Goal: Use online tool/utility: Use online tool/utility

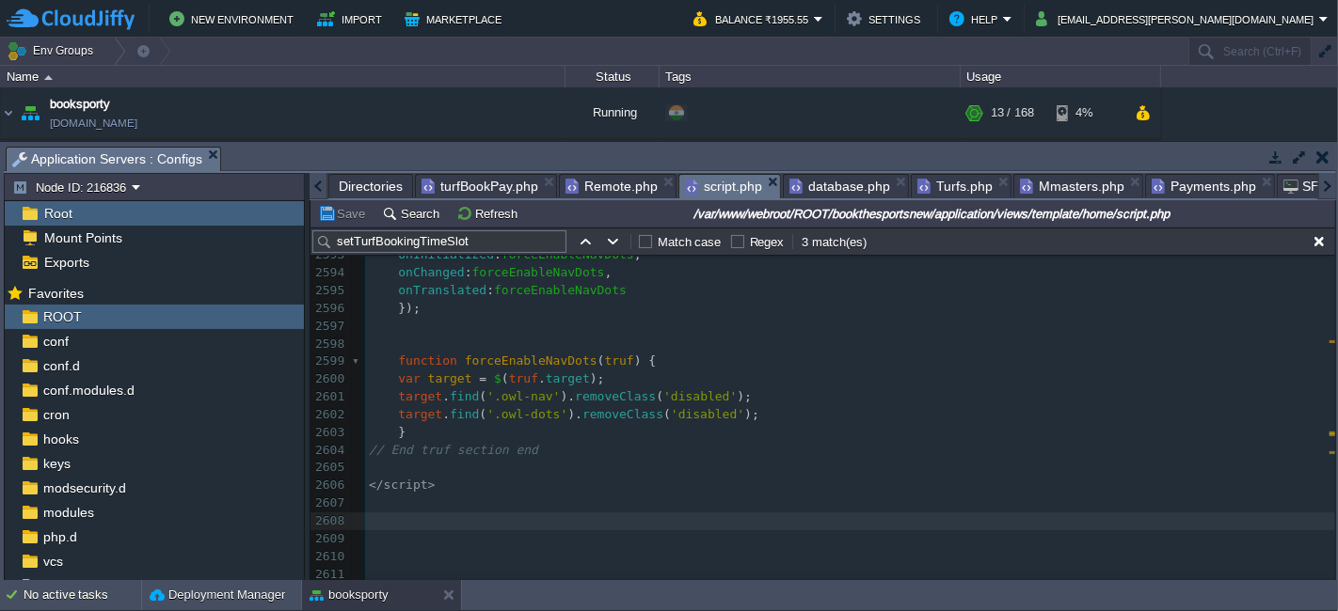
click at [459, 187] on span "turfBookPay.php" at bounding box center [479, 186] width 117 height 23
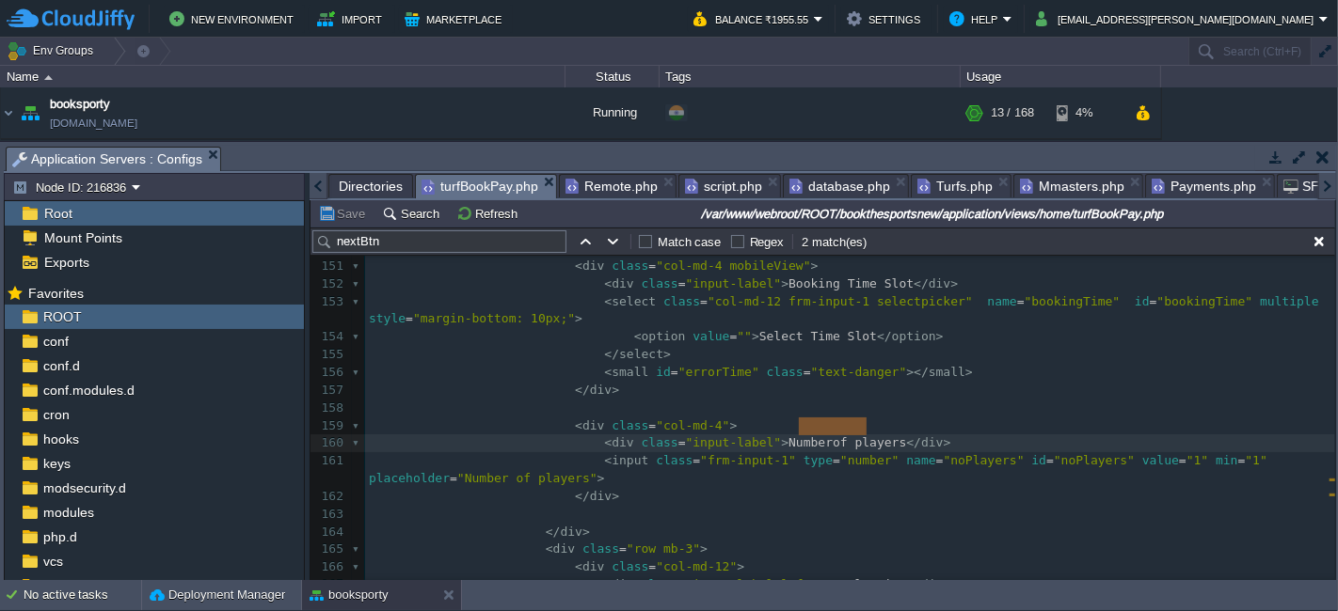
type textarea "Number of players"
paste textarea
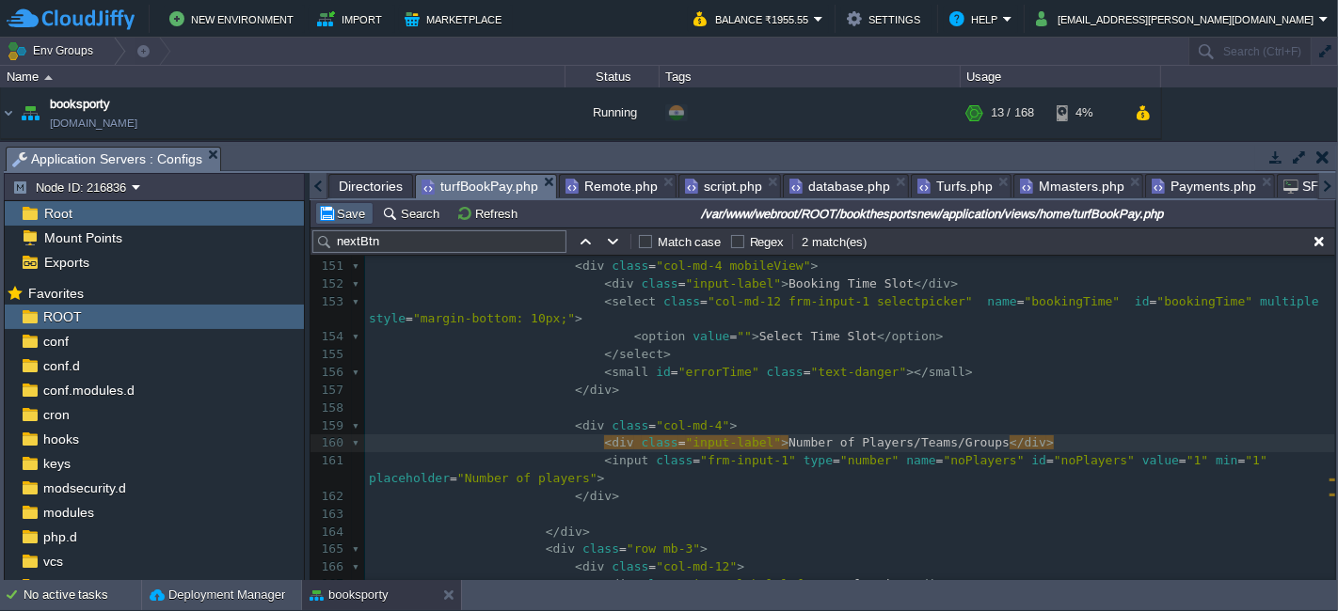
click at [337, 202] on td "Save" at bounding box center [344, 213] width 58 height 23
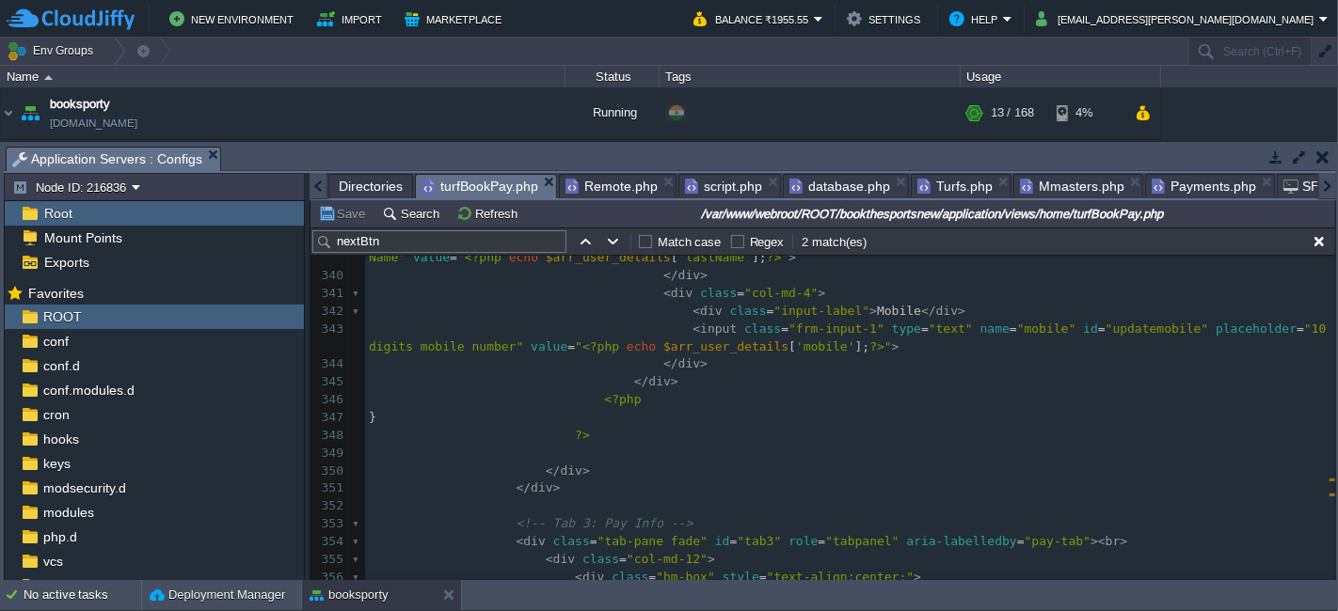
scroll to position [6340, 0]
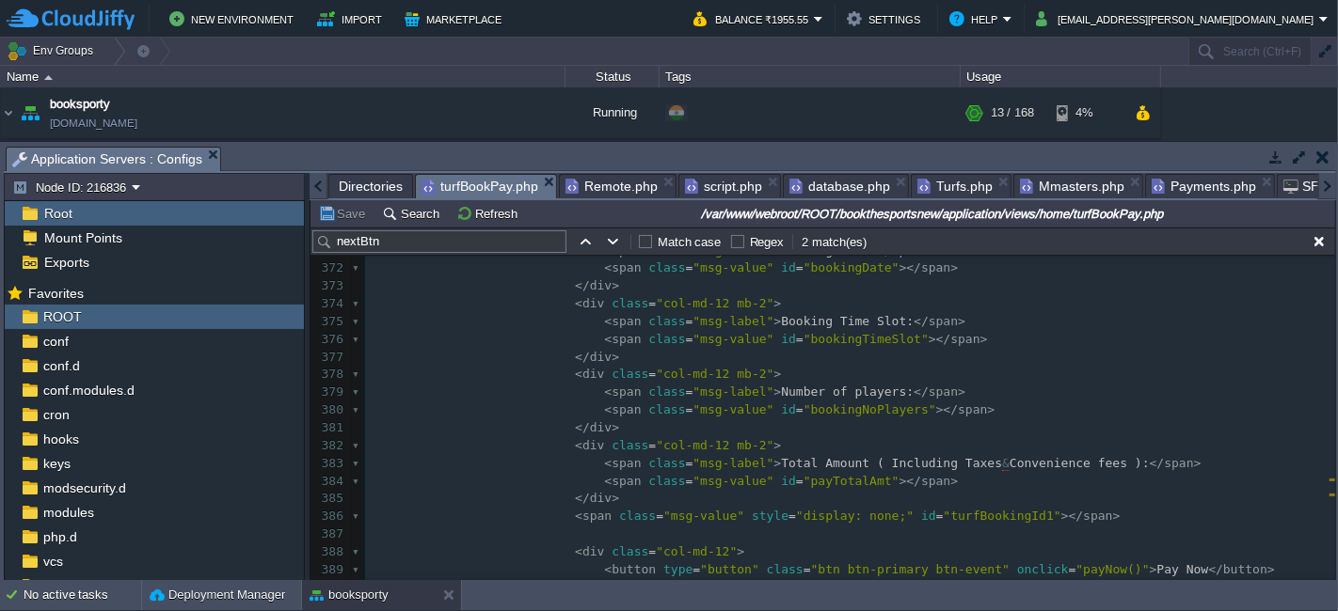
click at [860, 396] on div "xxxxxxxxxx 1000 999 1002 950 1000 998 1001 999 1001 999 1001 999 1000 999 1012 …" at bounding box center [850, 561] width 970 height 1064
type textarea "Number of players"
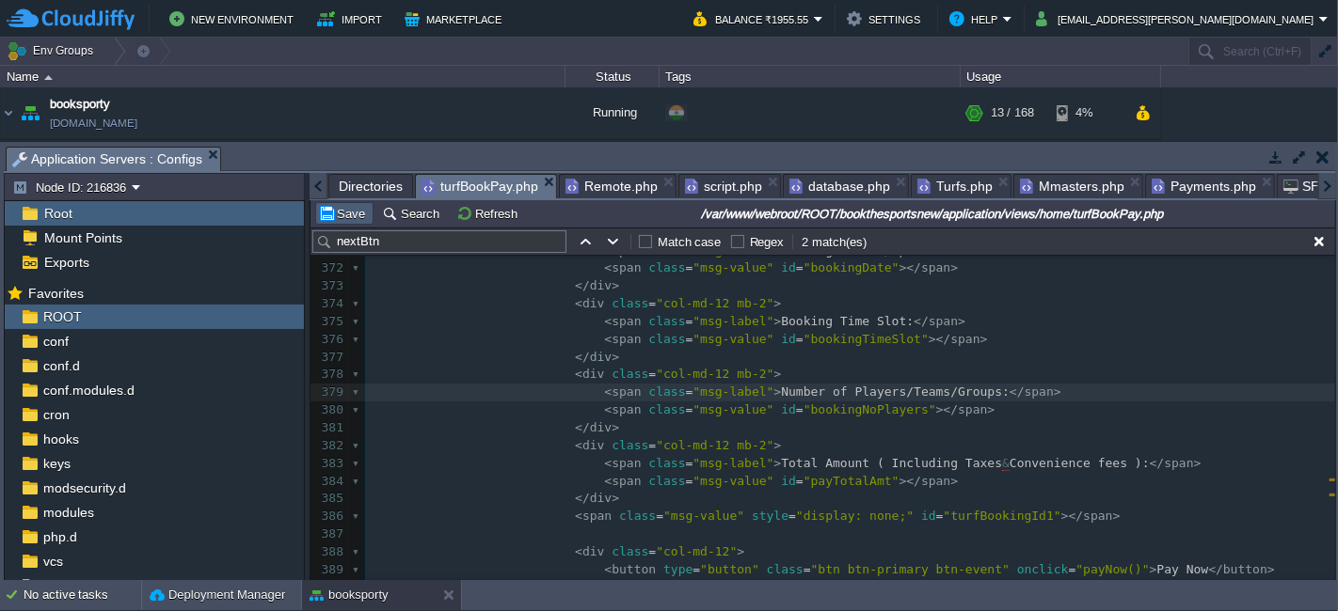
click at [334, 221] on button "Save" at bounding box center [344, 213] width 53 height 17
click at [879, 443] on pre "< div class = "col-md-12 mb-2" >" at bounding box center [850, 446] width 970 height 18
type textarea "Number of players"
click at [615, 183] on span "Remote.php" at bounding box center [611, 186] width 92 height 23
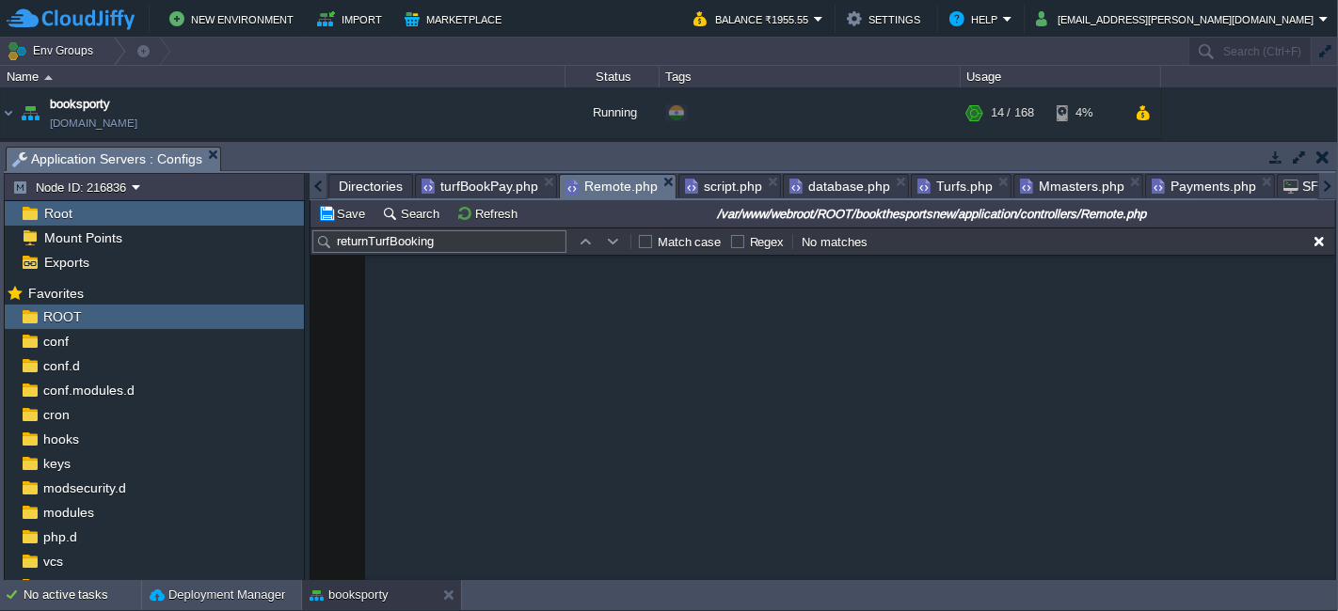
paste input "Number of players"
type input "Number of players"
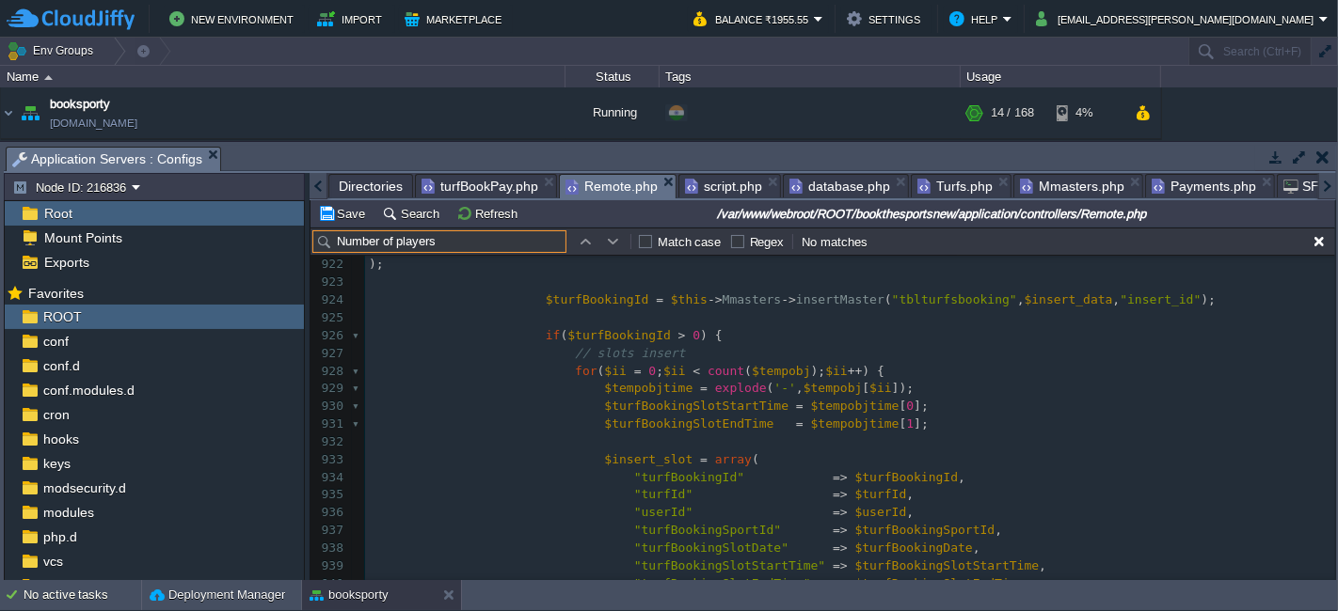
scroll to position [2126, 0]
click at [935, 181] on span "Turfs.php" at bounding box center [954, 186] width 75 height 23
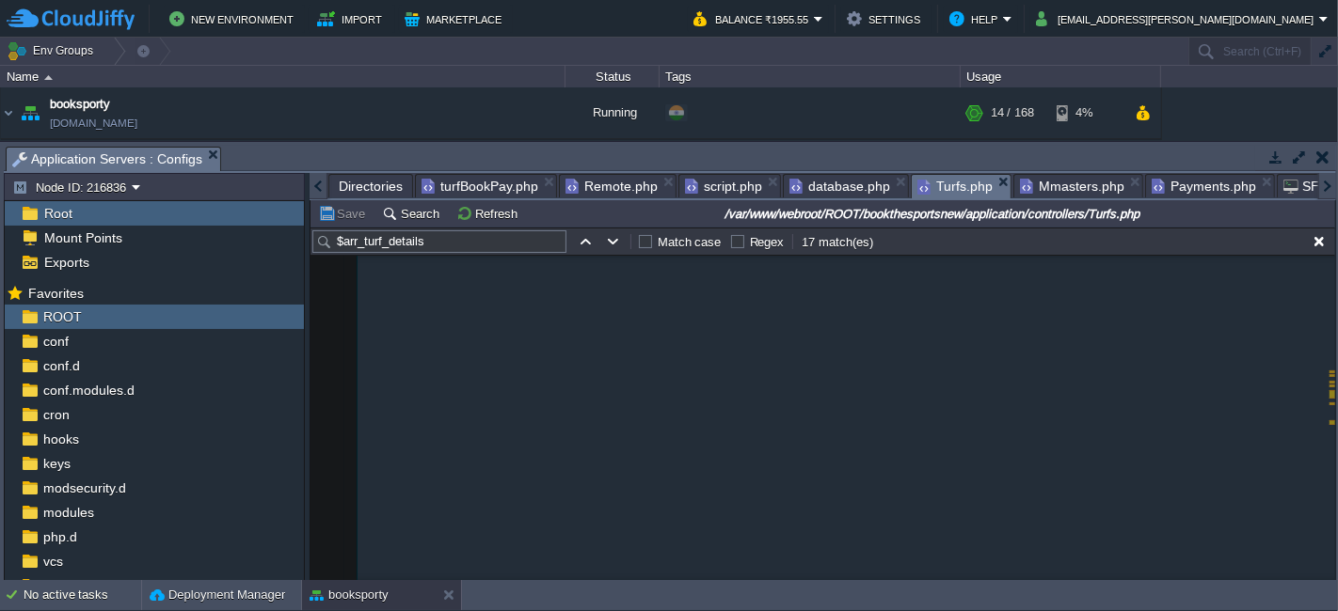
paste input "Number of players"
type input "Number of players"
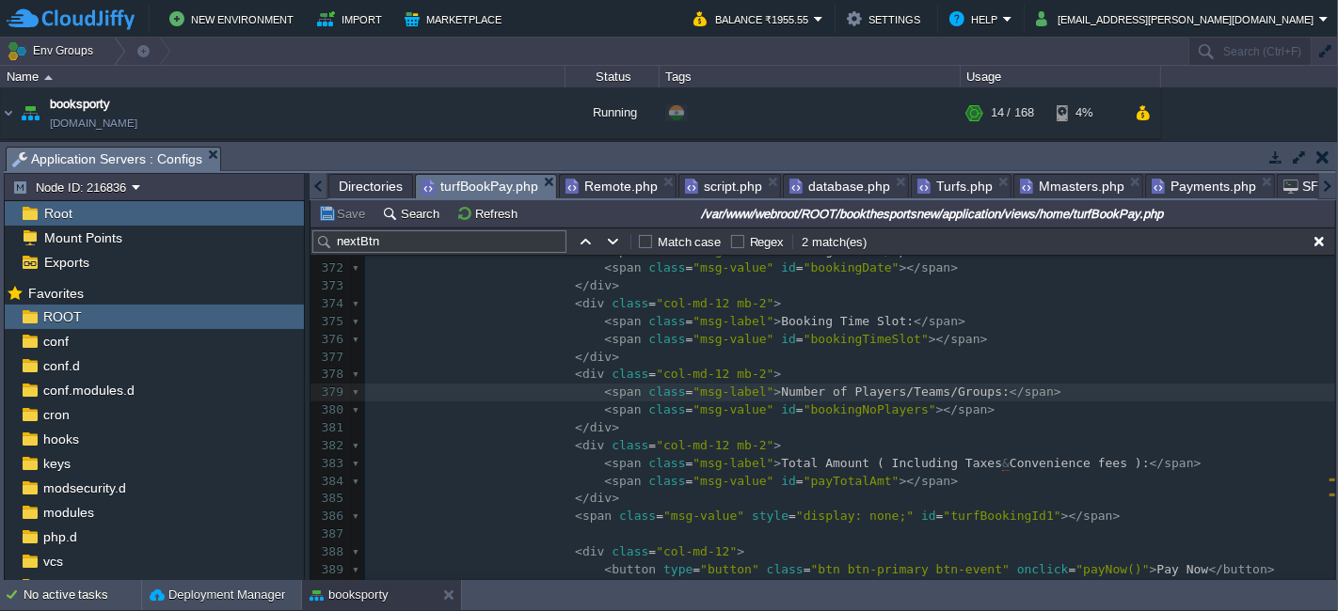
click at [481, 178] on span "turfBookPay.php" at bounding box center [479, 187] width 117 height 24
click at [898, 371] on pre "< div class = "col-md-12 mb-2" >" at bounding box center [850, 375] width 970 height 18
click at [964, 406] on pre "< span class = "msg-value" id = "bookingNoPlayers" ></ span >" at bounding box center [850, 411] width 970 height 18
click at [1061, 385] on span at bounding box center [1065, 392] width 8 height 14
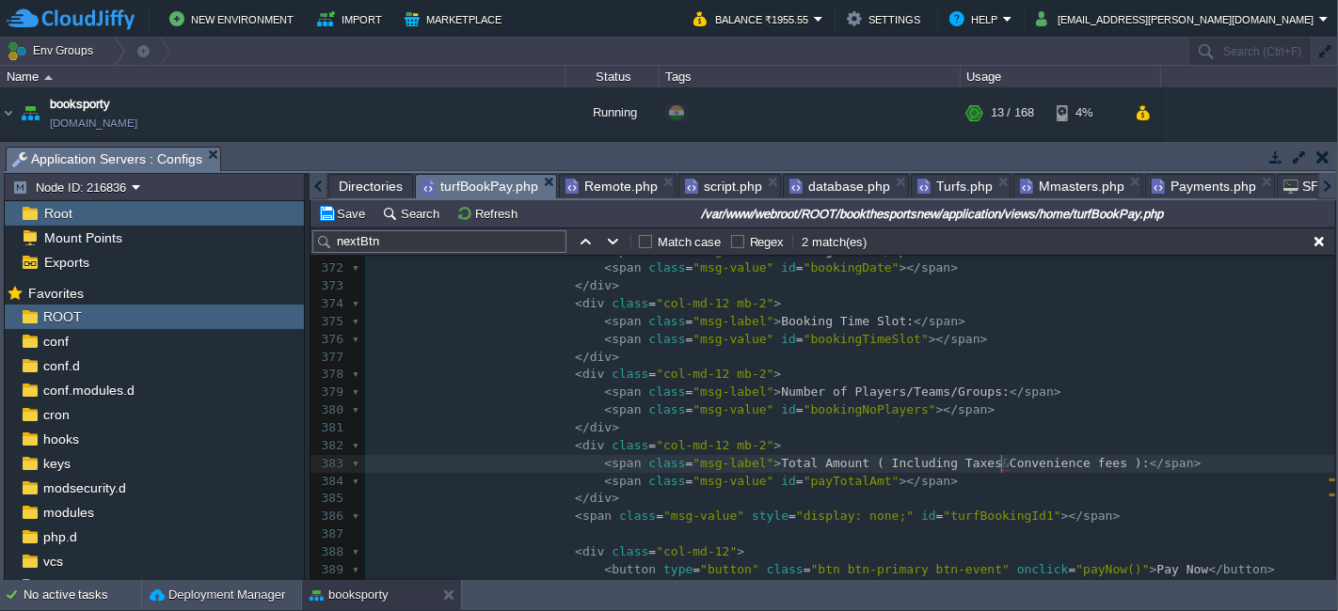
click at [1009, 465] on span "Convenience fees ):" at bounding box center [1079, 463] width 140 height 14
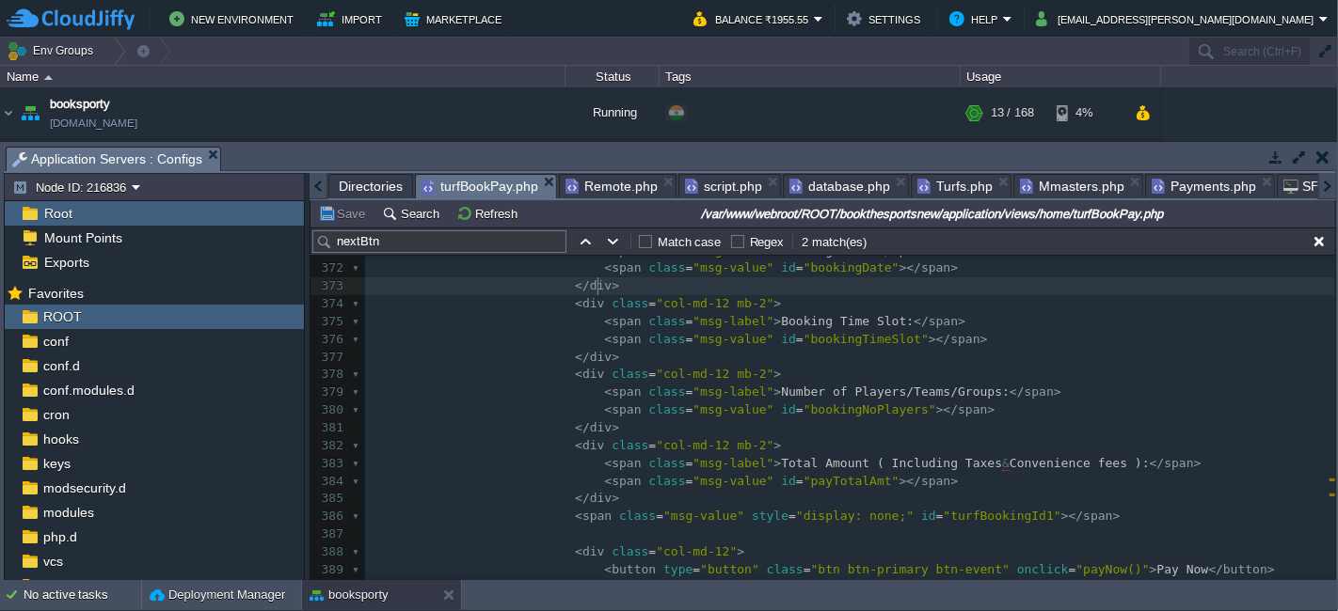
click at [954, 286] on pre "</ div >" at bounding box center [850, 286] width 970 height 18
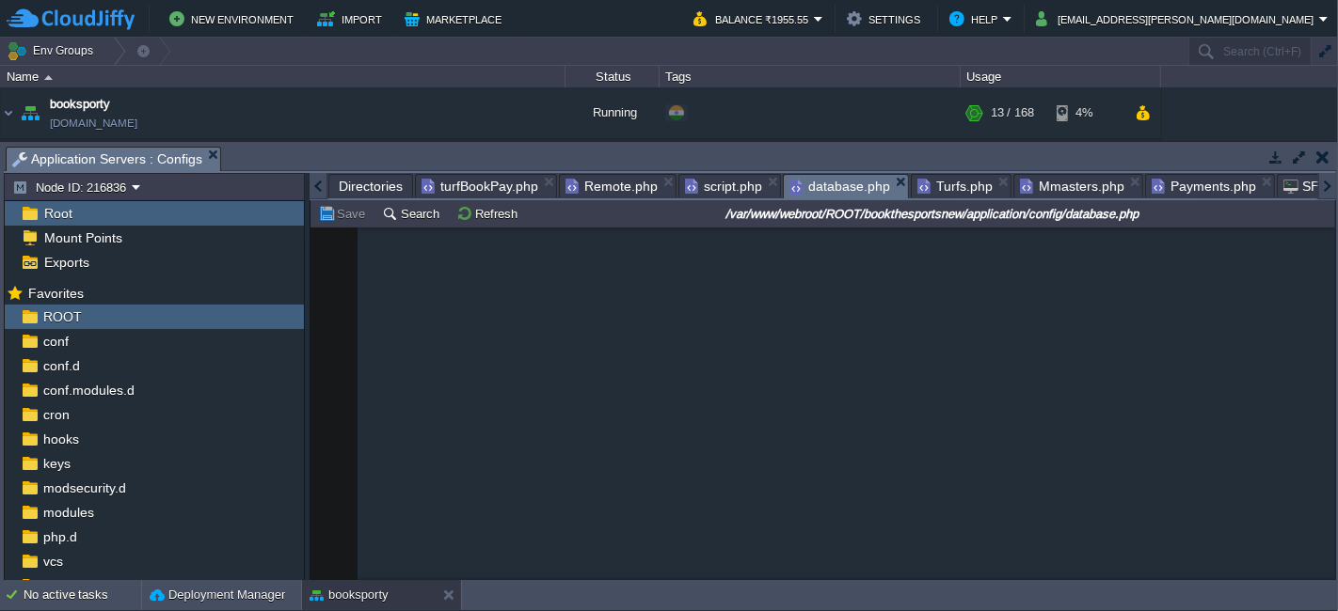
click at [819, 192] on span "database.php" at bounding box center [839, 187] width 101 height 24
type textarea "',"
type textarea "AZTvrx01215"
click at [477, 182] on span "turfBookPay.php" at bounding box center [479, 186] width 117 height 23
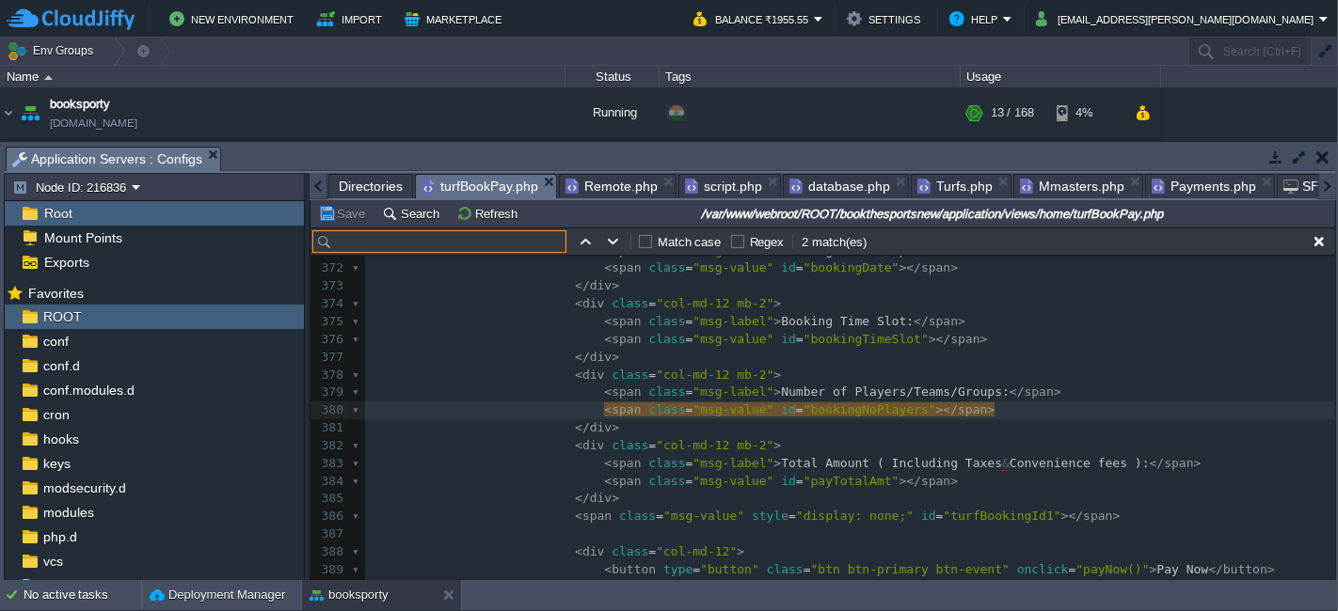
type input "o"
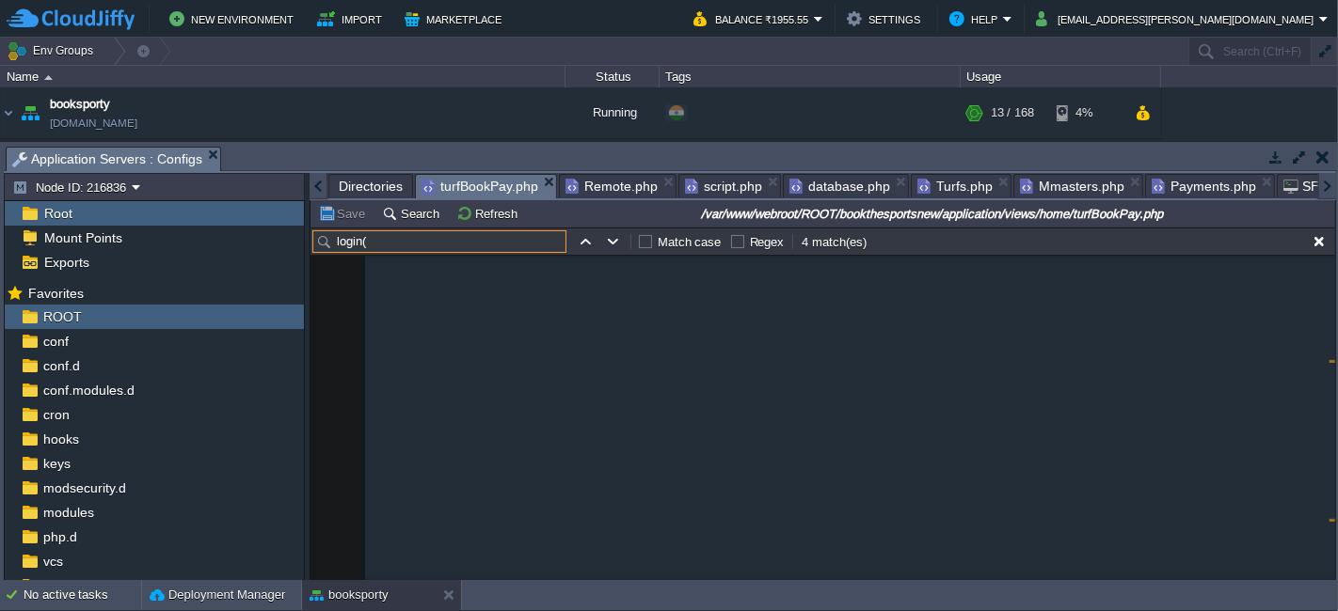
scroll to position [3603, 0]
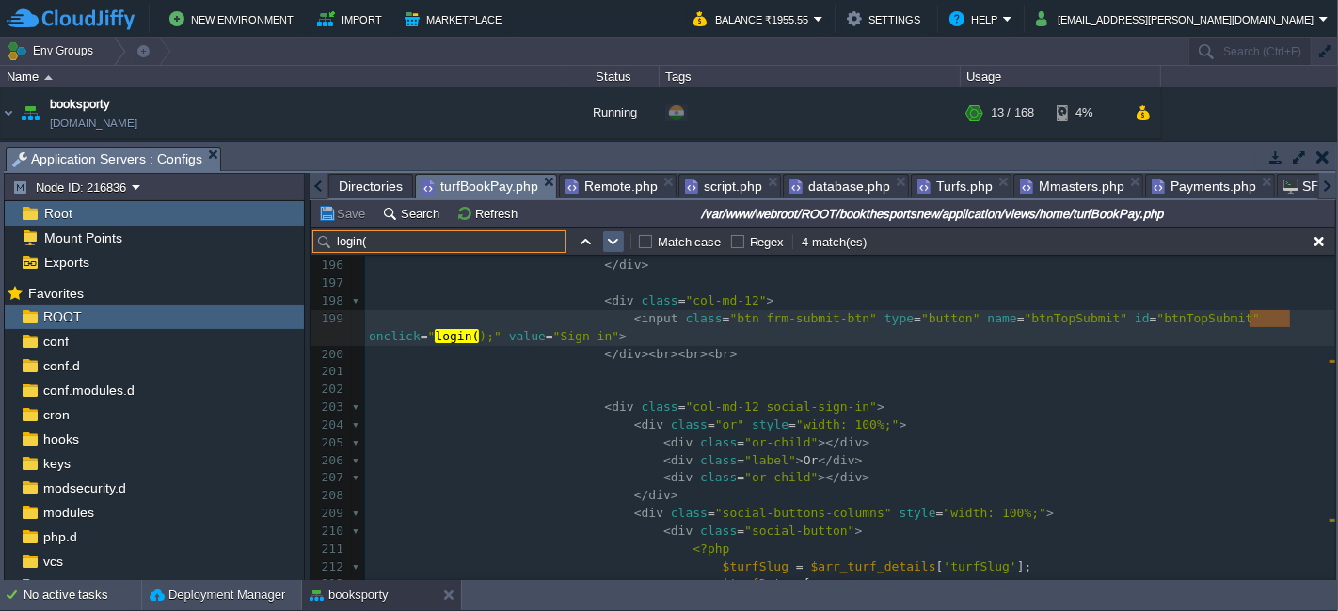
type input "login("
click at [615, 237] on button "button" at bounding box center [613, 241] width 17 height 17
type textarea "login("
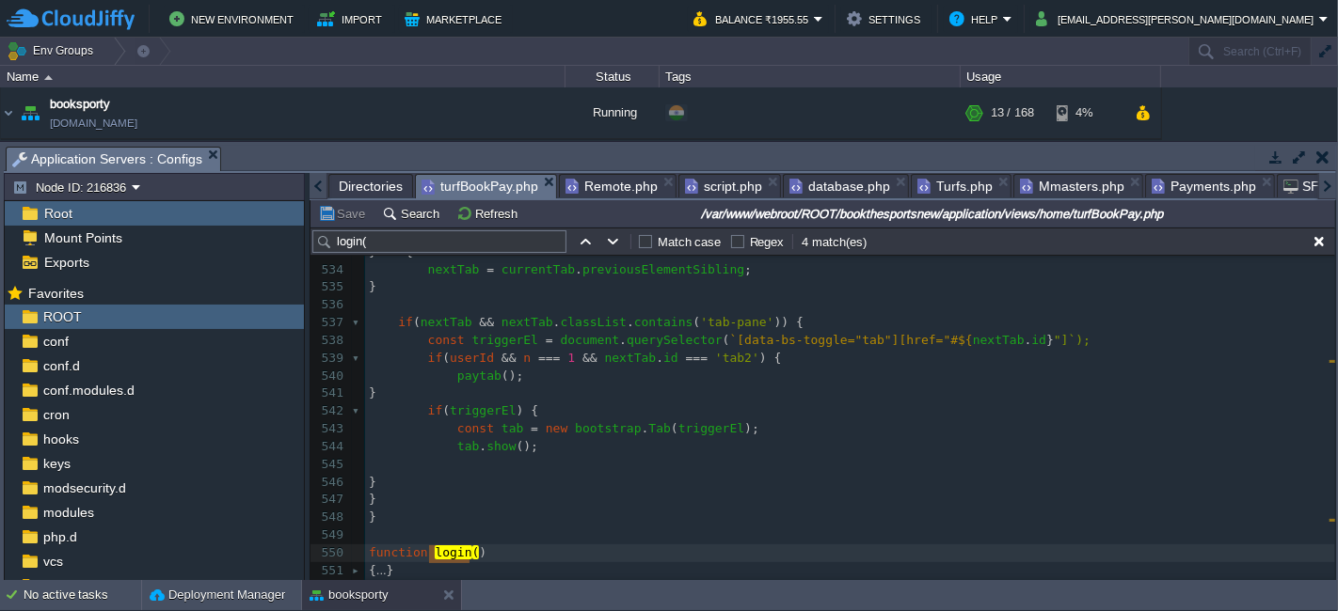
scroll to position [9128, 0]
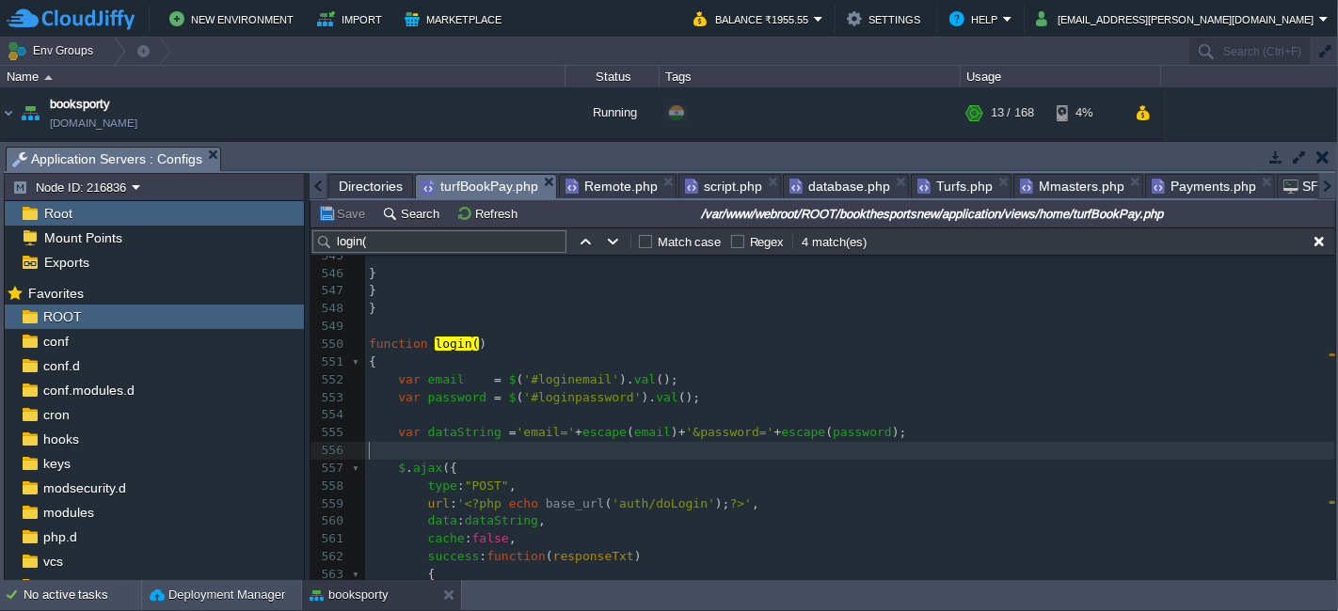
click at [848, 455] on pre "​" at bounding box center [850, 451] width 970 height 18
paste input "Invalid Login Details"
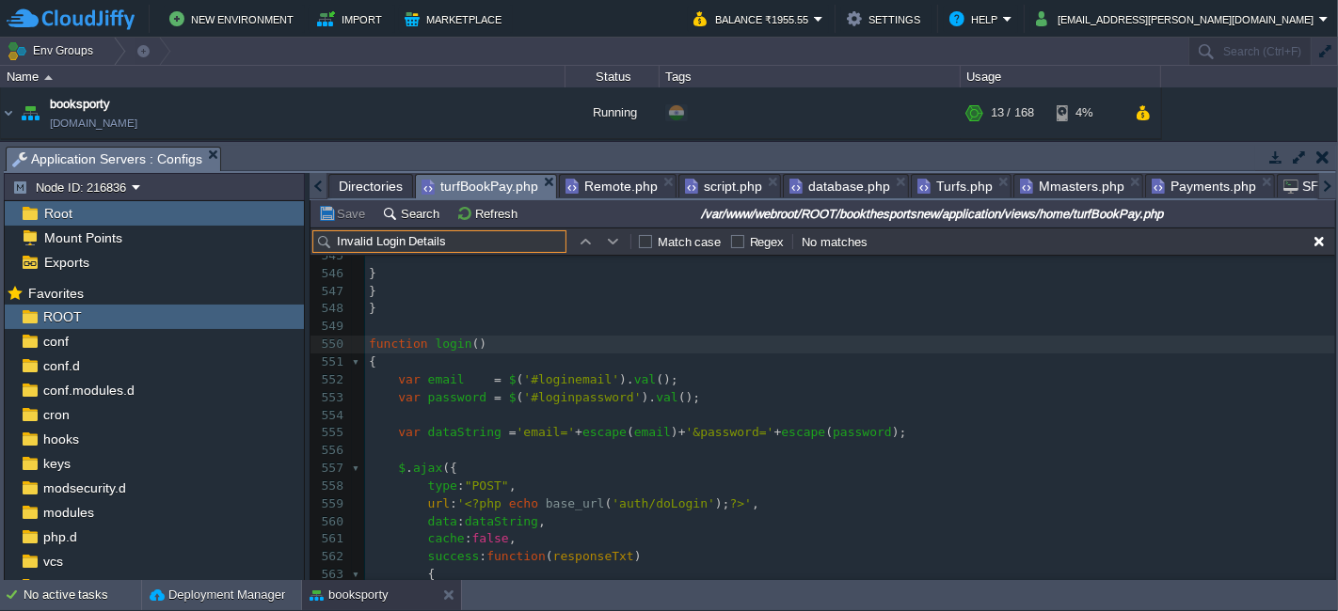
type input "Invalid Login Details"
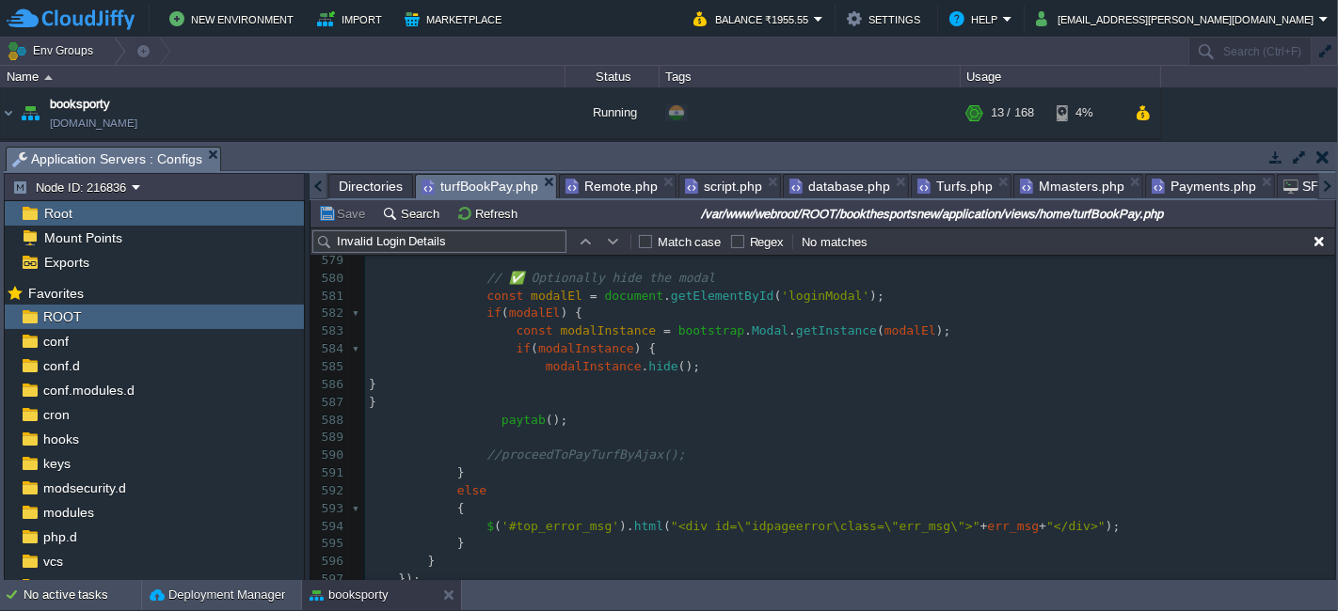
scroll to position [9755, 0]
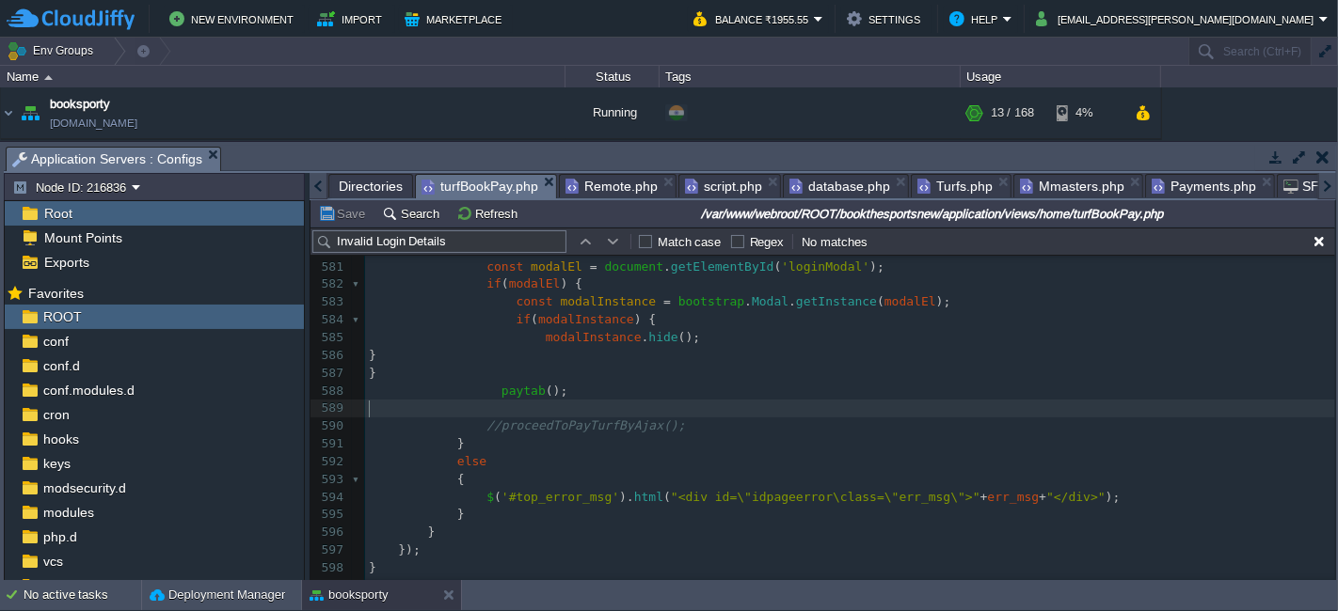
click at [489, 408] on pre "​" at bounding box center [850, 409] width 970 height 18
type textarea "//proceedToPayTurfByAjax();"
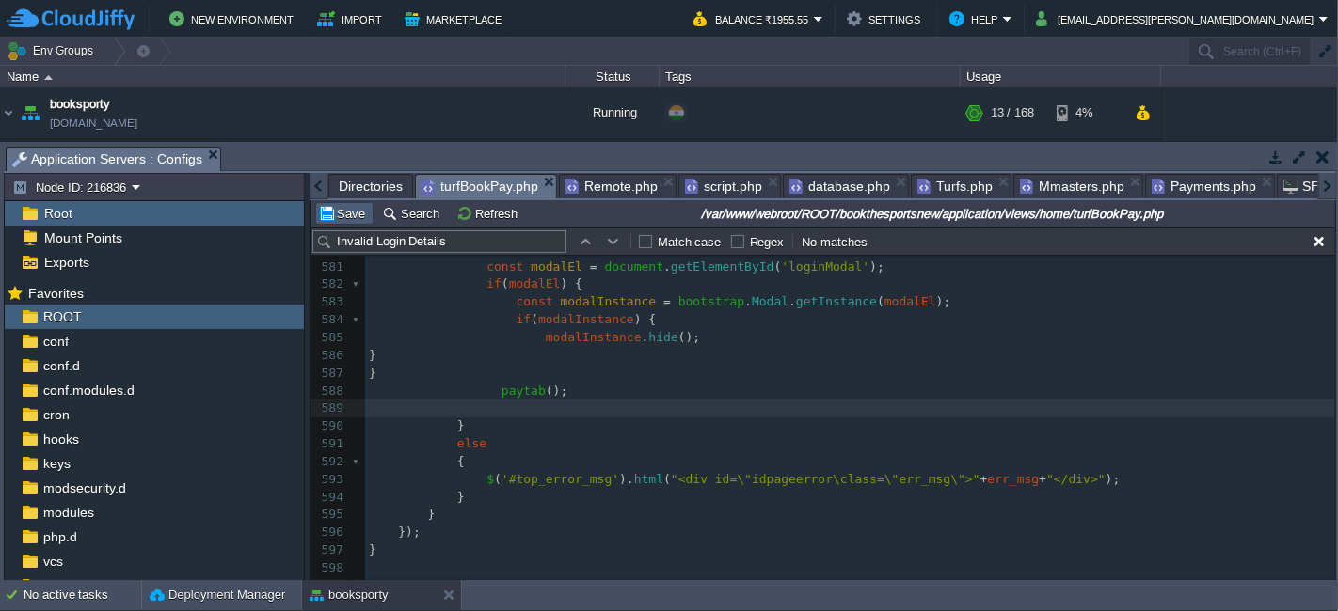
click at [336, 221] on button "Save" at bounding box center [344, 213] width 53 height 17
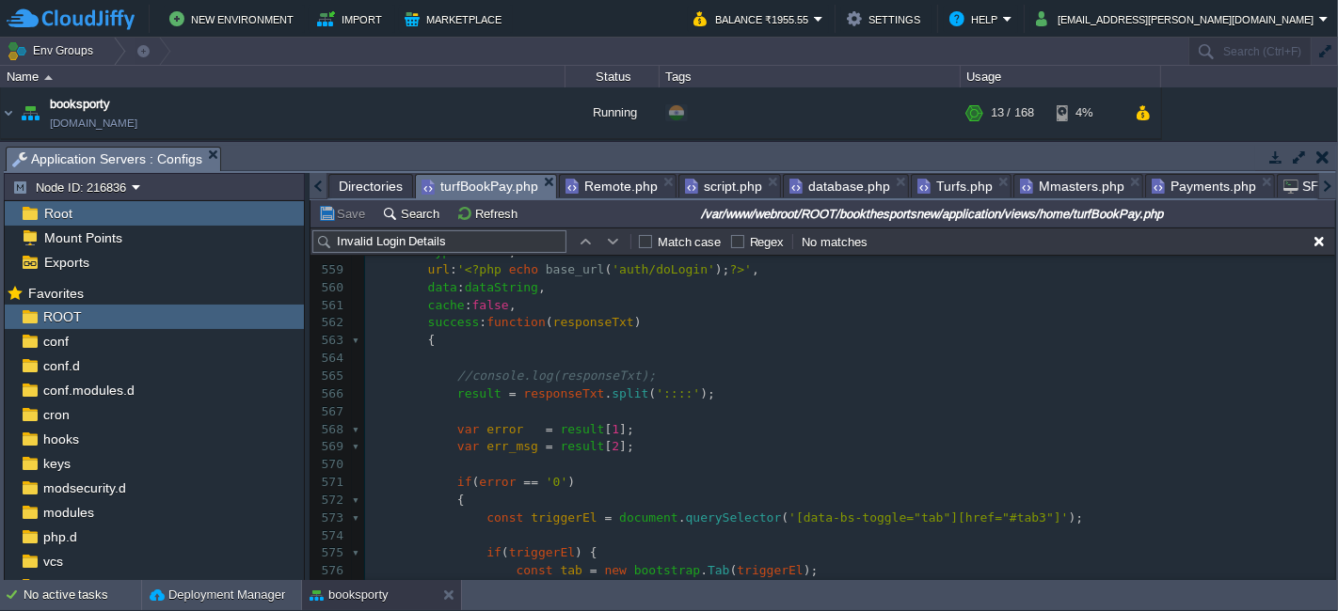
scroll to position [9337, 0]
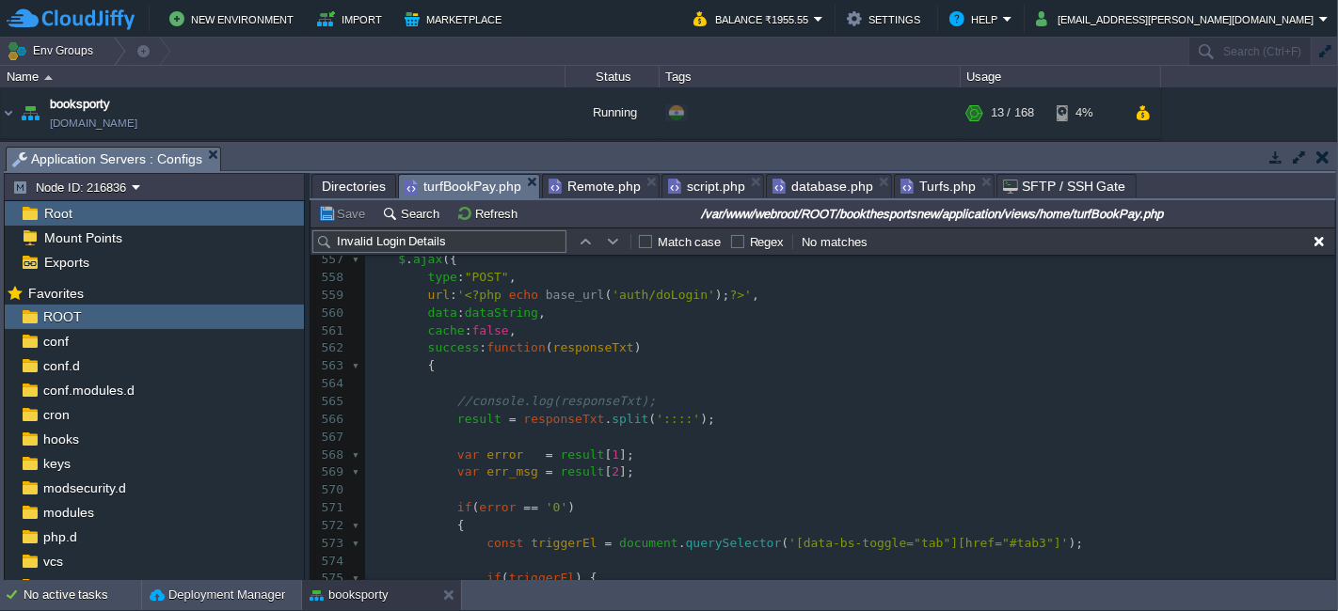
click at [363, 186] on span "Directories" at bounding box center [354, 186] width 64 height 23
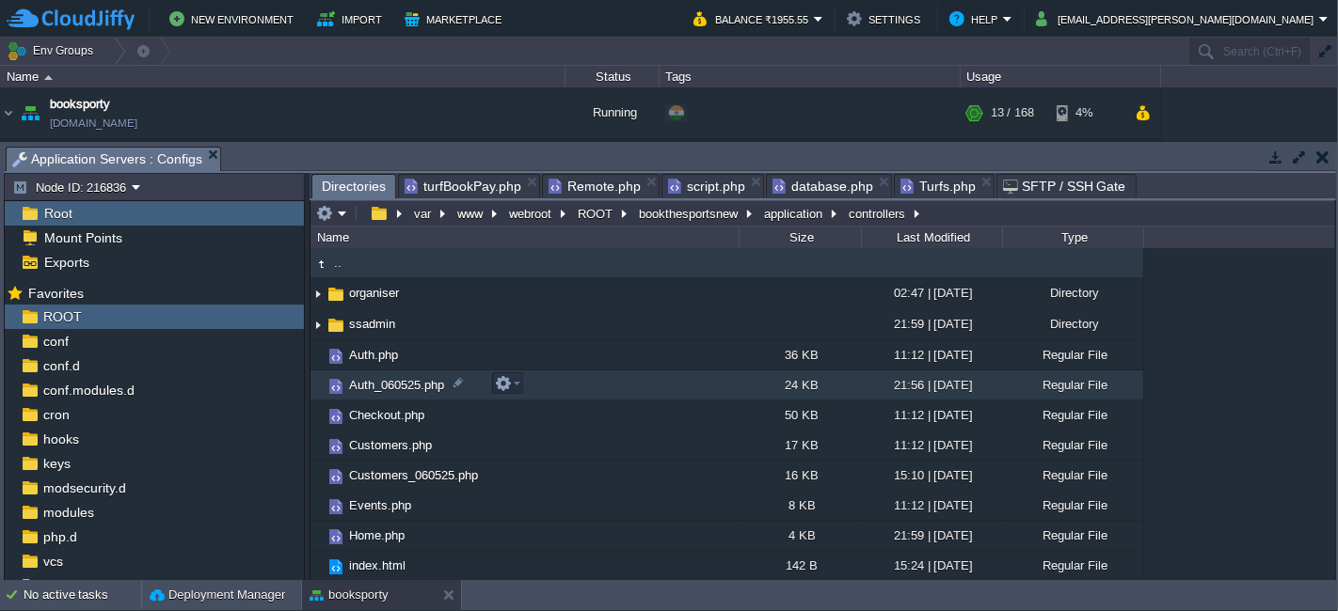
scroll to position [0, 0]
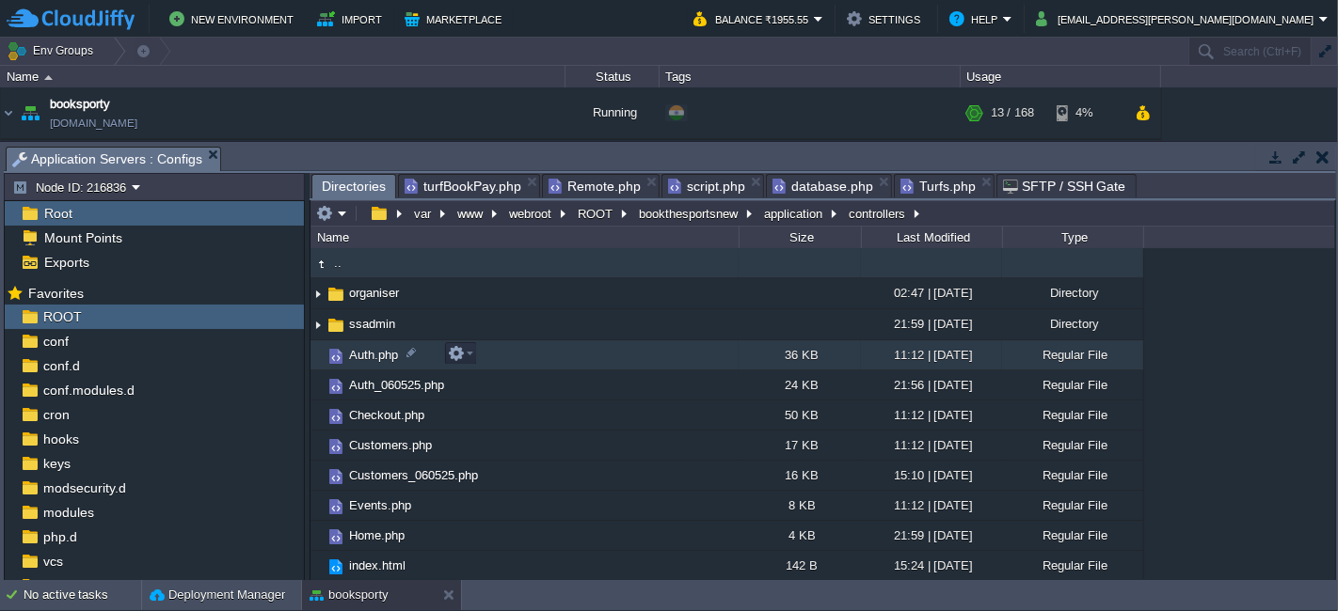
click at [494, 357] on td "Auth.php" at bounding box center [524, 355] width 428 height 30
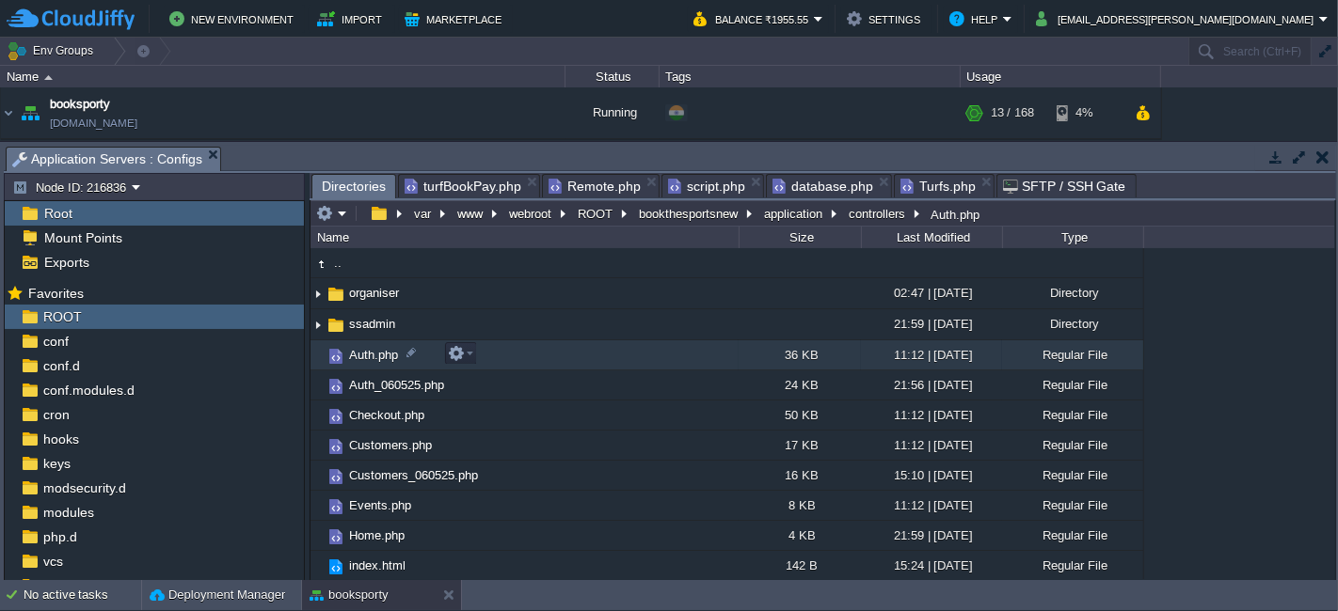
click at [494, 357] on td "Auth.php" at bounding box center [524, 355] width 428 height 30
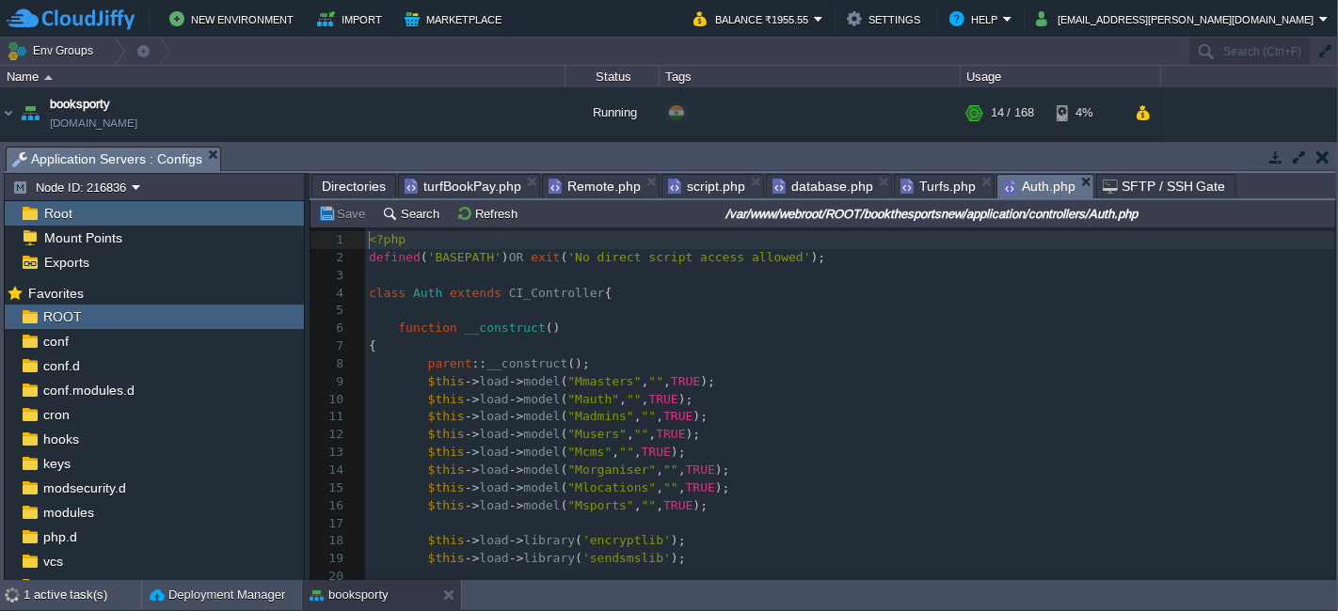
scroll to position [6, 0]
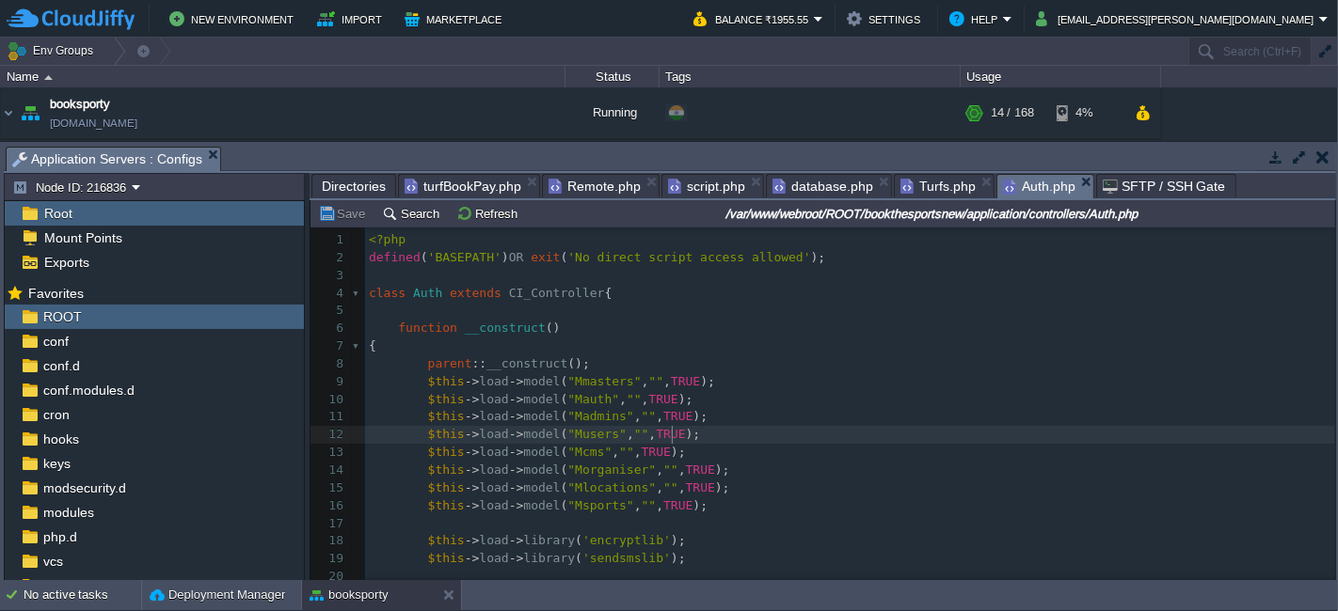
click at [777, 435] on pre "$this -> load -> model ( "Musers" , "" , TRUE );" at bounding box center [850, 435] width 970 height 18
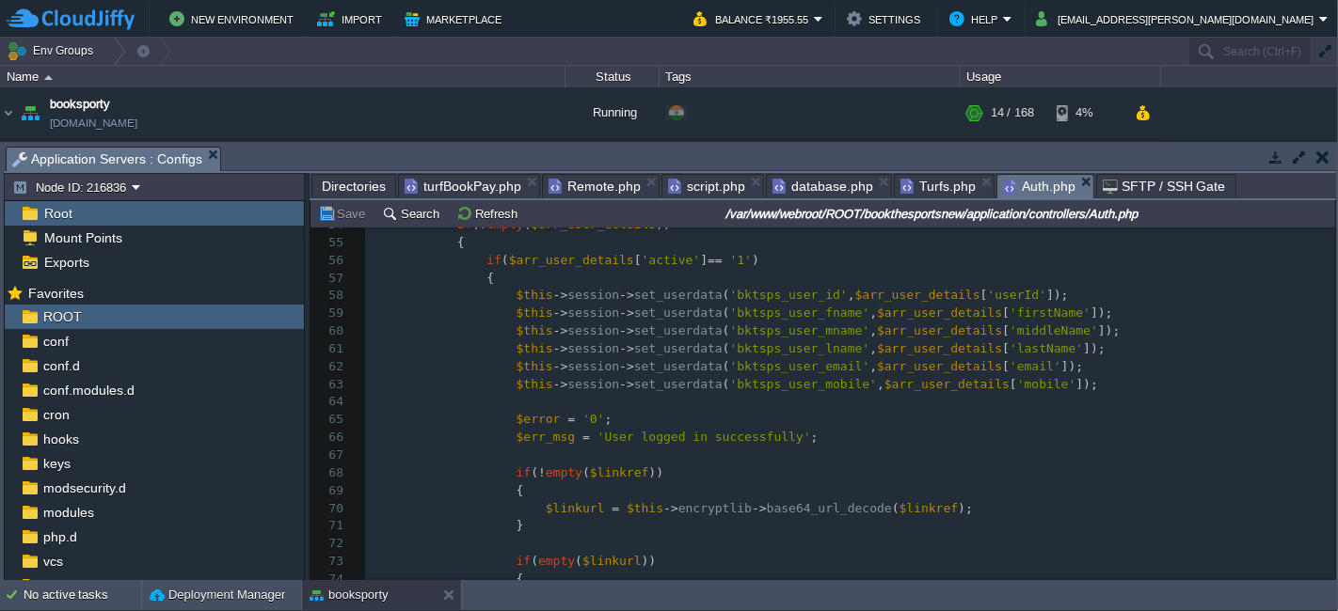
scroll to position [1045, 0]
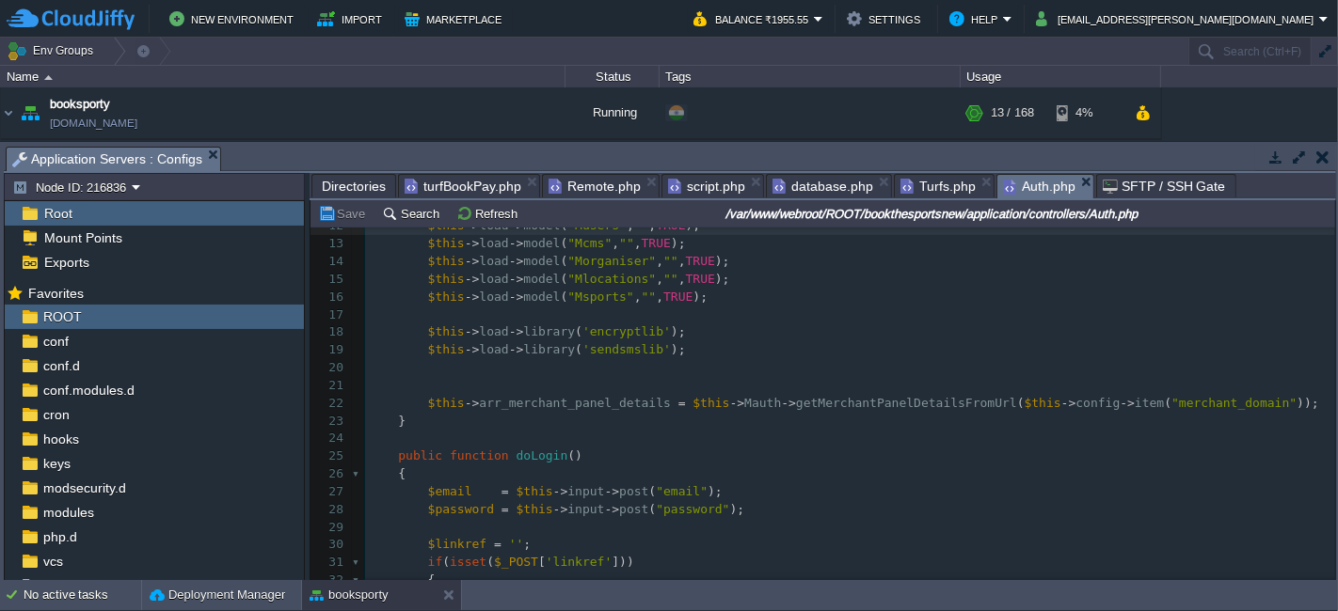
click at [396, 457] on div "1035 1 <?php 2 defined ( 'BASEPATH' ) OR exit ( 'No direct script access allowe…" at bounding box center [850, 546] width 970 height 1046
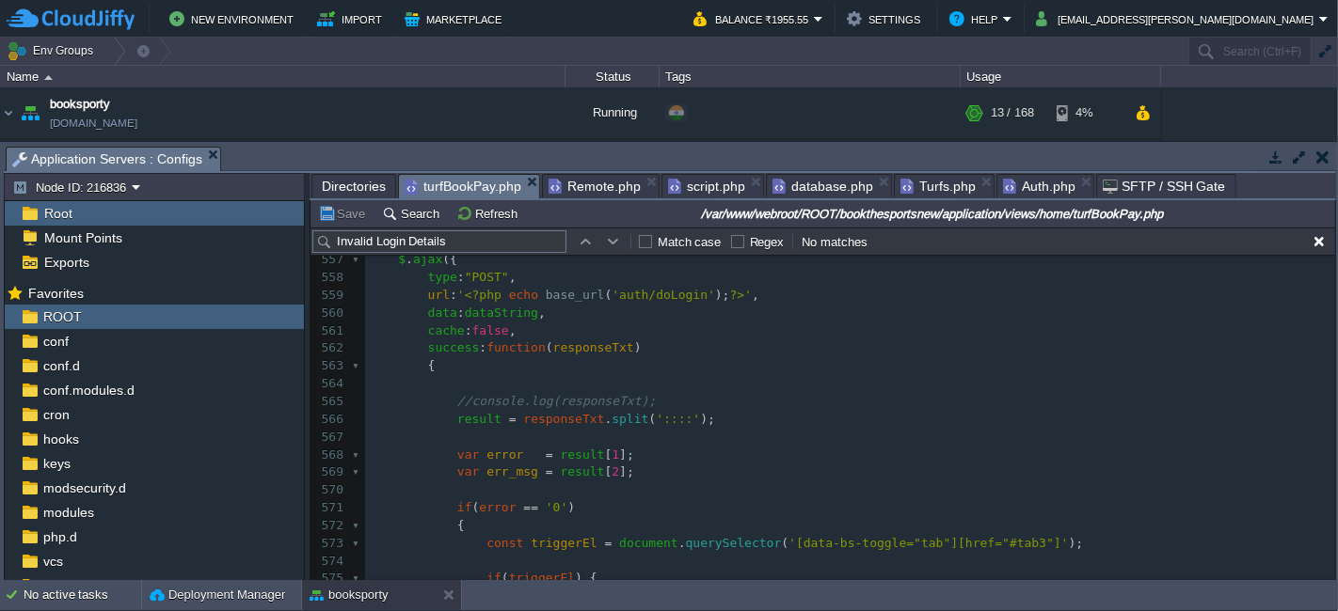
click at [474, 185] on span "turfBookPay.php" at bounding box center [462, 187] width 117 height 24
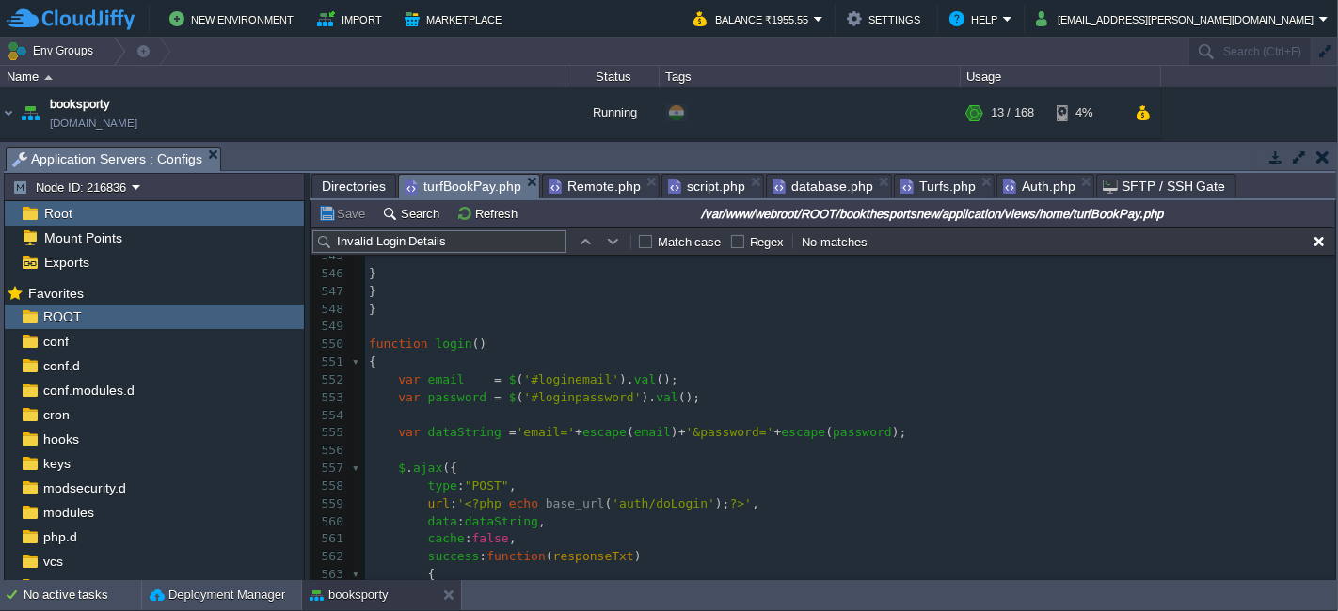
click at [371, 341] on div "xxxxxxxxxx 1000 999 1002 950 1000 998 1001 999 1001 999 1001 999 1000 999 1012 …" at bounding box center [850, 611] width 970 height 940
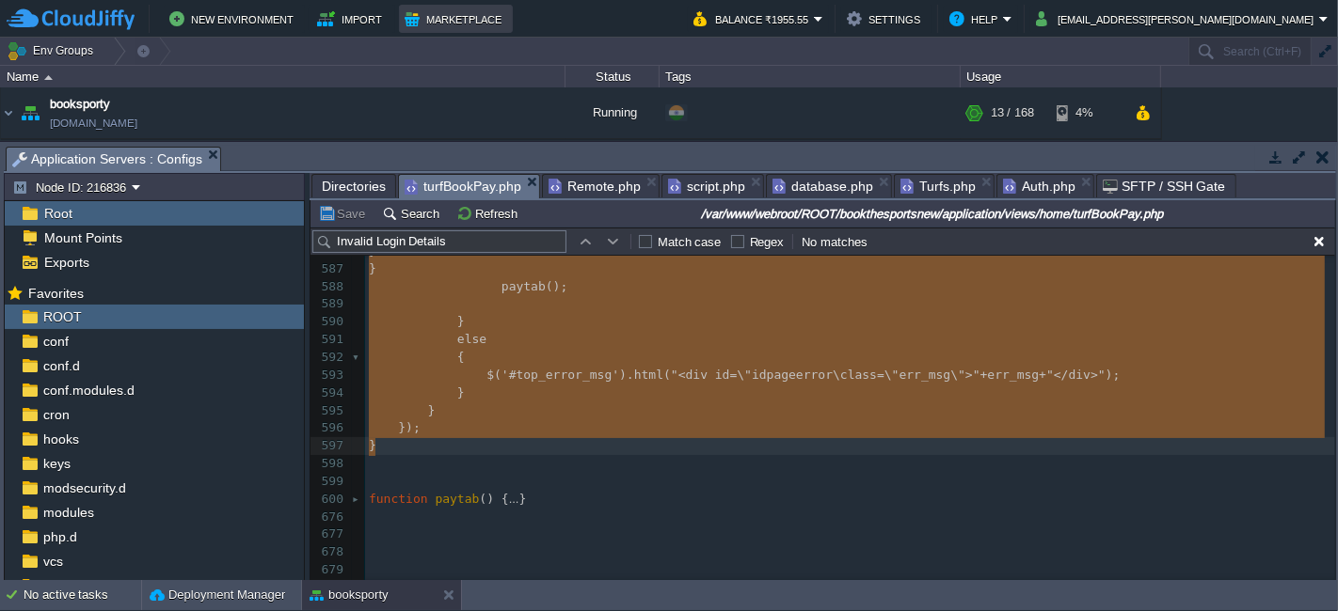
type textarea "-"
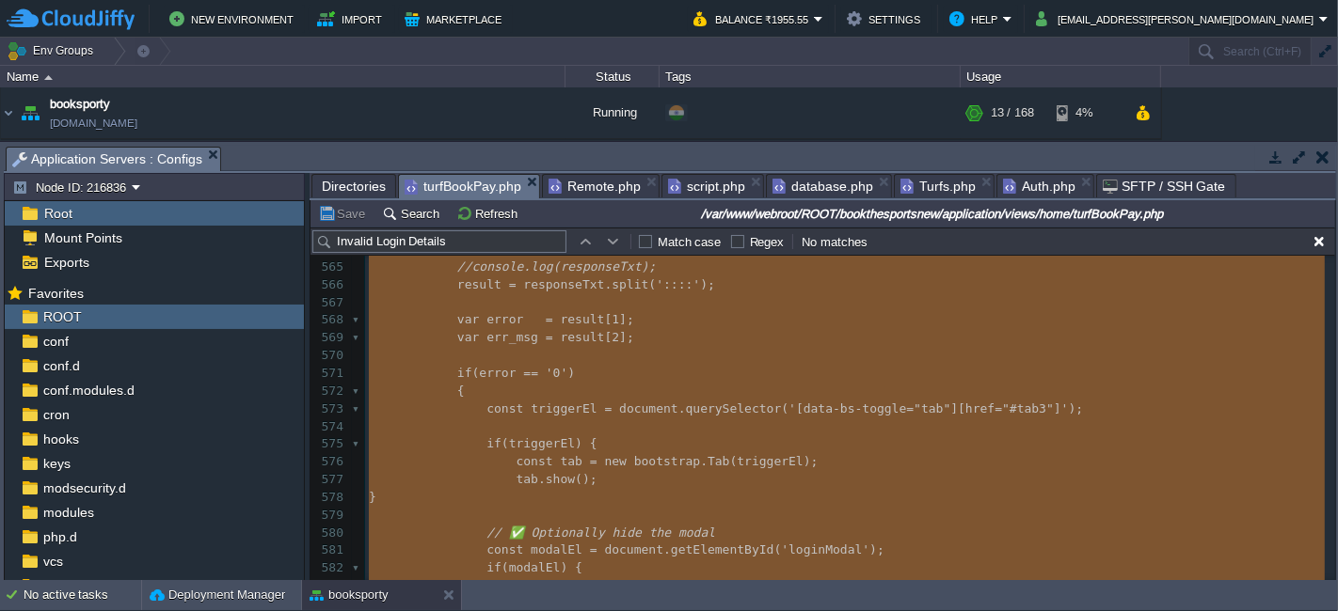
scroll to position [9441, 0]
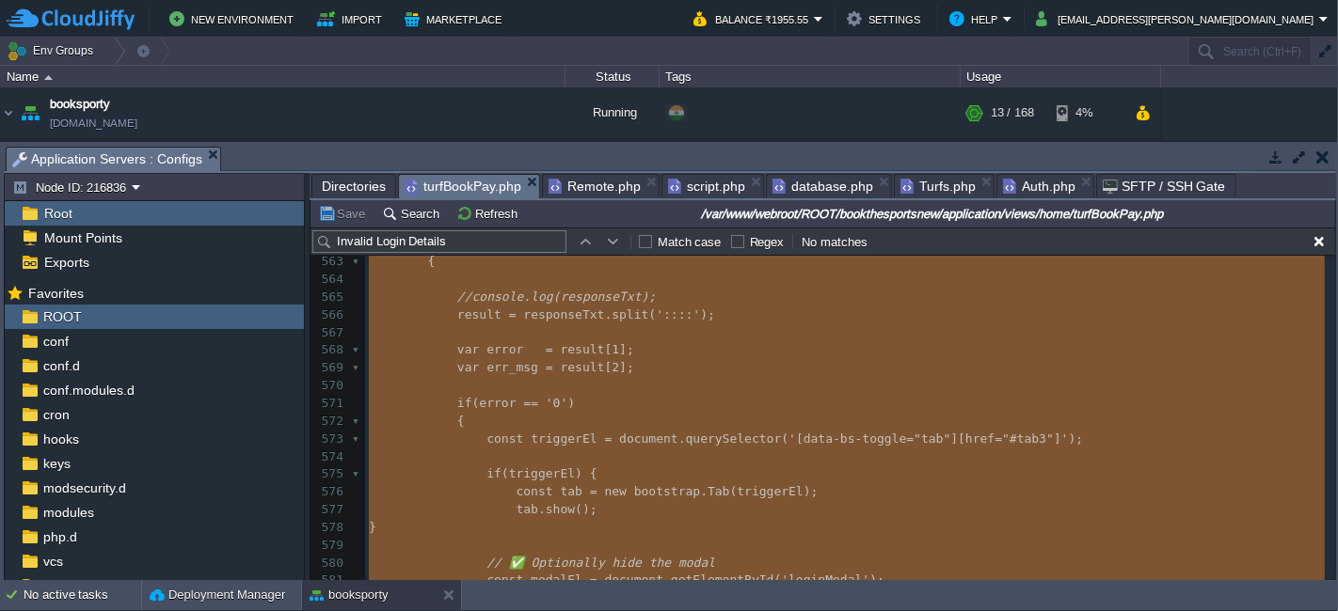
click at [625, 179] on span "Remote.php" at bounding box center [594, 186] width 92 height 23
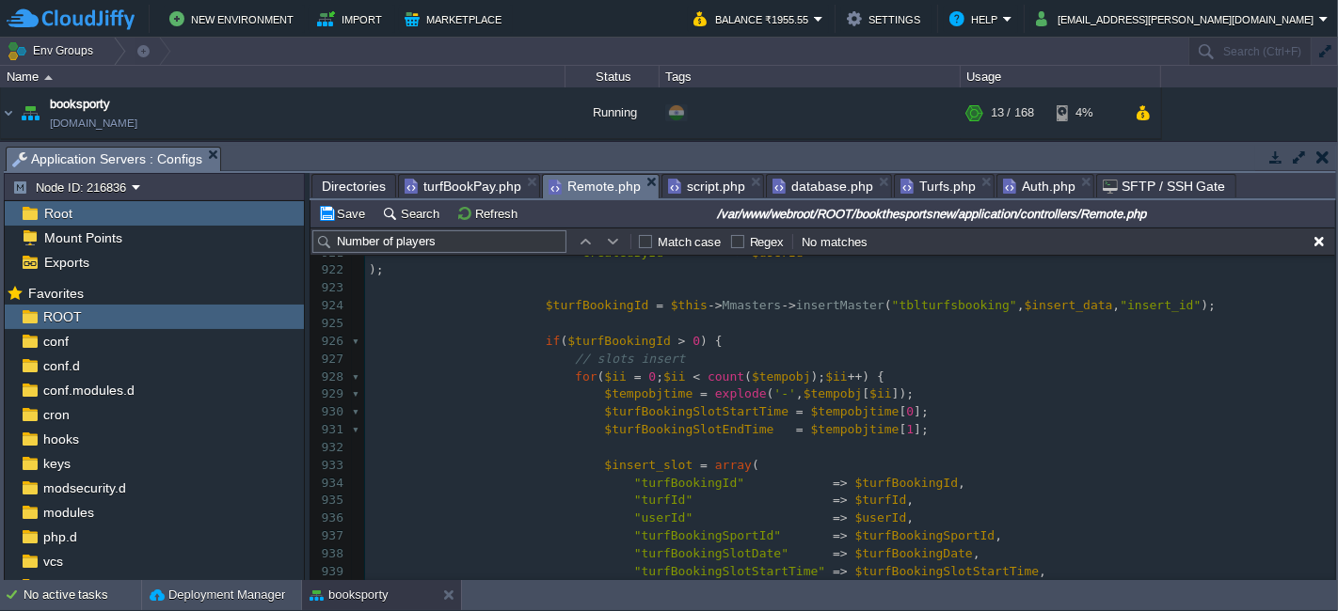
click at [1025, 187] on span "Auth.php" at bounding box center [1039, 186] width 72 height 23
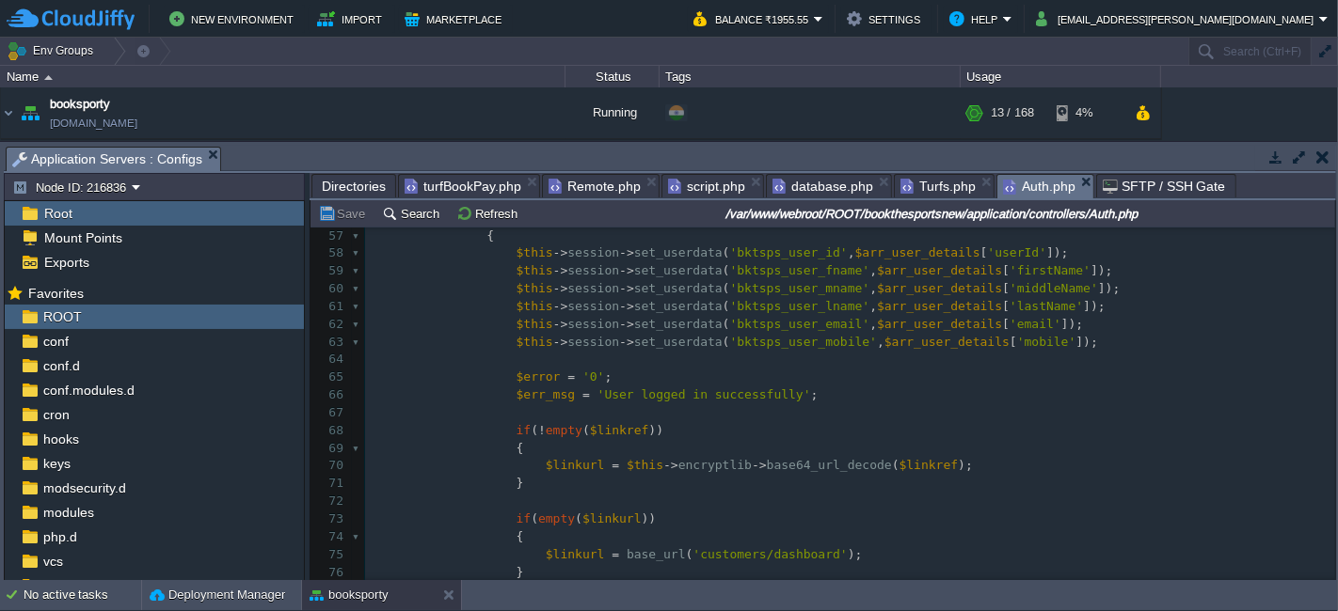
scroll to position [1040, 0]
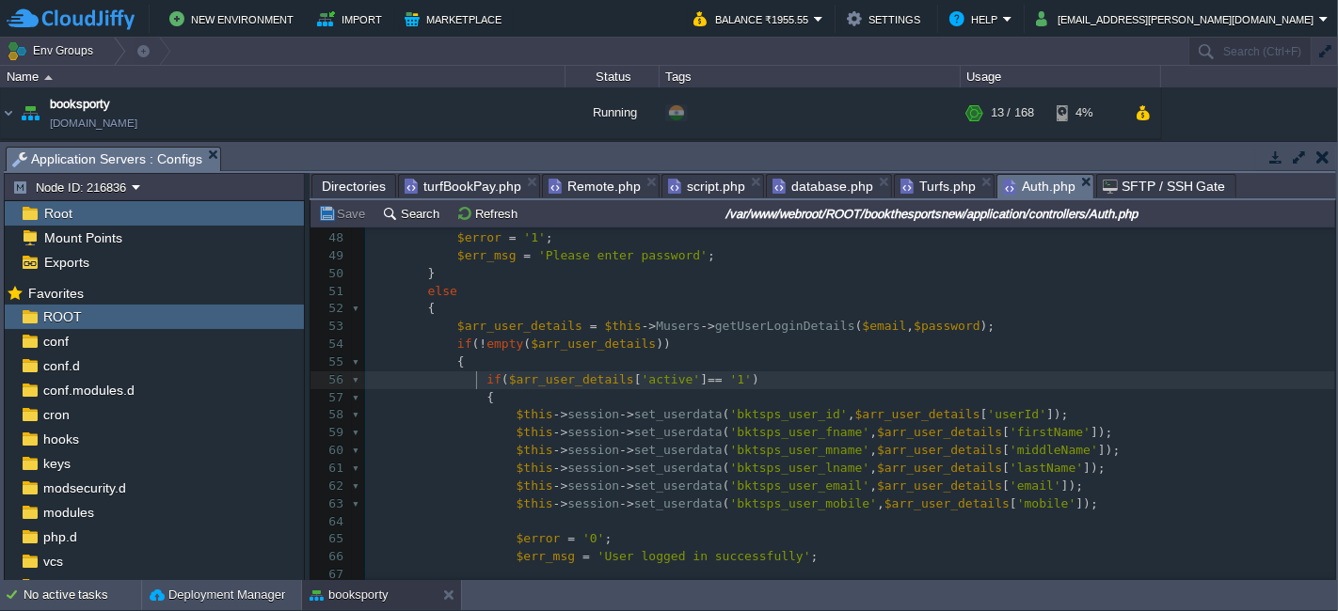
click at [473, 374] on span at bounding box center [471, 381] width 29 height 18
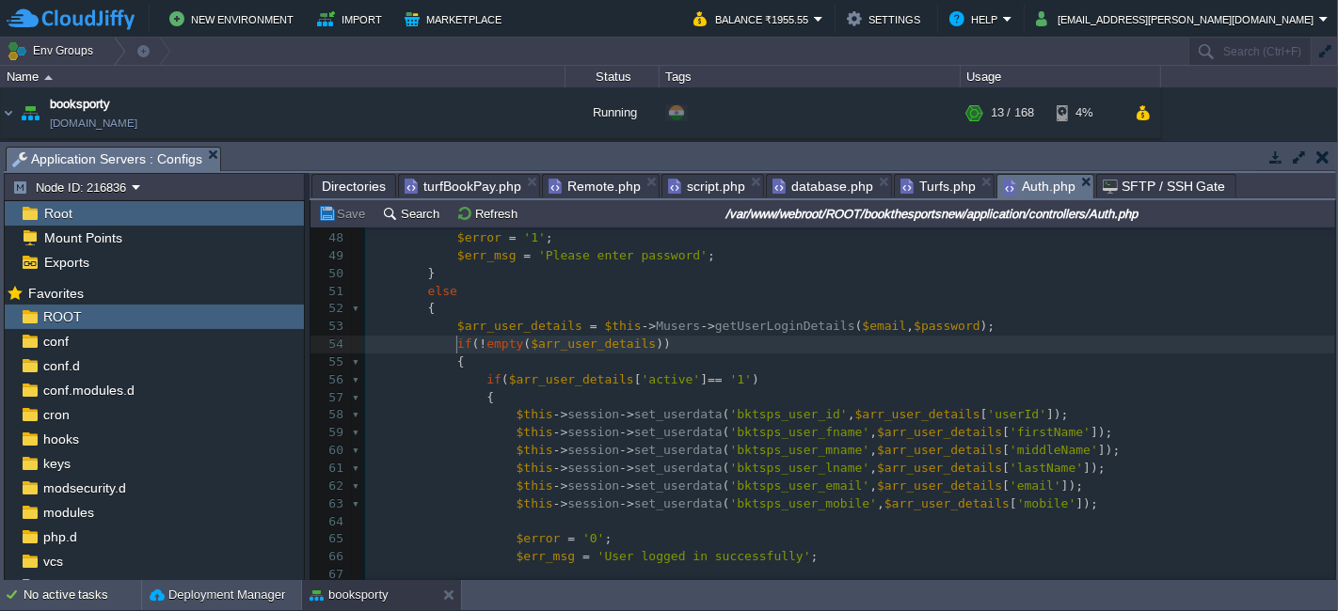
click at [457, 343] on span "if" at bounding box center [464, 344] width 15 height 14
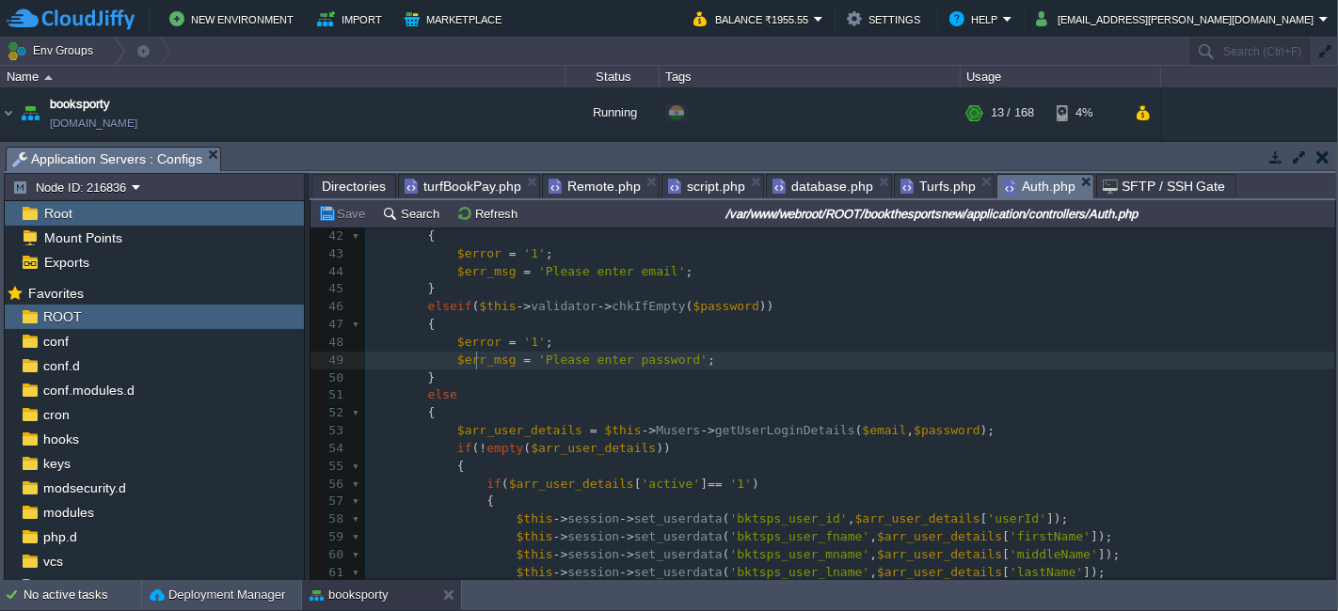
click at [475, 365] on div "1035 public function doLogin () 23 } 24 25 public function doLogin () 26 { 27 $…" at bounding box center [850, 370] width 970 height 958
type textarea "$err_msg"
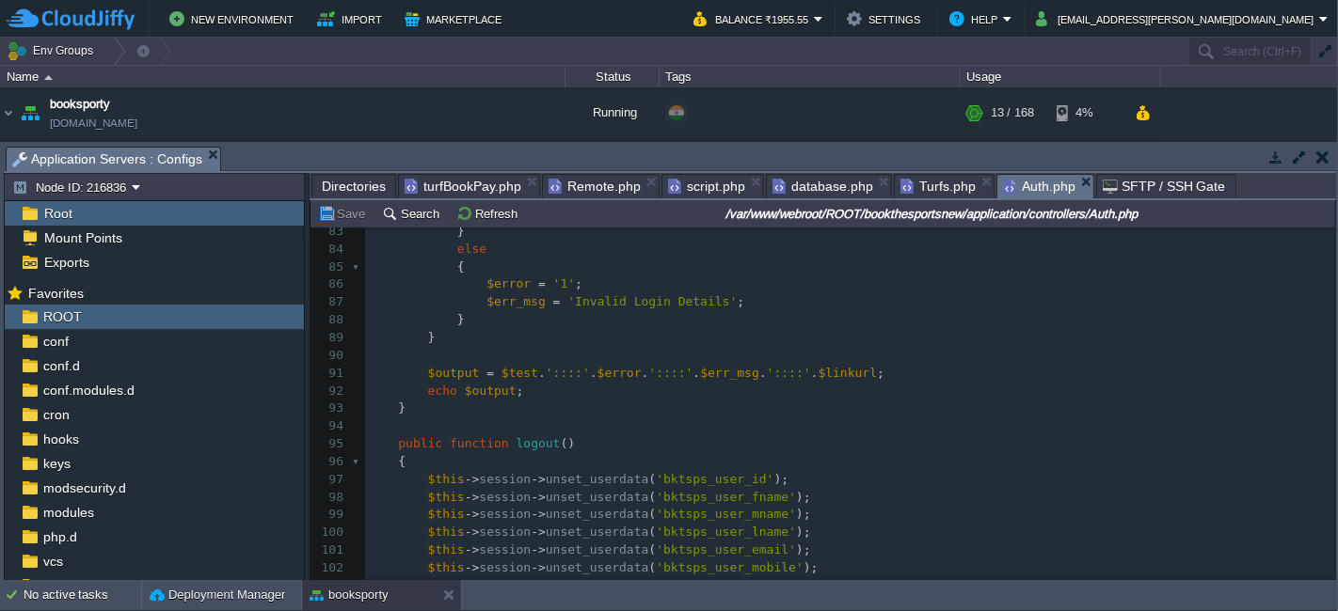
click at [480, 191] on span "turfBookPay.php" at bounding box center [462, 186] width 117 height 23
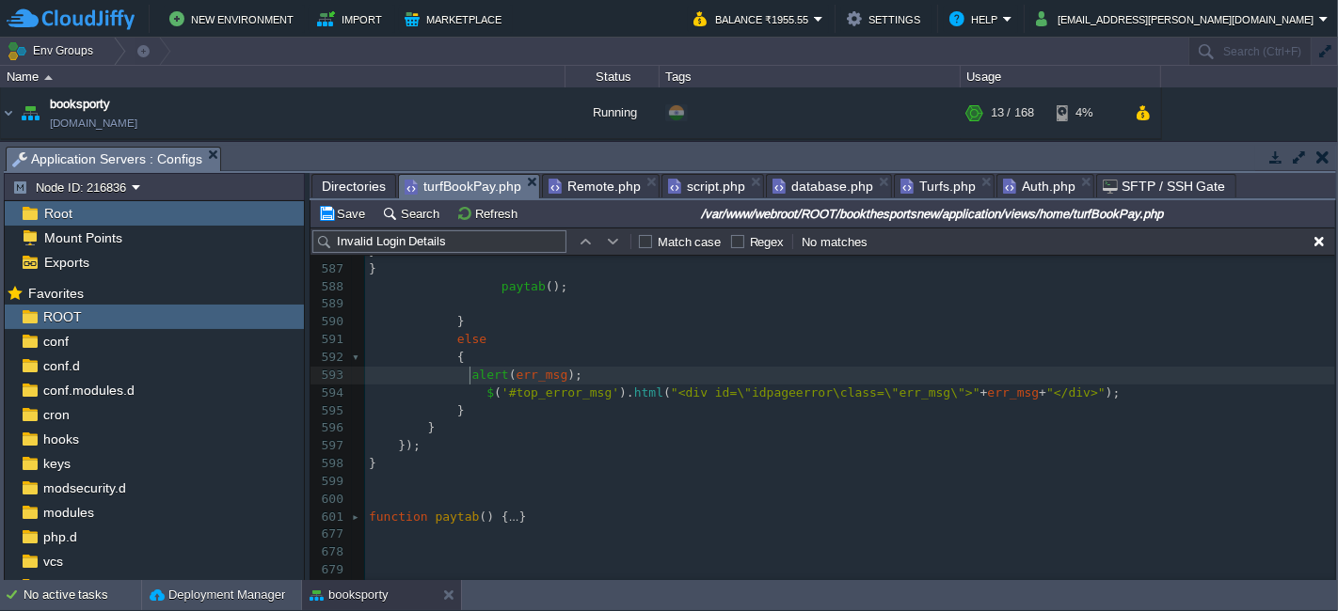
click at [472, 376] on span "alert" at bounding box center [490, 375] width 37 height 14
click at [340, 216] on button "Save" at bounding box center [344, 213] width 53 height 17
click at [478, 372] on div "xxxxxxxxxx 1000 999 1002 950 1000 998 1001 999 1001 999 1001 999 1000 999 1012 …" at bounding box center [850, 349] width 970 height 567
paste textarea "e({ icon: 'error', title: 'Login Failed', text: err_msg, confirmButtonColor: '#…"
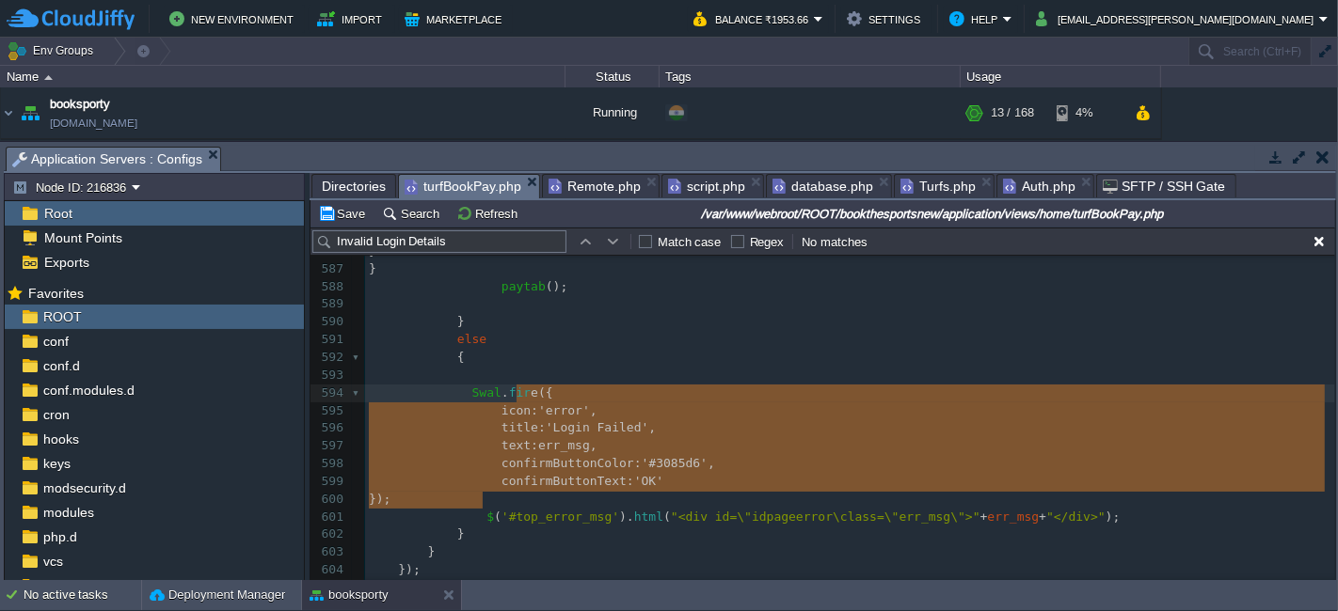
type textarea "e({ icon: 'error', title: 'Login Failed', text: err_msg, confirmButtonColor: '#…"
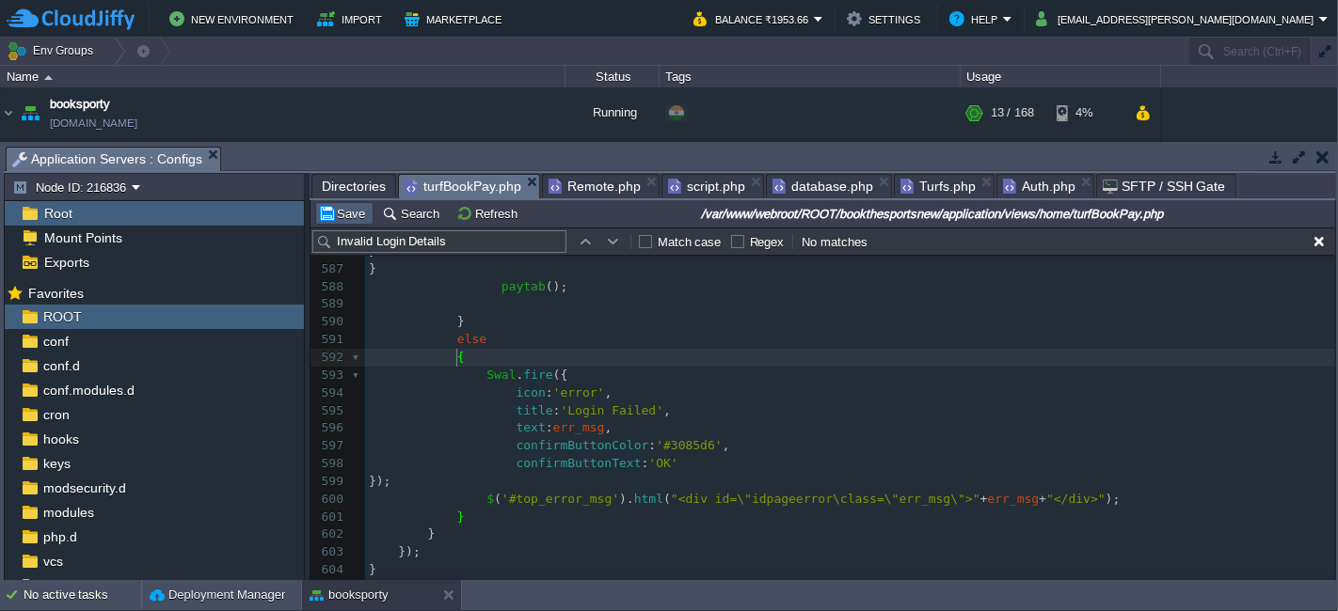
click at [352, 211] on button "Save" at bounding box center [344, 213] width 53 height 17
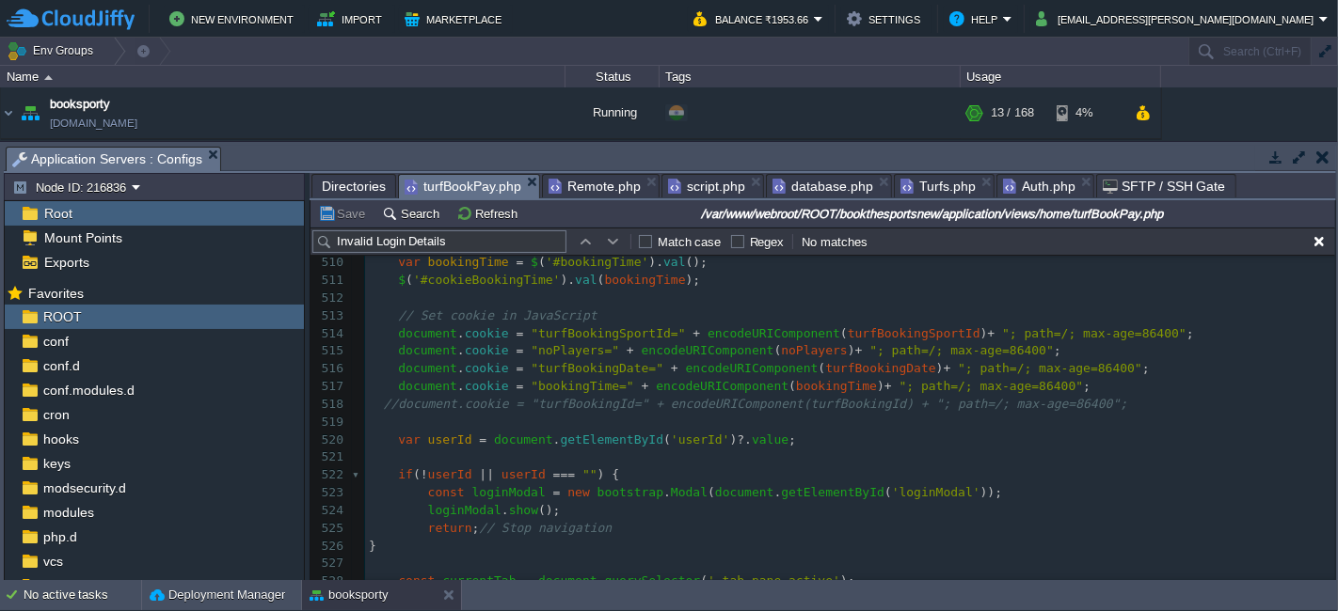
scroll to position [8411, 0]
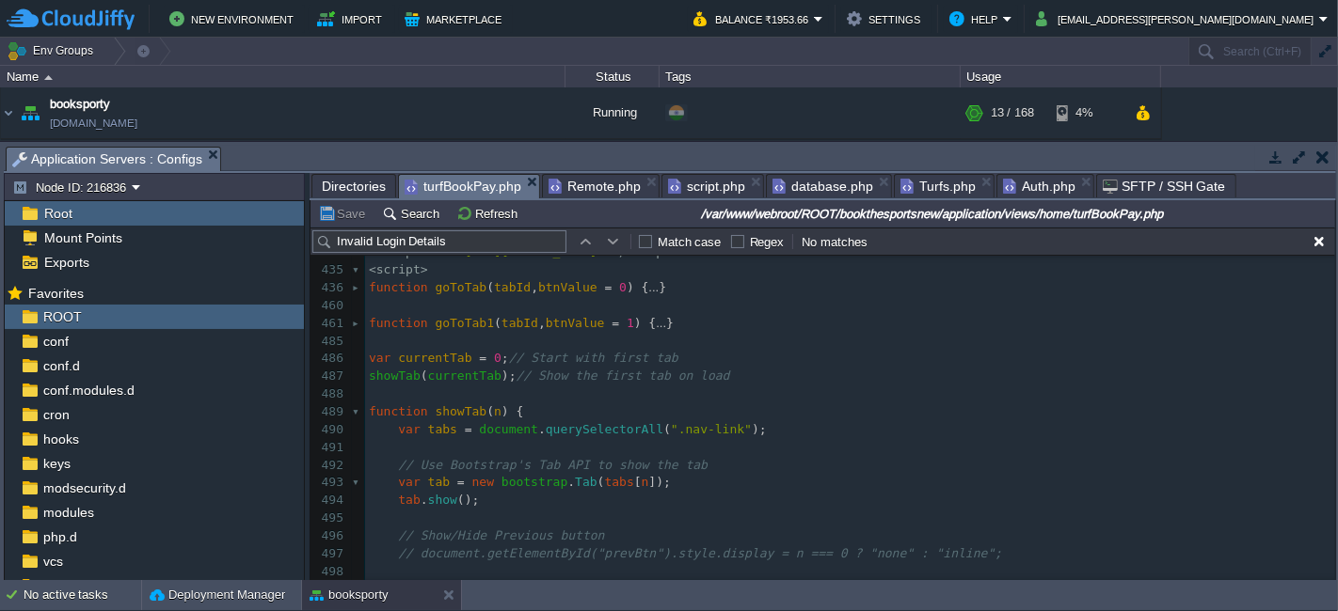
click at [349, 181] on span "Directories" at bounding box center [354, 186] width 64 height 23
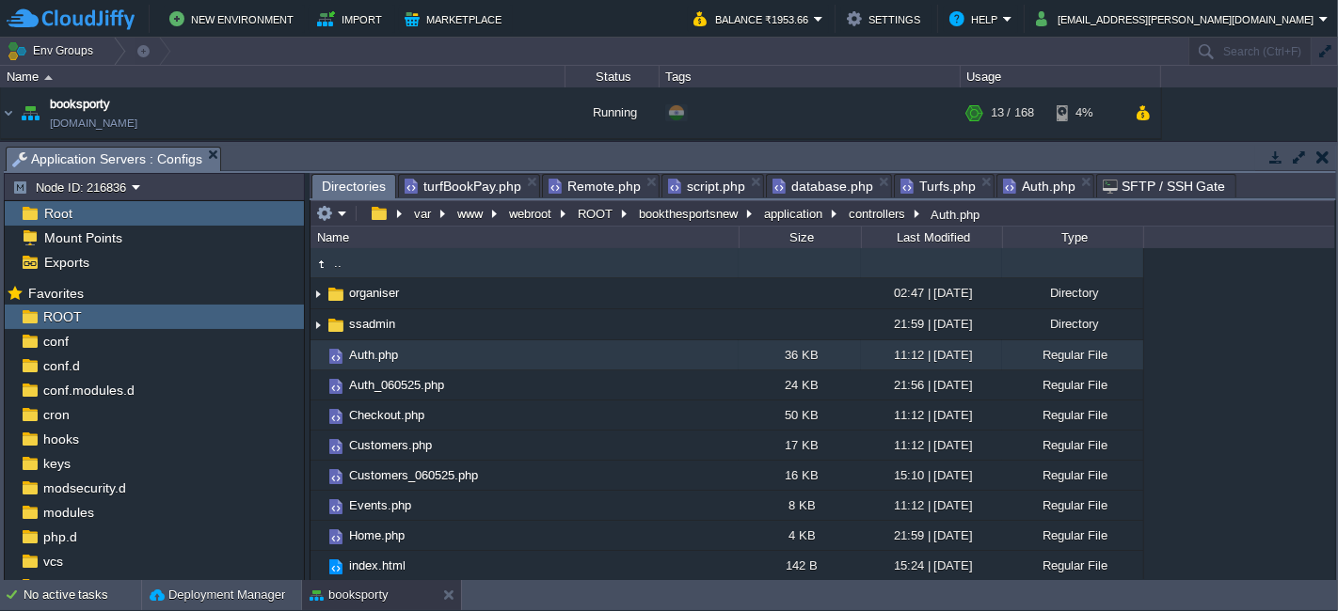
click at [412, 275] on td ".." at bounding box center [524, 263] width 428 height 30
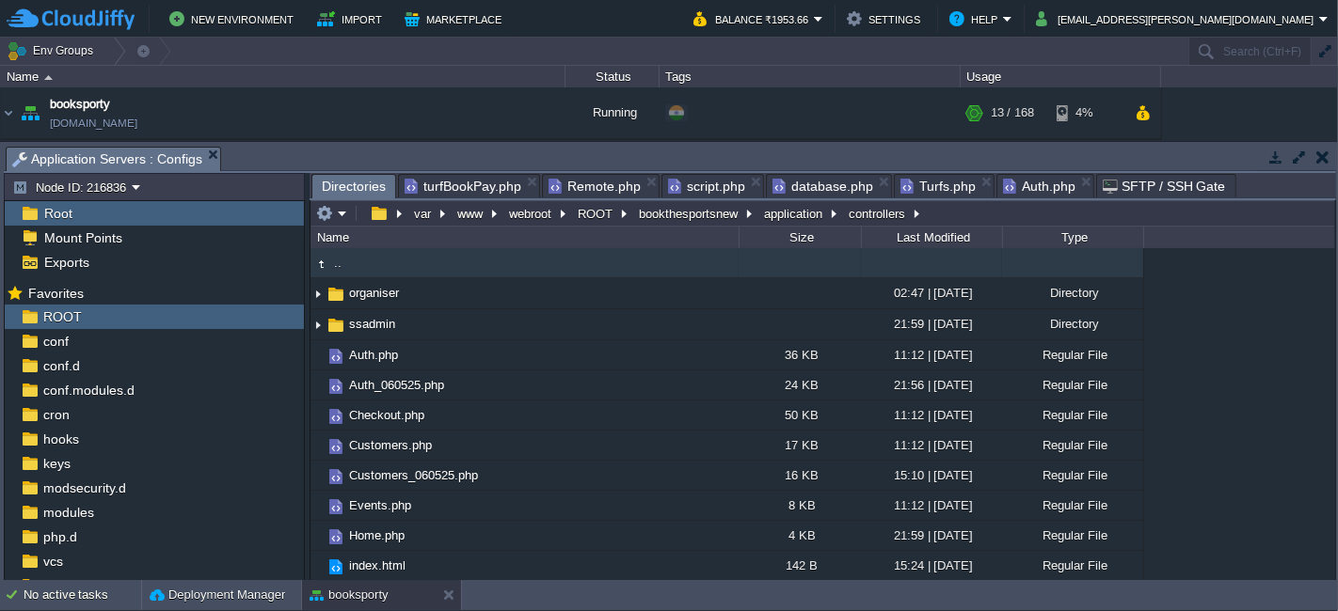
click at [412, 275] on td ".." at bounding box center [524, 263] width 428 height 30
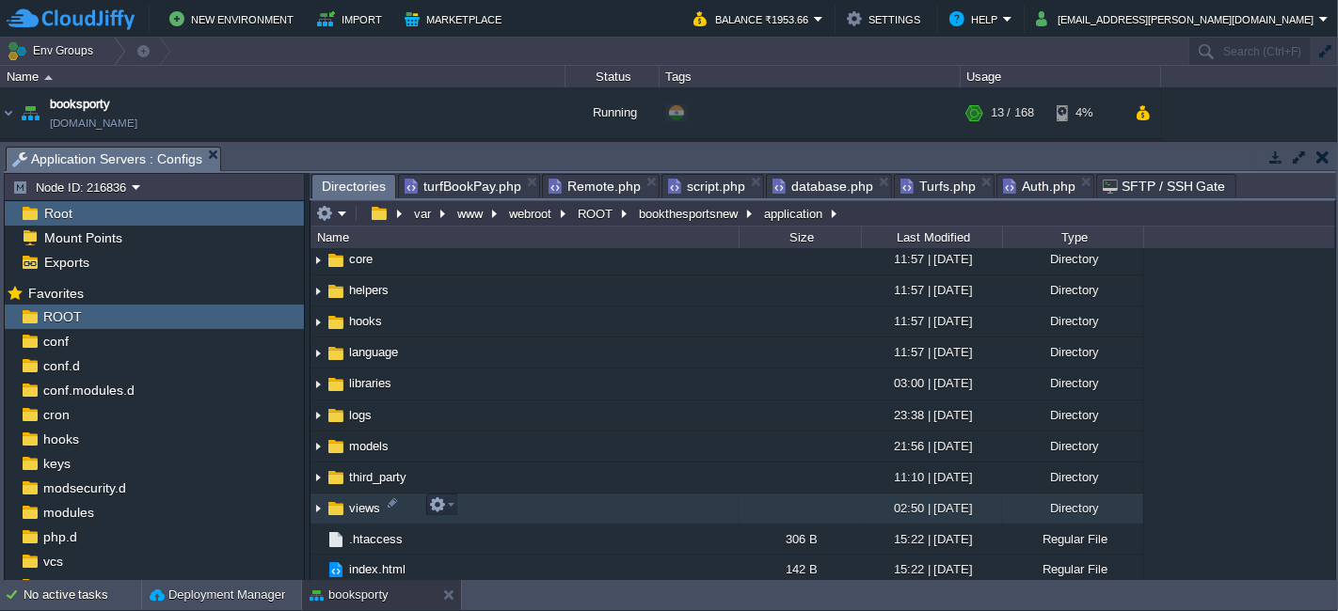
click at [509, 507] on td "views" at bounding box center [524, 509] width 428 height 31
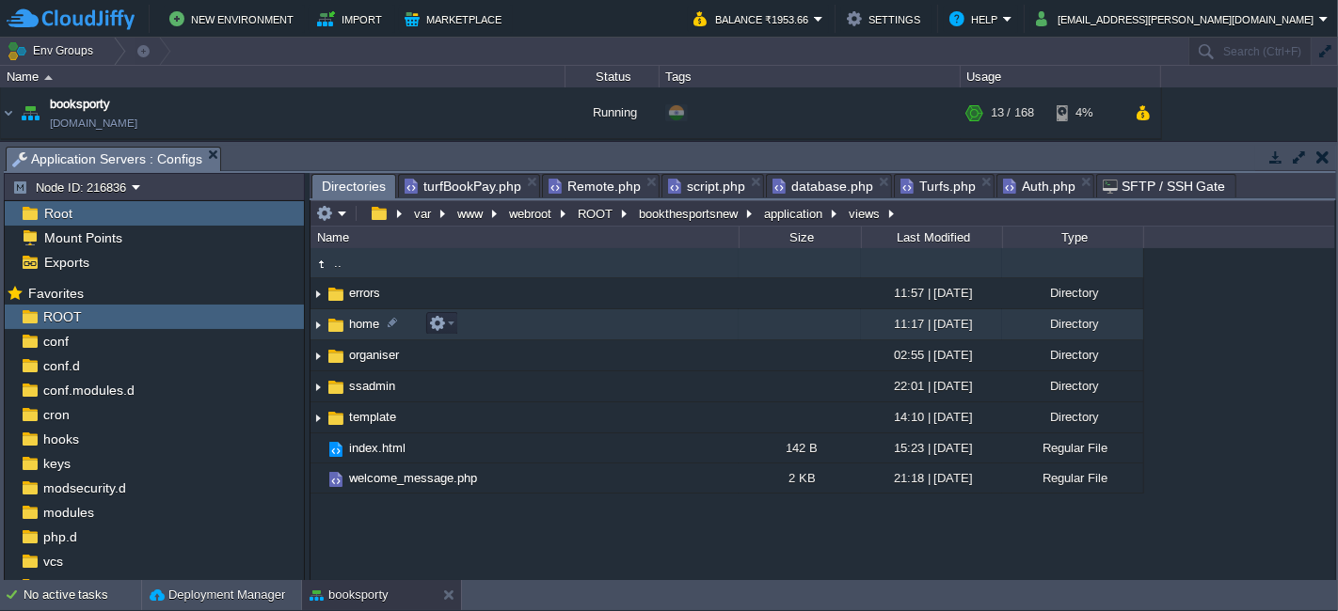
click at [529, 324] on td "home" at bounding box center [524, 324] width 428 height 31
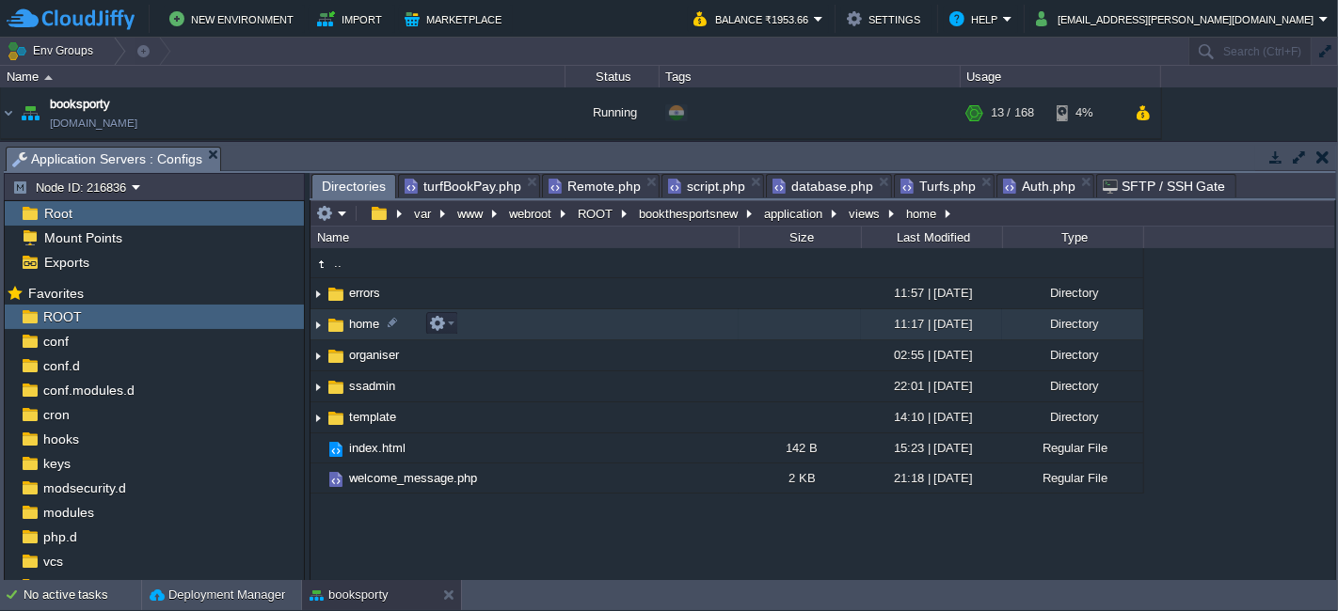
click at [529, 324] on td "home" at bounding box center [524, 324] width 428 height 31
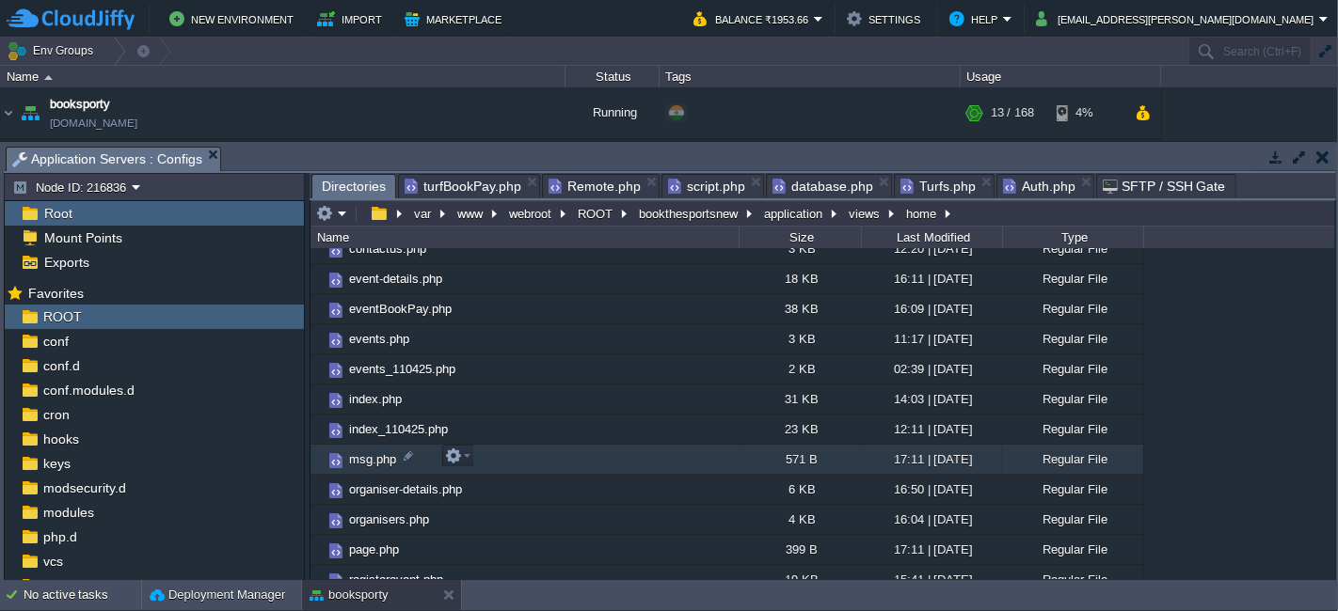
scroll to position [0, 0]
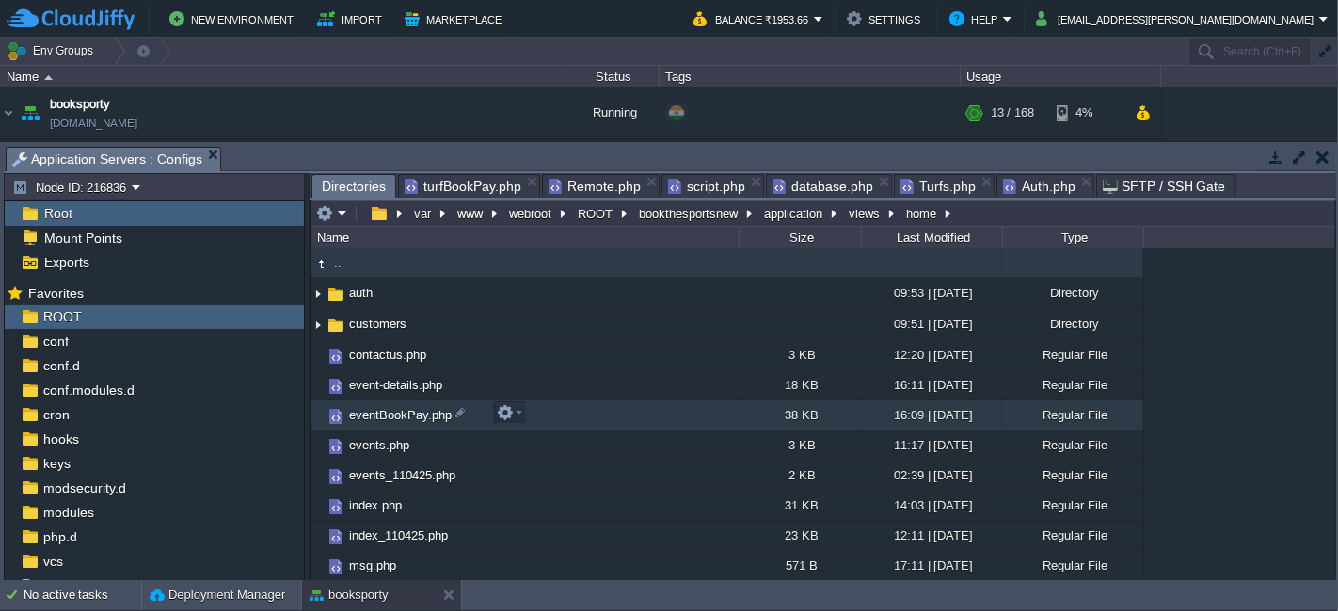
click at [572, 415] on td "eventBookPay.php" at bounding box center [524, 416] width 428 height 30
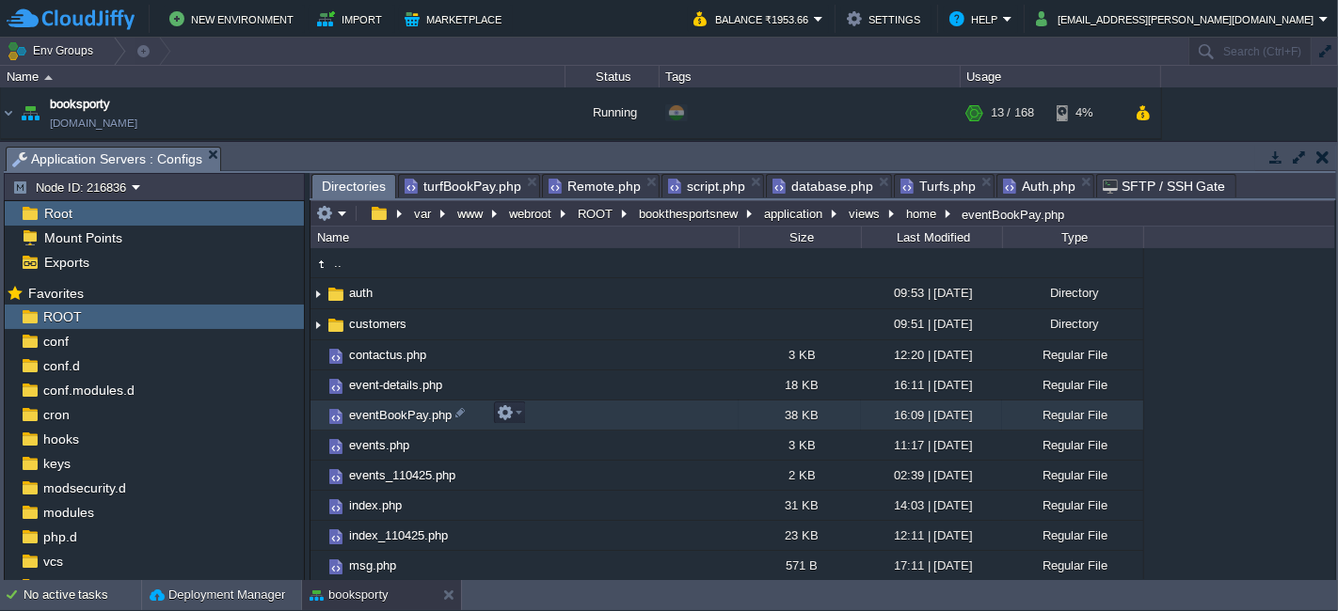
click at [572, 415] on td "eventBookPay.php" at bounding box center [524, 416] width 428 height 30
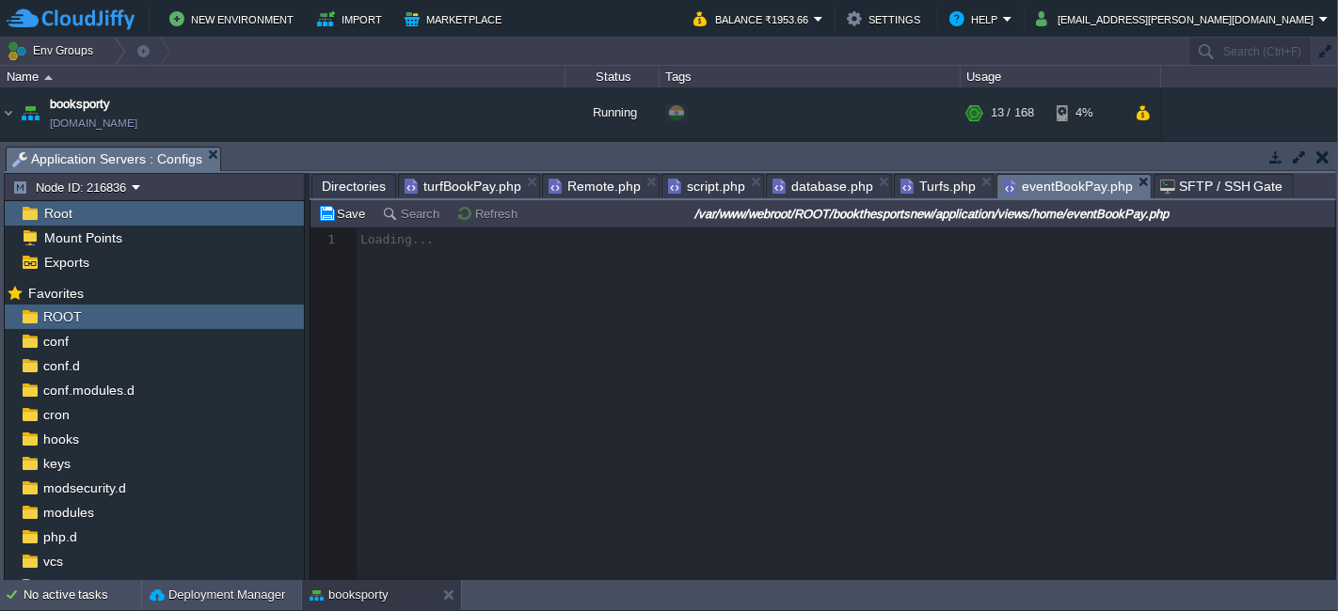
click at [832, 412] on div at bounding box center [822, 404] width 1024 height 353
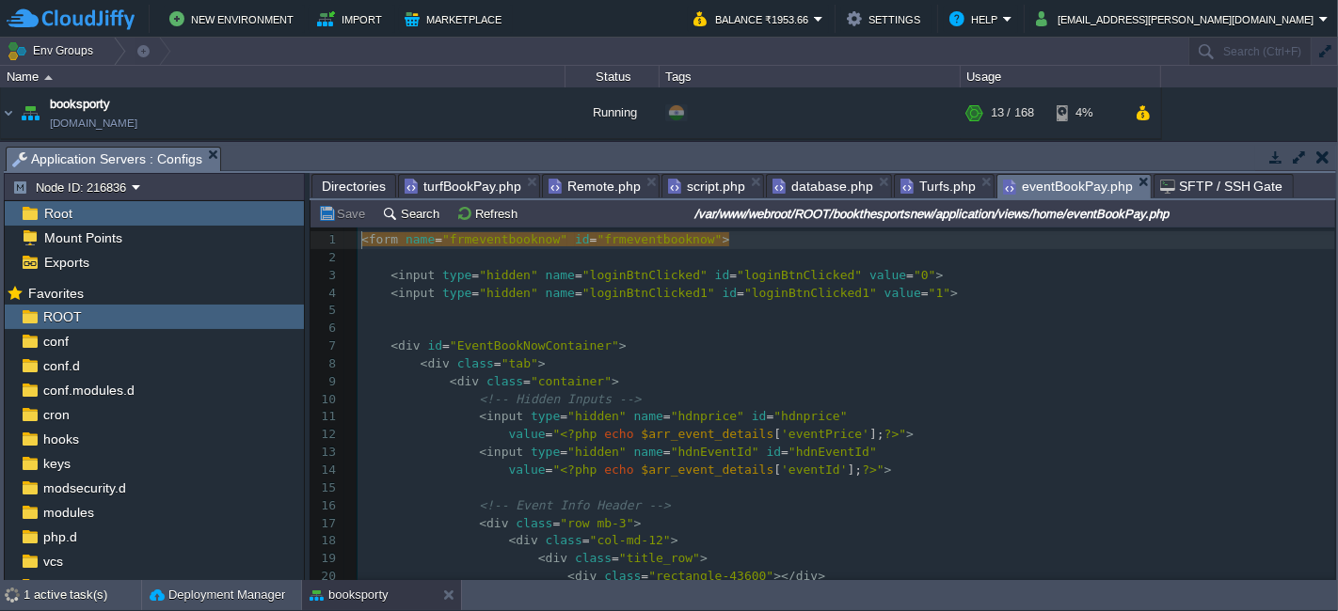
scroll to position [6, 0]
drag, startPoint x: 1025, startPoint y: 181, endPoint x: 911, endPoint y: 181, distance: 113.8
click at [799, 348] on pre "< div id = "EventBookNowContainer" >" at bounding box center [845, 347] width 977 height 18
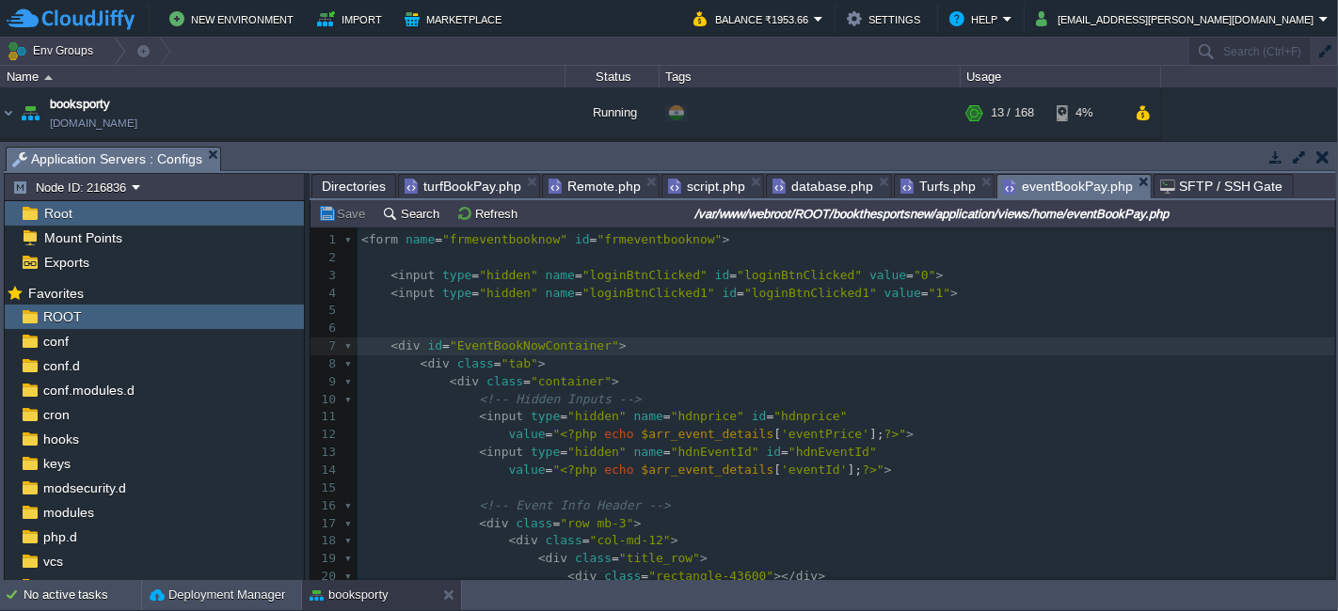
type textarea "-"
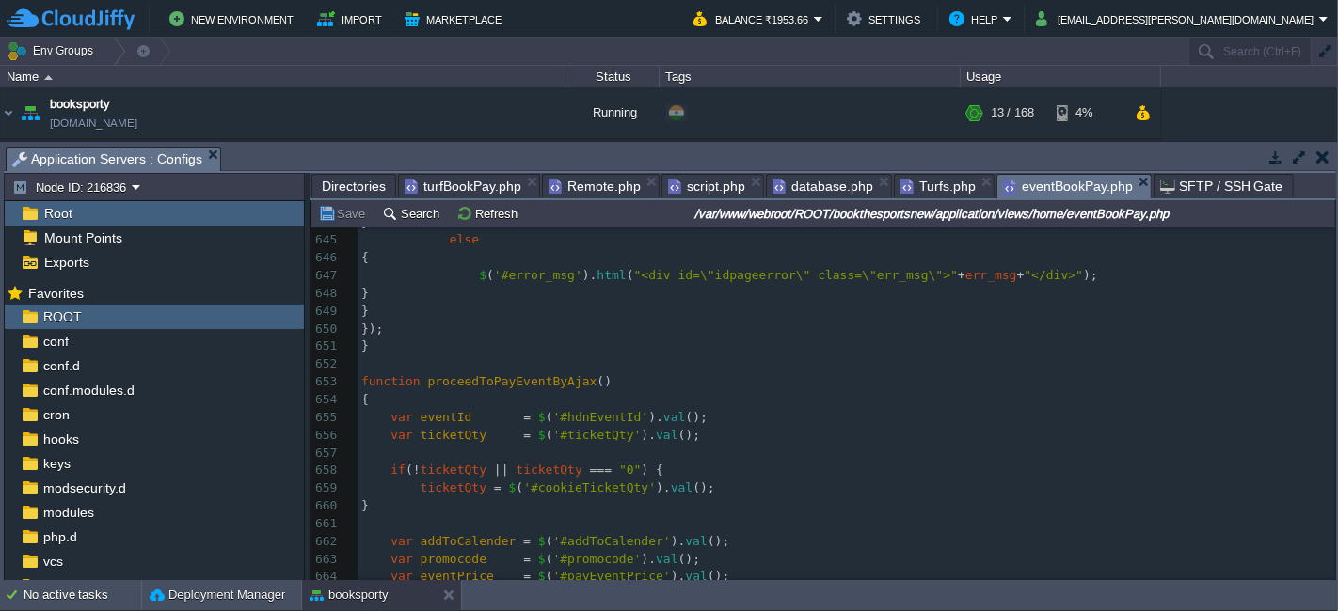
scroll to position [11150, 0]
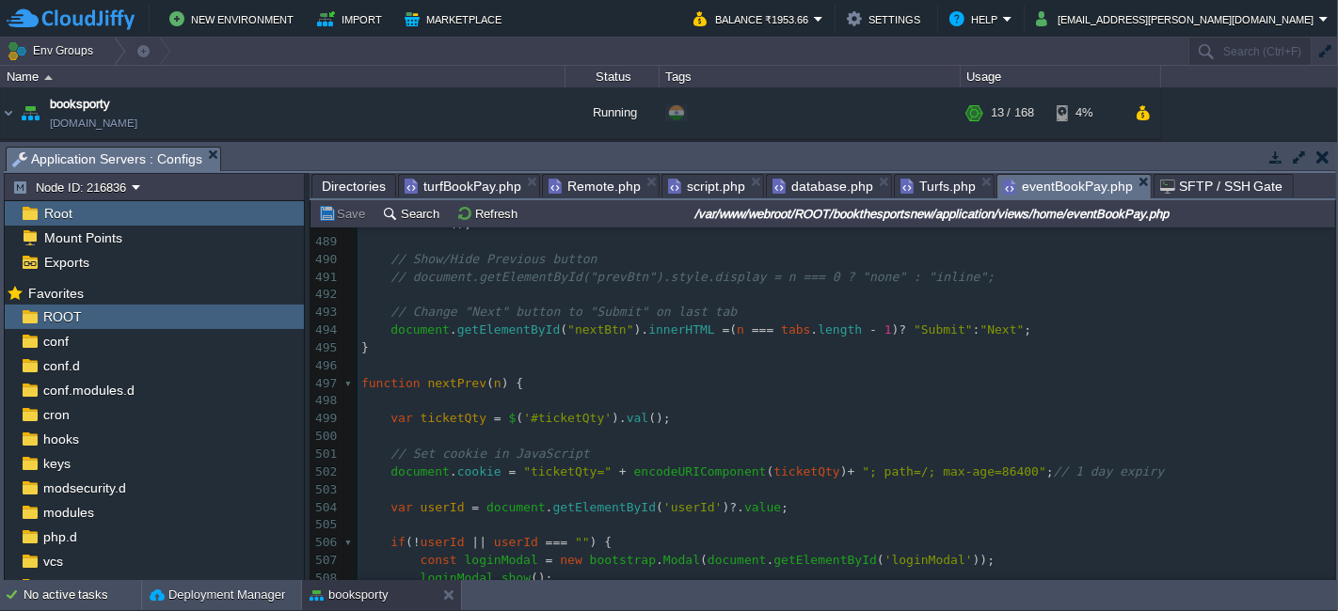
click at [552, 399] on pre at bounding box center [845, 401] width 977 height 18
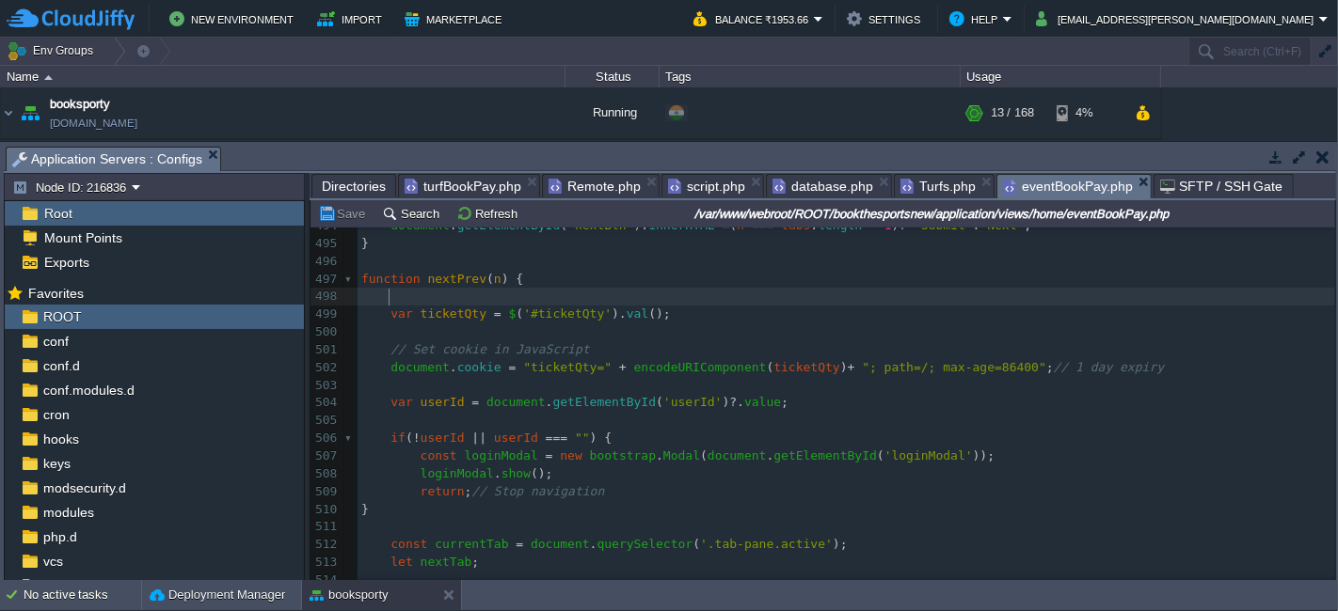
click at [451, 179] on span "turfBookPay.php" at bounding box center [462, 186] width 117 height 23
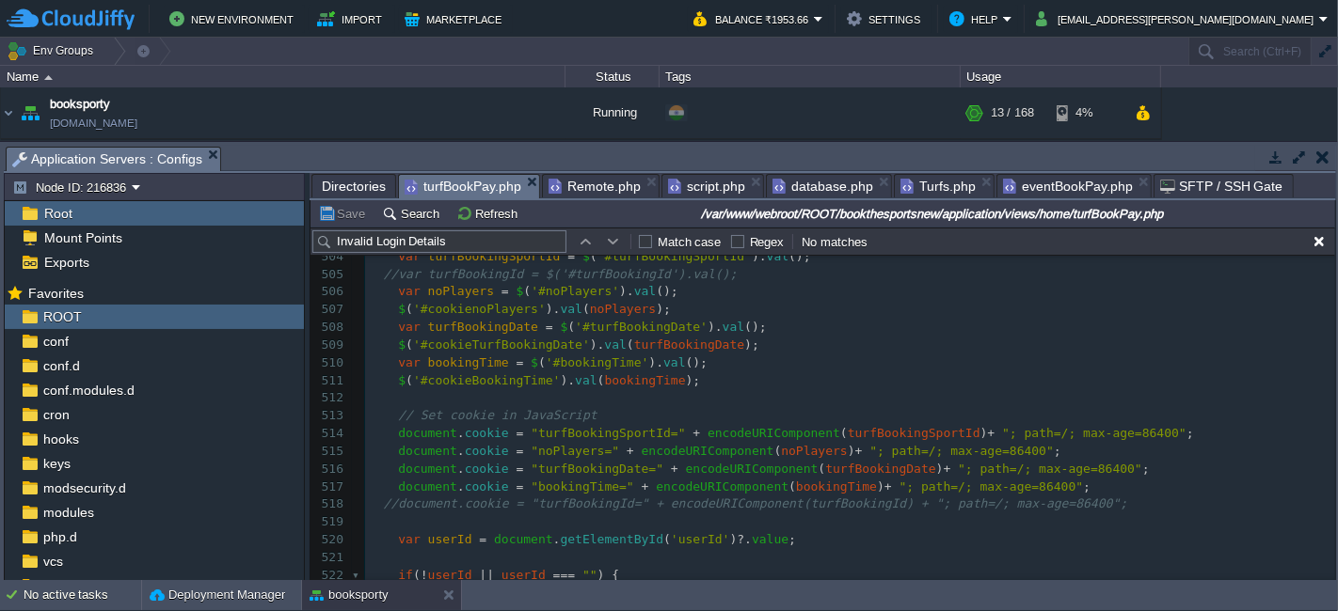
click at [1030, 186] on span "eventBookPay.php" at bounding box center [1068, 186] width 130 height 23
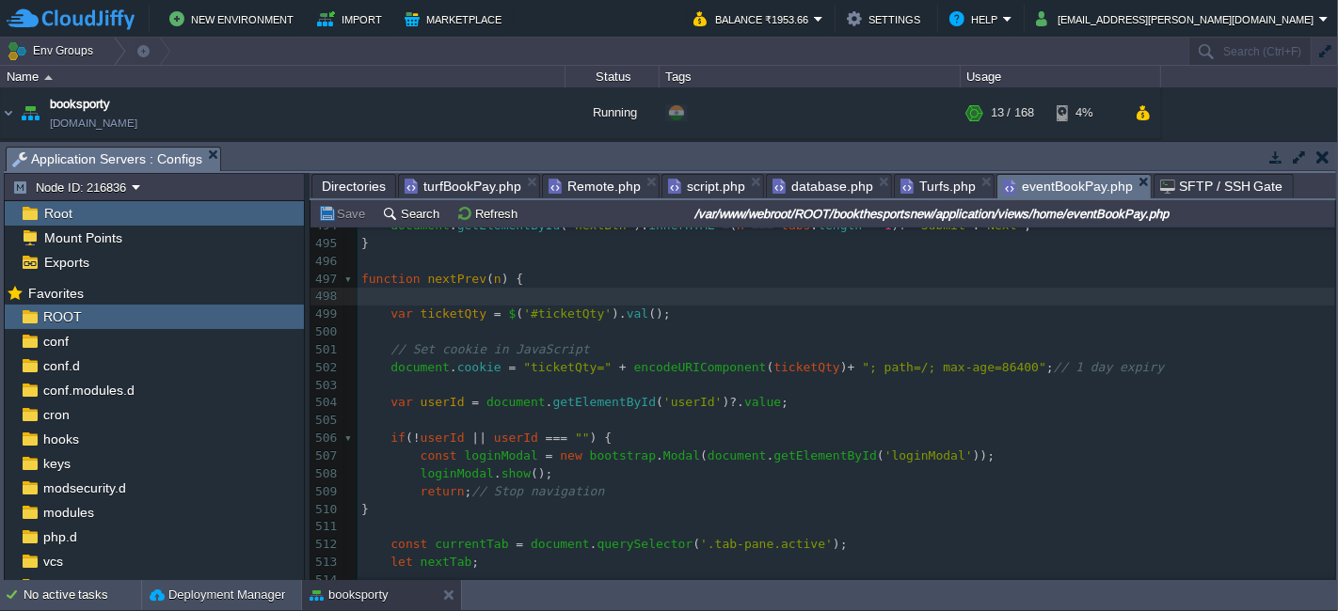
click at [781, 367] on span "ticketQty" at bounding box center [806, 367] width 66 height 14
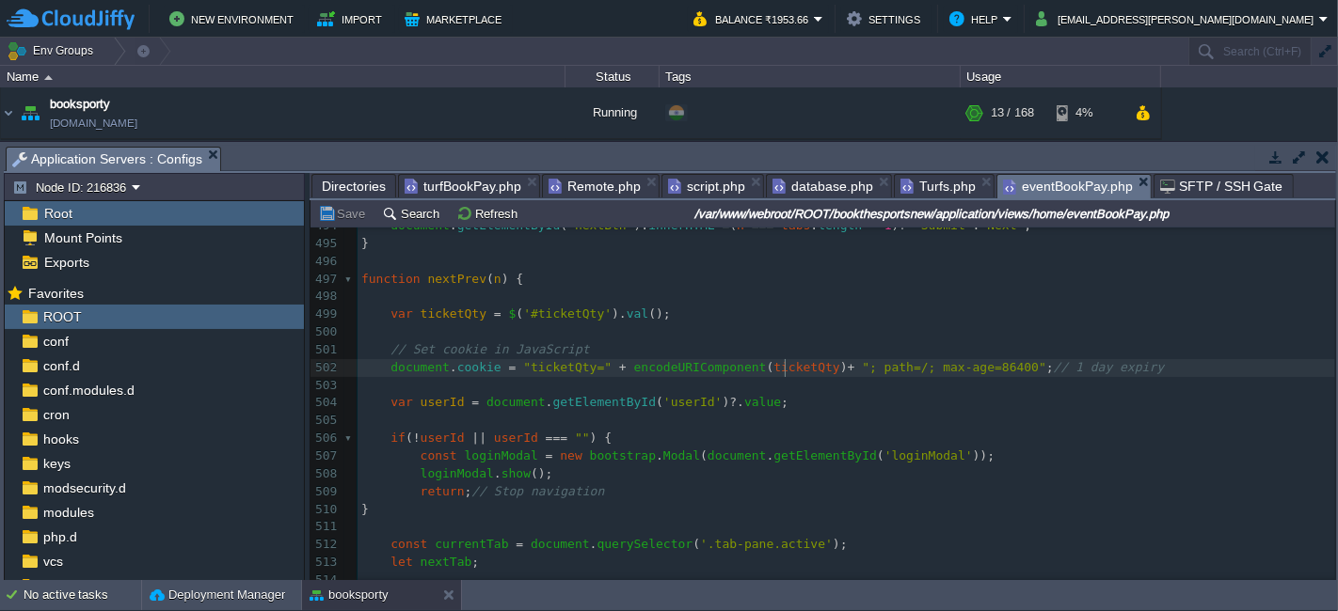
type textarea "ticketQty"
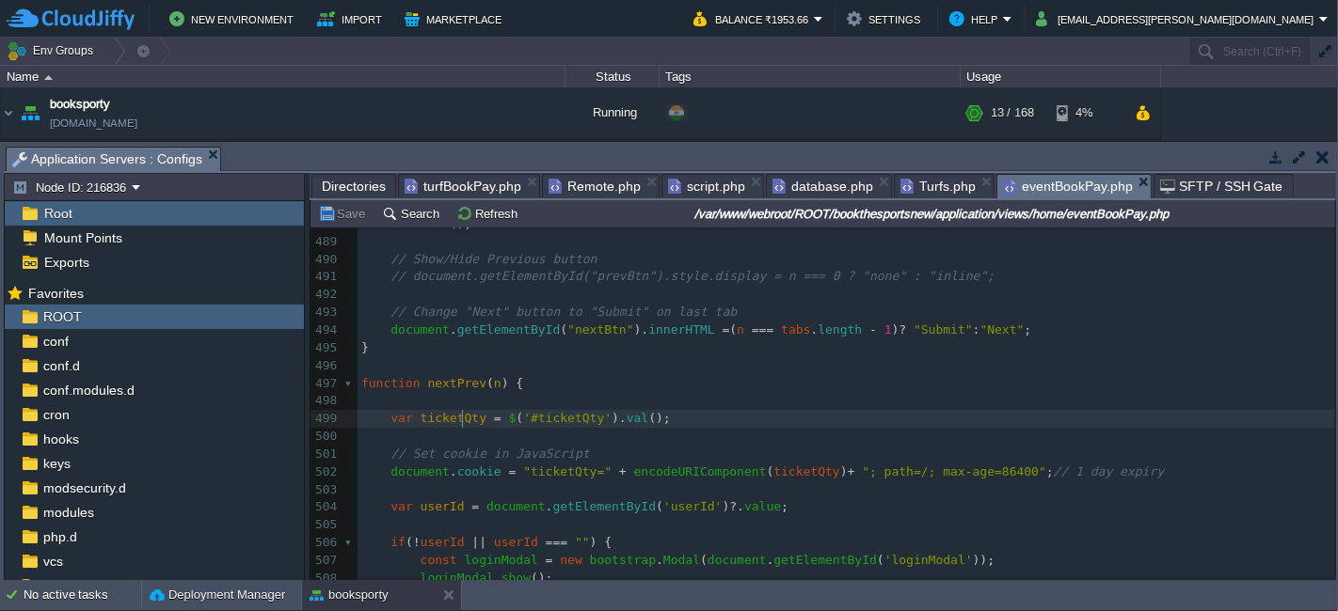
click at [459, 419] on span "ticketQty" at bounding box center [453, 418] width 66 height 14
type textarea "ticketQty"
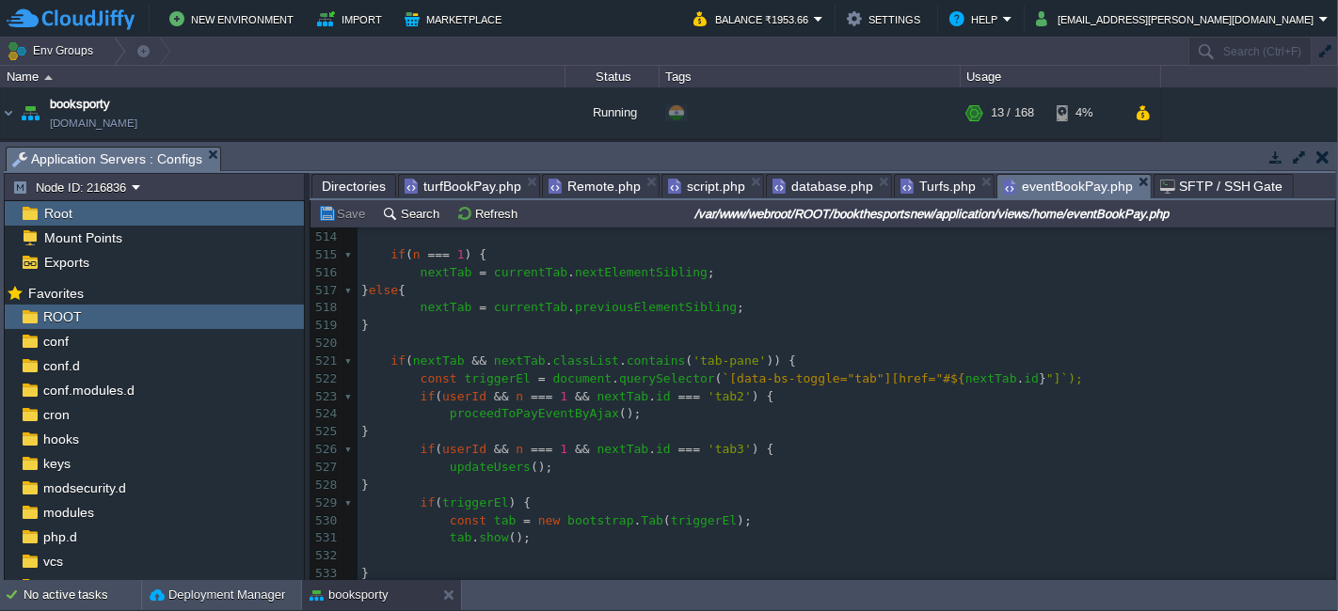
scroll to position [9298, 0]
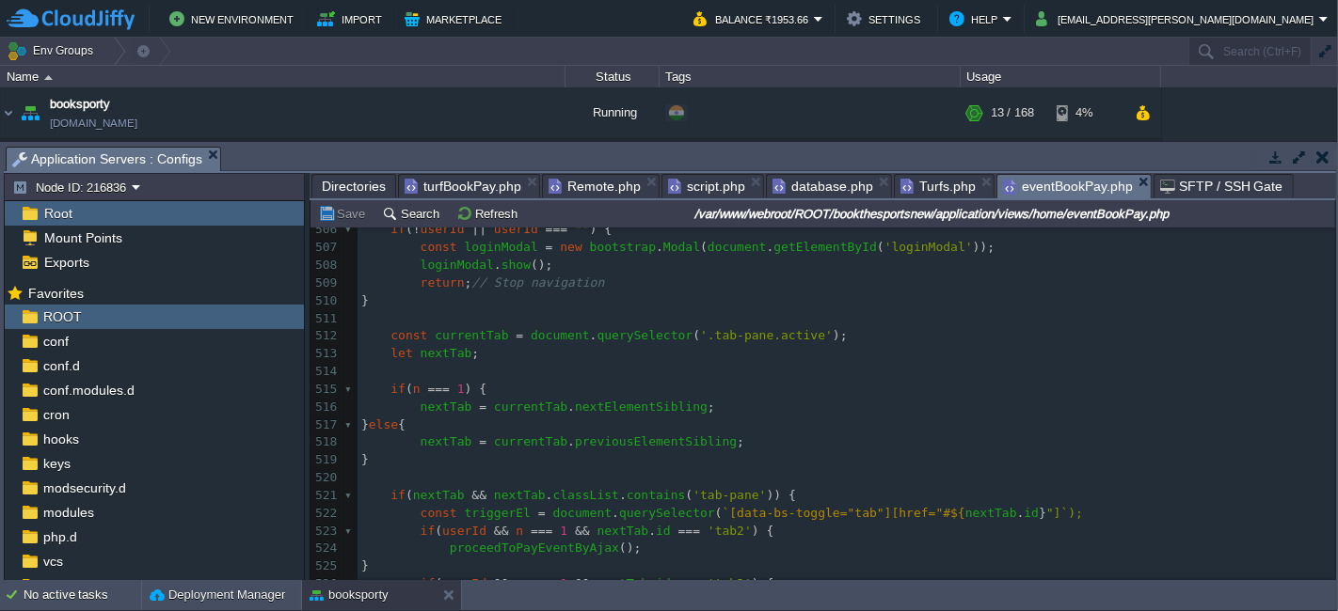
click at [700, 179] on span "script.php" at bounding box center [706, 186] width 77 height 23
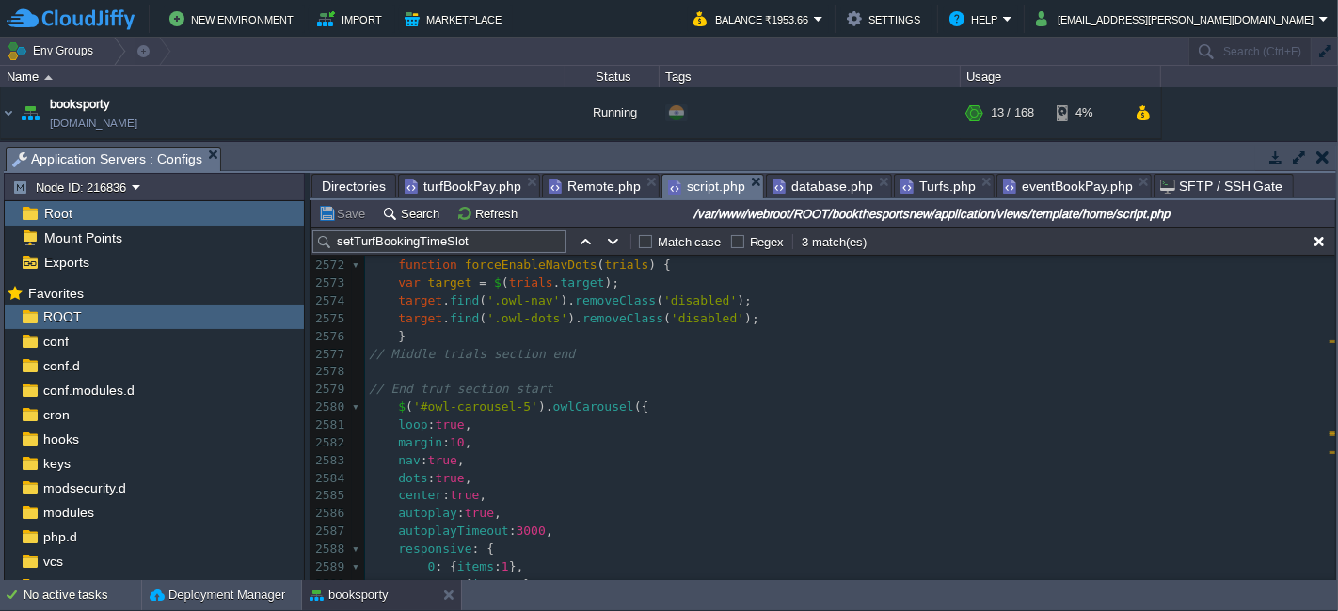
drag, startPoint x: 1327, startPoint y: 574, endPoint x: 1327, endPoint y: 533, distance: 40.4
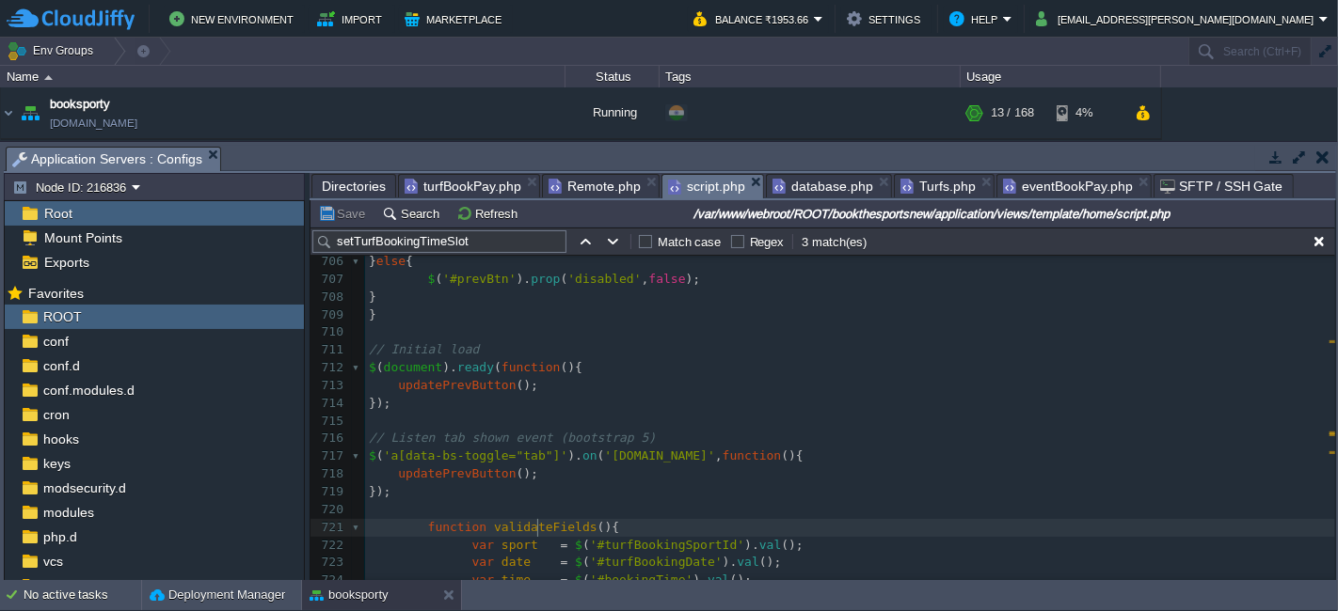
click at [533, 531] on span "validateFields" at bounding box center [545, 527] width 103 height 14
type textarea "validateFields"
type input "validateFields"
click at [617, 236] on button "button" at bounding box center [613, 241] width 17 height 17
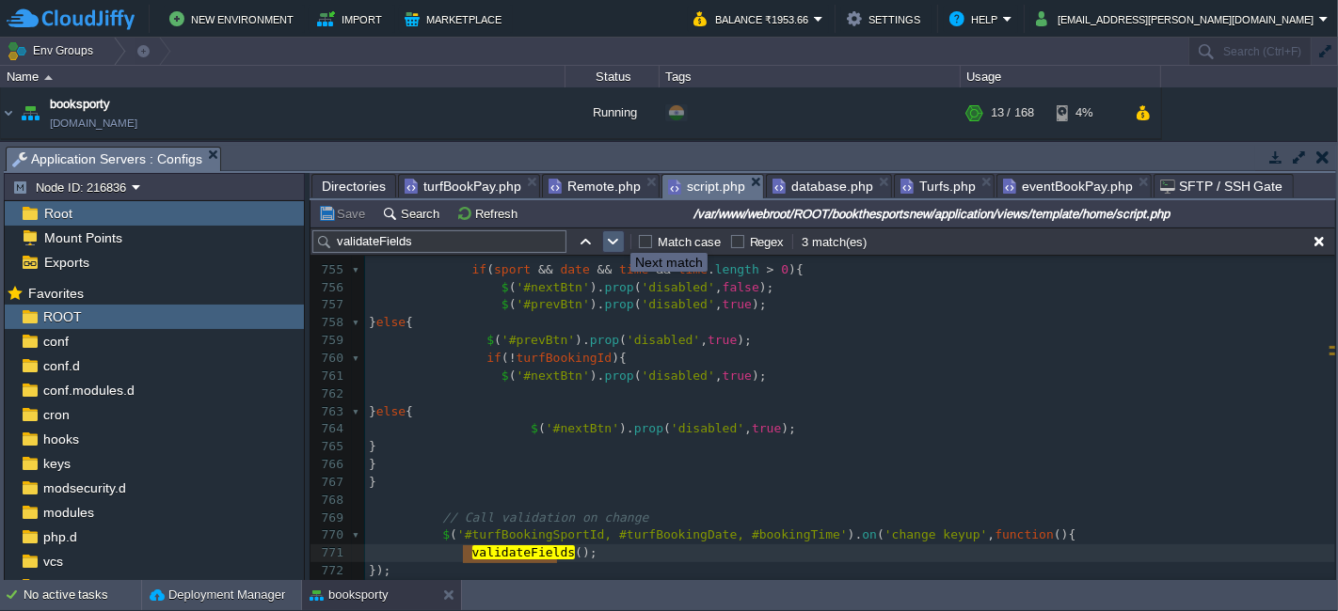
click at [617, 236] on button "button" at bounding box center [613, 241] width 17 height 17
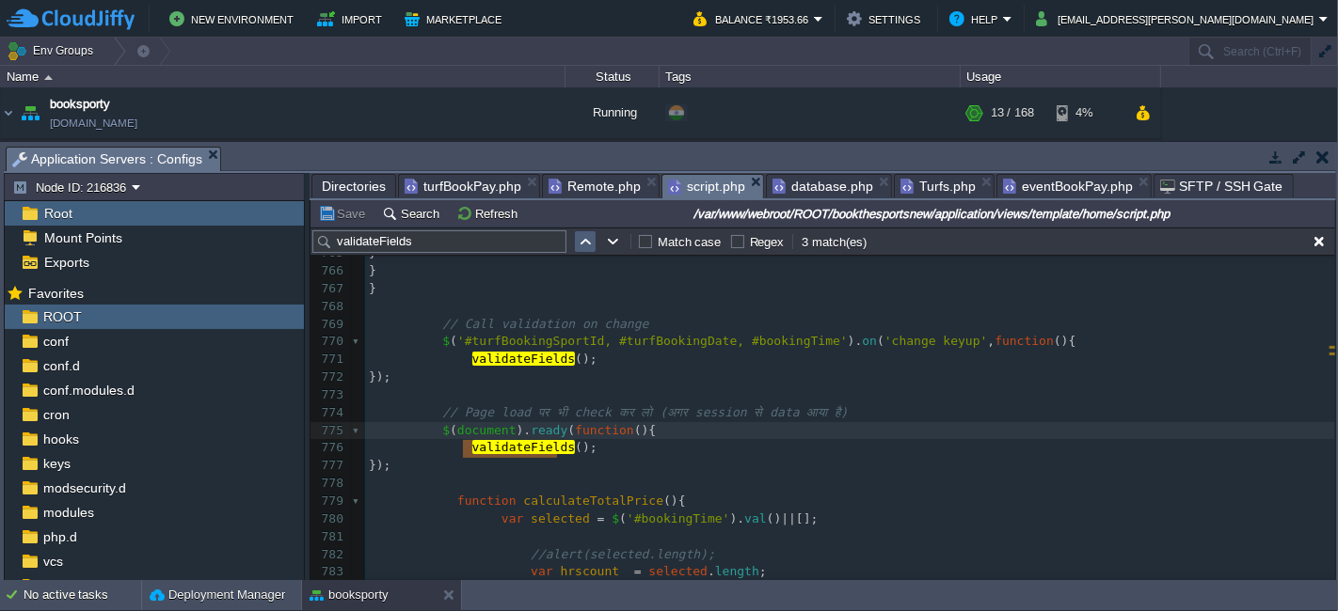
click at [589, 238] on button "button" at bounding box center [585, 241] width 17 height 17
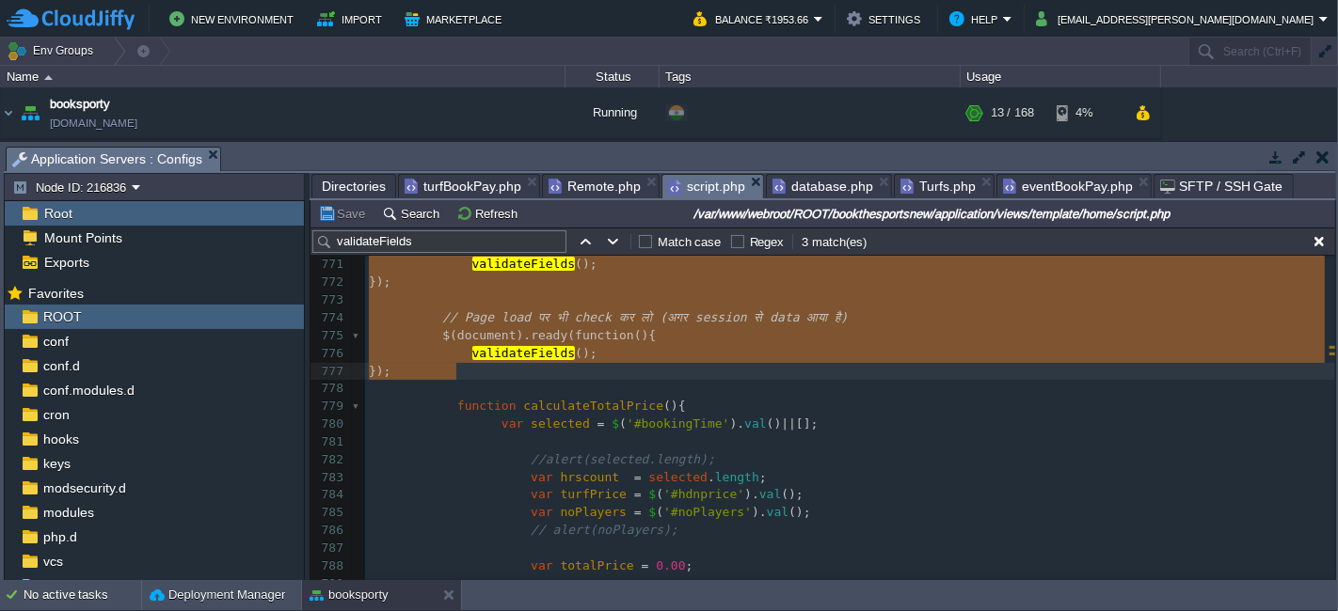
type textarea "-"
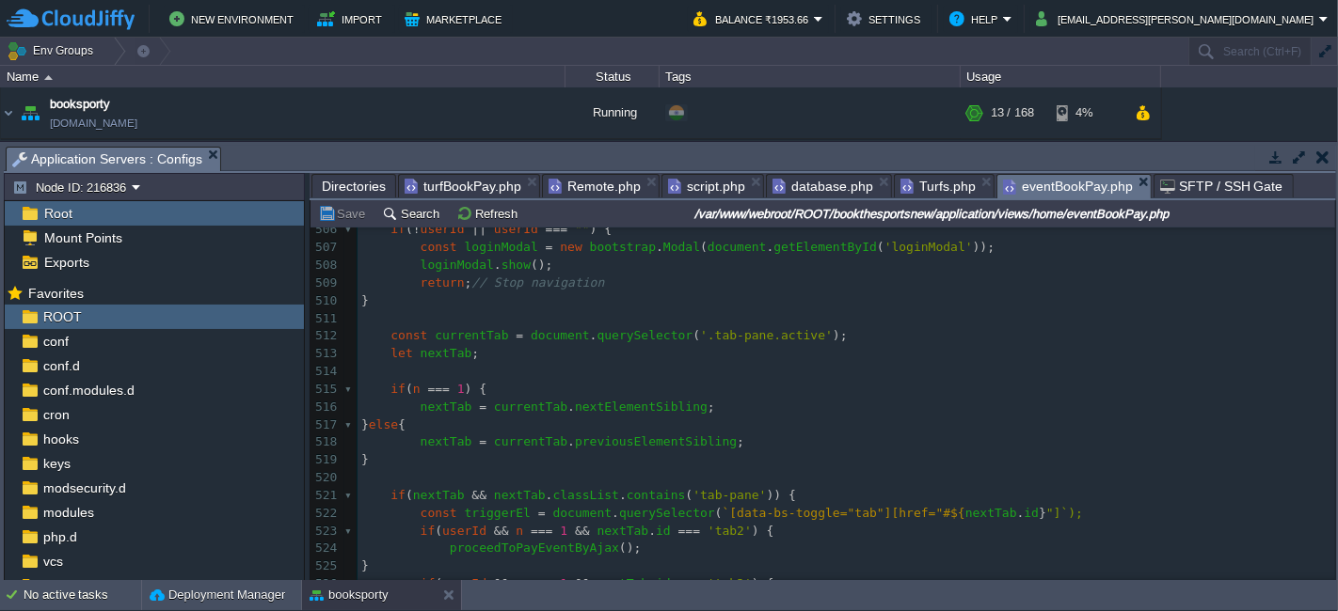
click at [1045, 183] on span "eventBookPay.php" at bounding box center [1068, 187] width 130 height 24
click at [734, 336] on span "'.tab-pane.active'" at bounding box center [766, 335] width 133 height 14
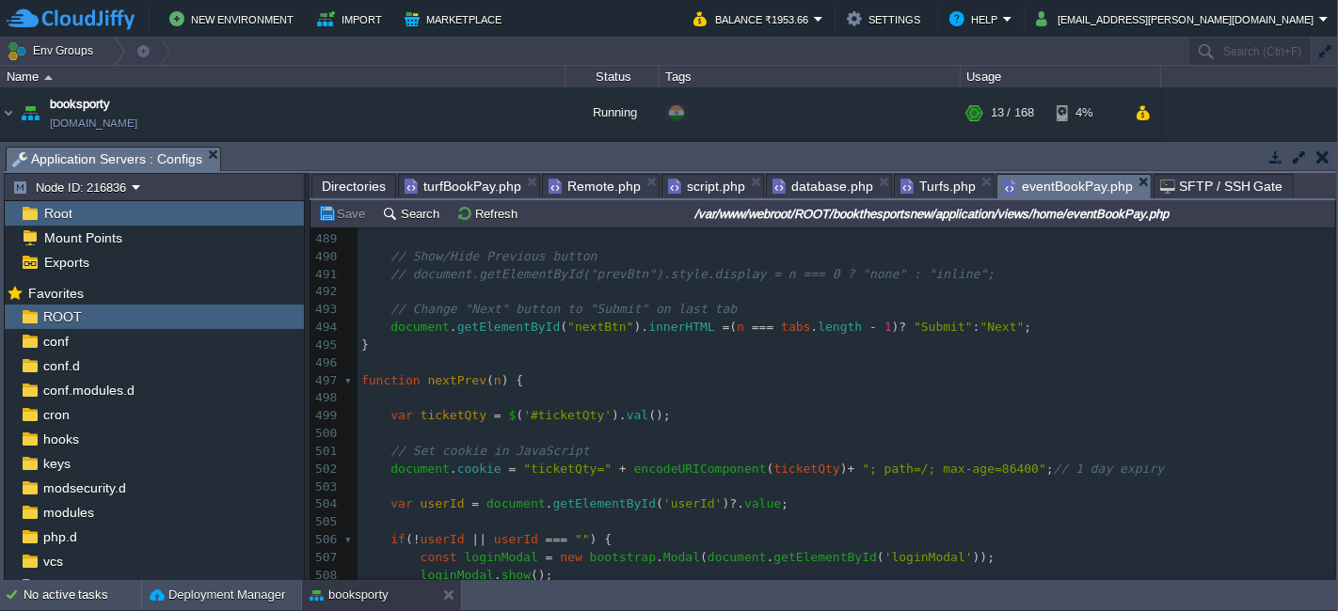
scroll to position [8850, 0]
type textarea "ticketQty"
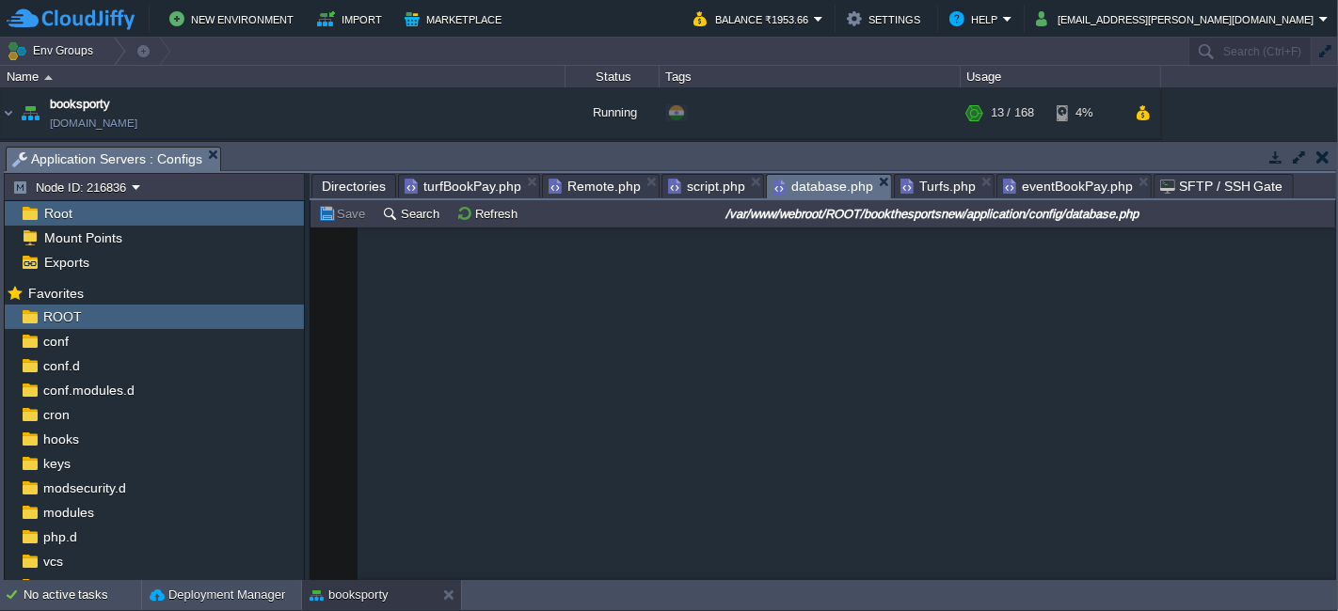
click at [821, 183] on span "database.php" at bounding box center [822, 187] width 101 height 24
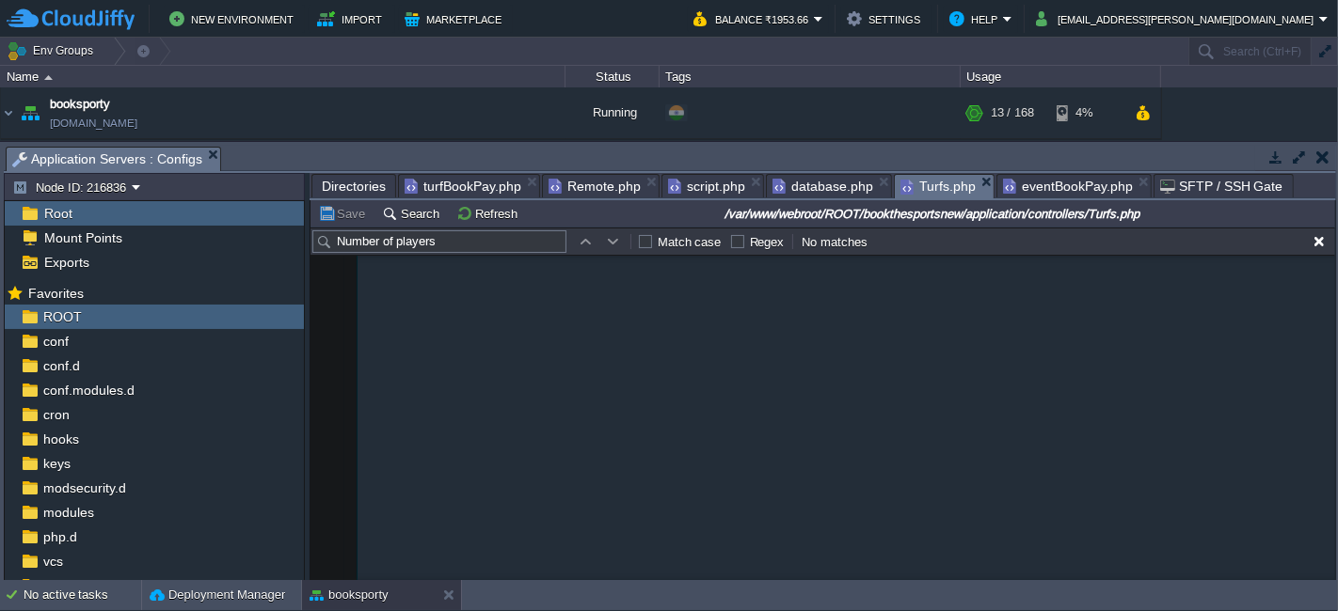
click at [907, 174] on div "Turfs.php" at bounding box center [944, 186] width 101 height 24
click at [572, 189] on span "Remote.php" at bounding box center [594, 186] width 92 height 23
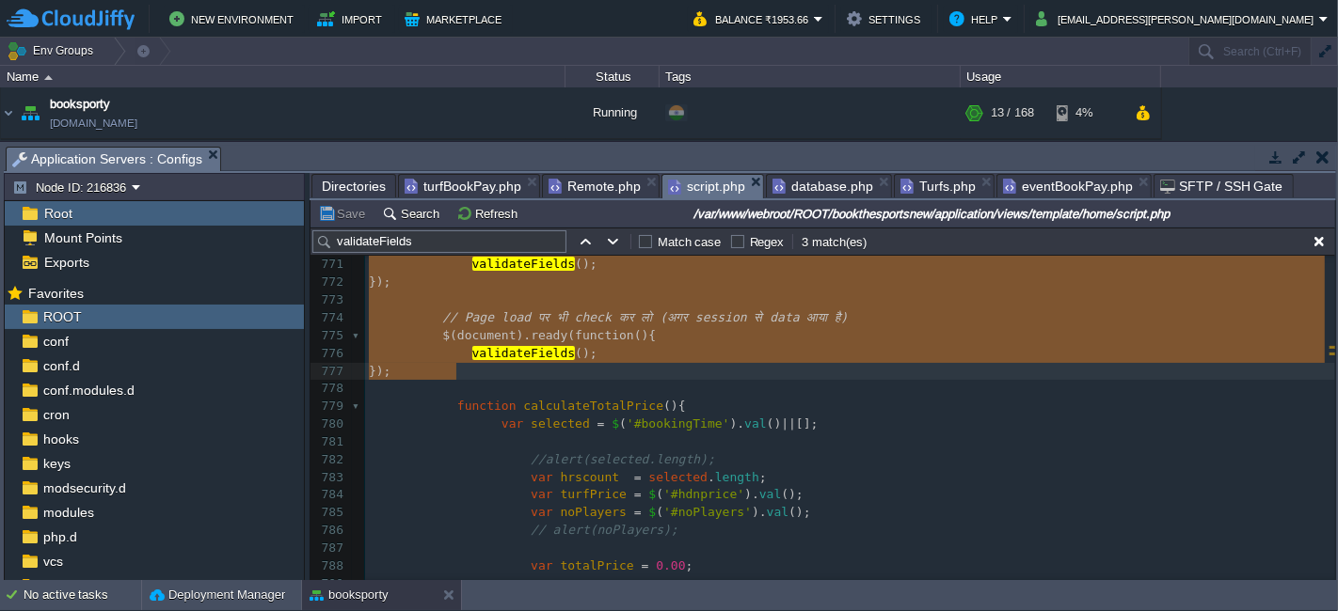
click at [682, 186] on span "script.php" at bounding box center [706, 187] width 77 height 24
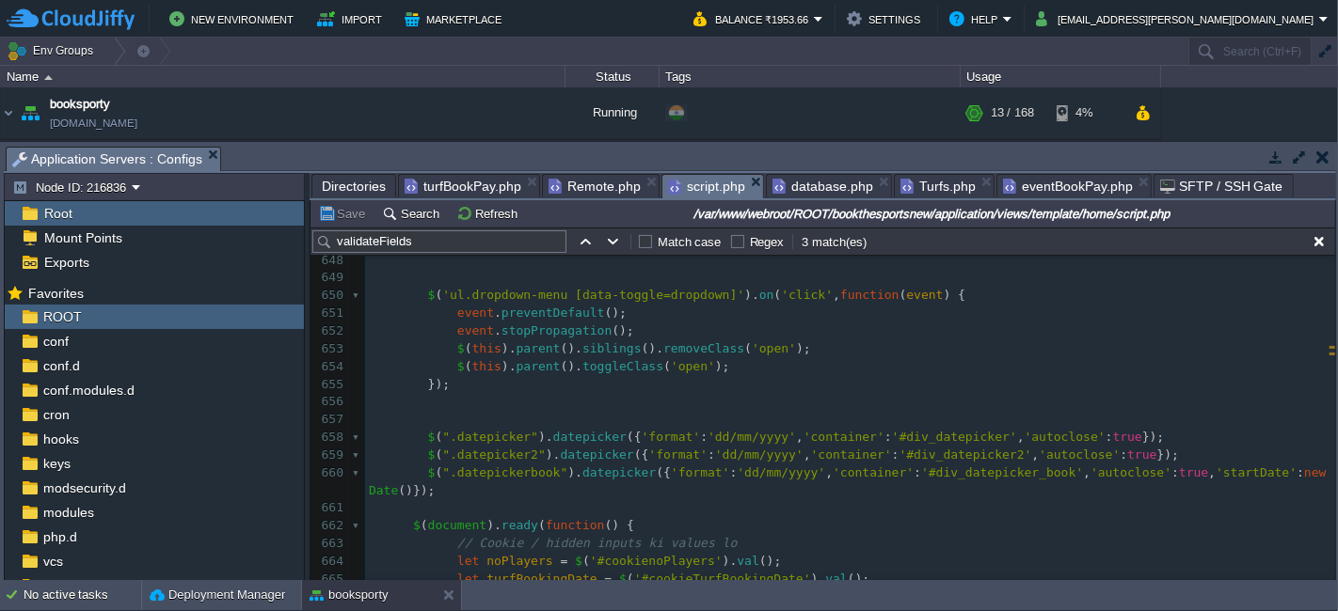
scroll to position [11140, 0]
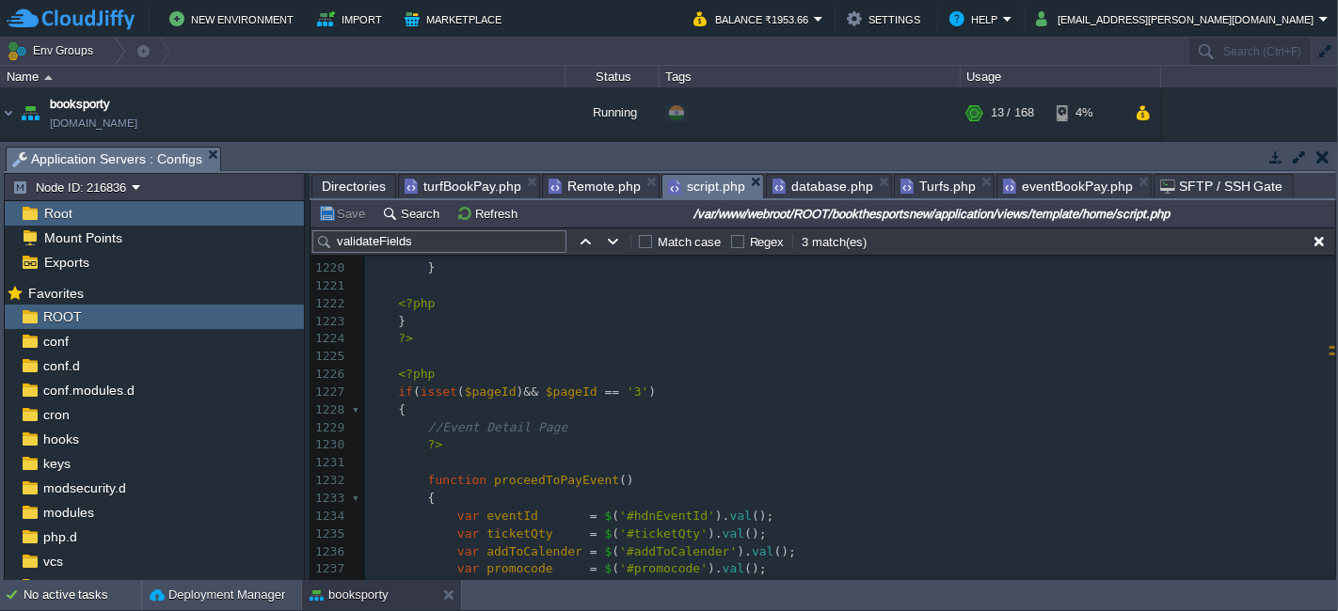
click at [603, 396] on div "x }); 1203 //console.log(responseTxt); 1204 result = responseTxt . split ( ':::…" at bounding box center [850, 464] width 970 height 1010
click at [450, 442] on pre "?>" at bounding box center [850, 446] width 970 height 18
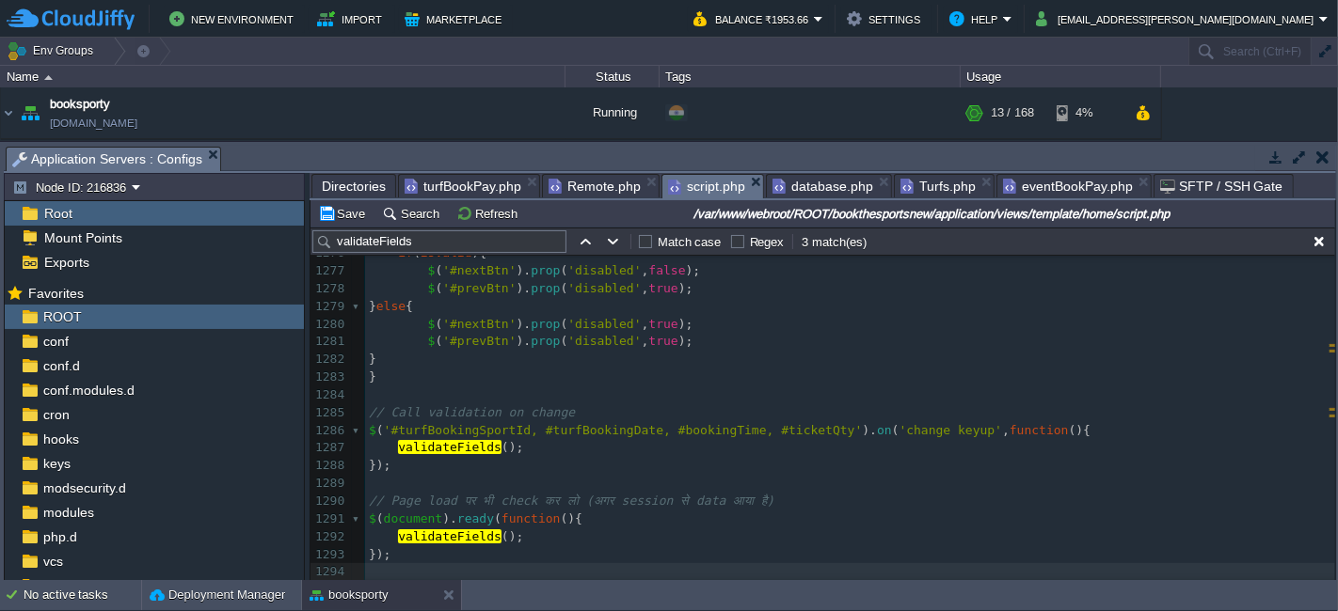
click at [741, 435] on span "'#turfBookingSportId, #turfBookingDate, #bookingTime, #ticketQty'" at bounding box center [623, 430] width 479 height 14
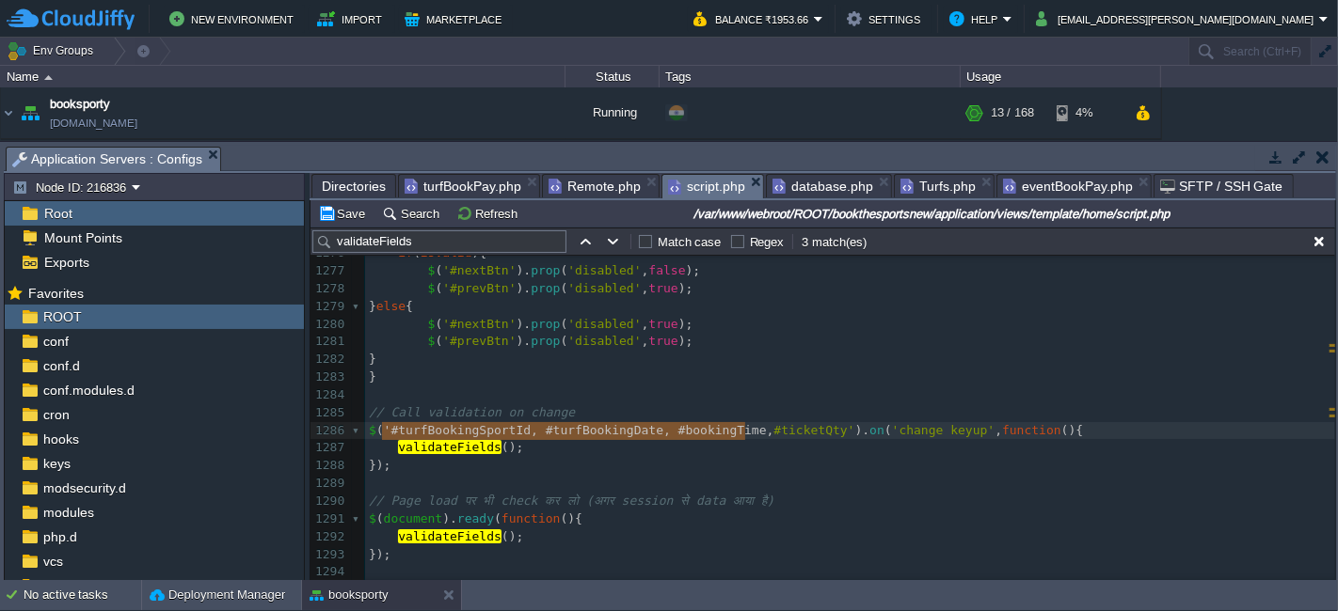
type textarea "#turfBookingSportId, #turfBookingDate, #bookingTime,"
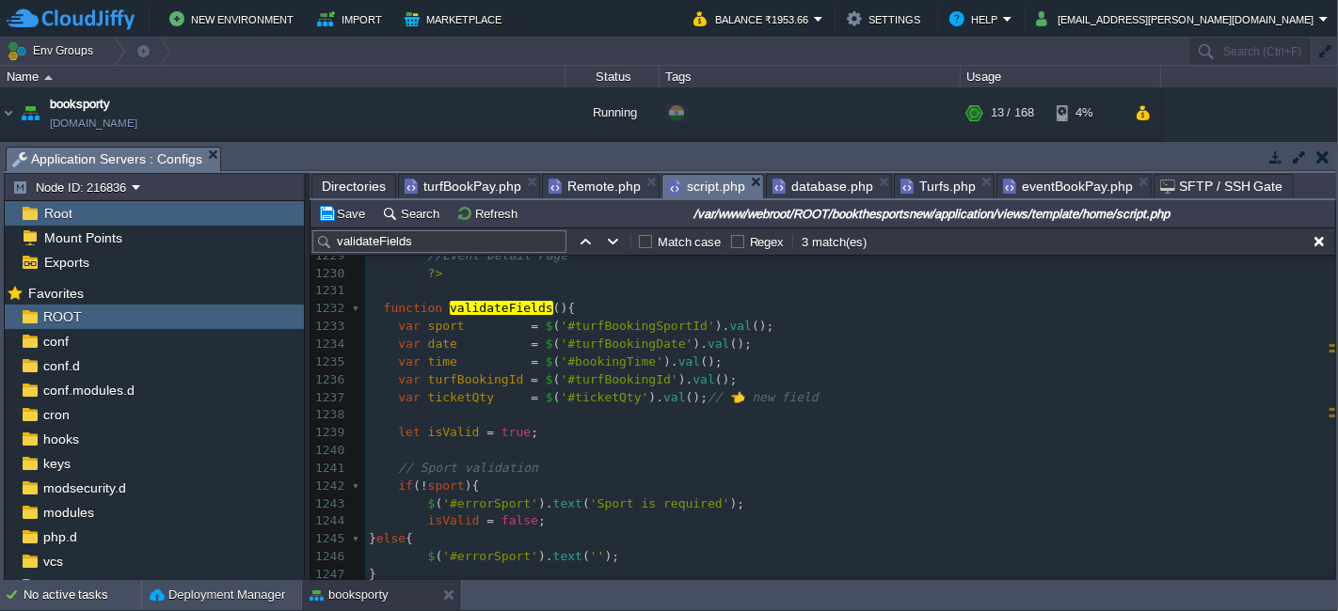
type textarea "// Sport validation if(!sport){ $('#errorSport').text('Sport is required'); isV…"
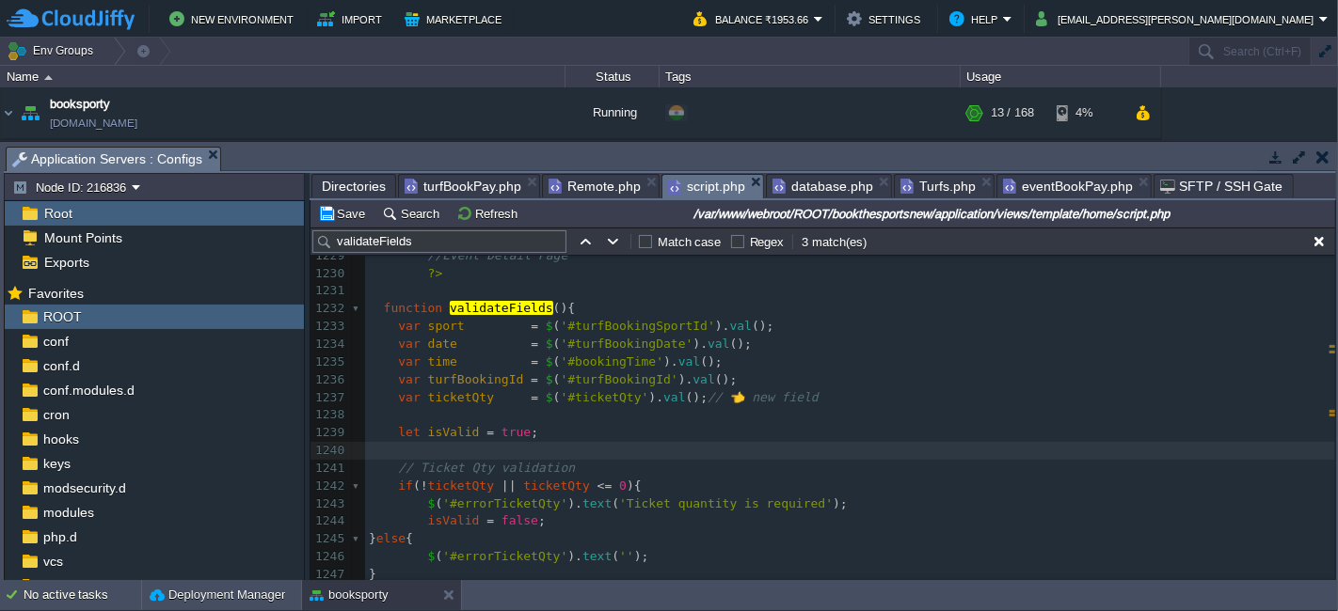
click at [736, 373] on pre "var turfBookingId = $ ( '#turfBookingId' ). val ();" at bounding box center [850, 381] width 970 height 18
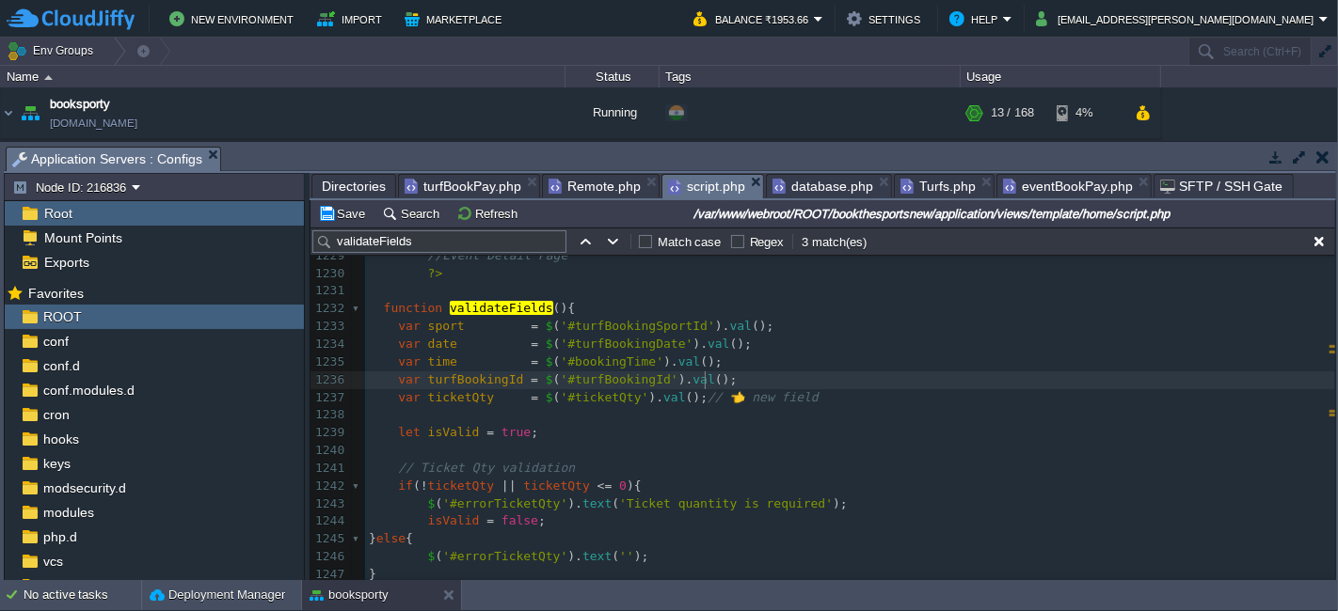
type textarea "var sport = $('#turfBookingSportId').val(); var date = $('#turfBookingDate').va…"
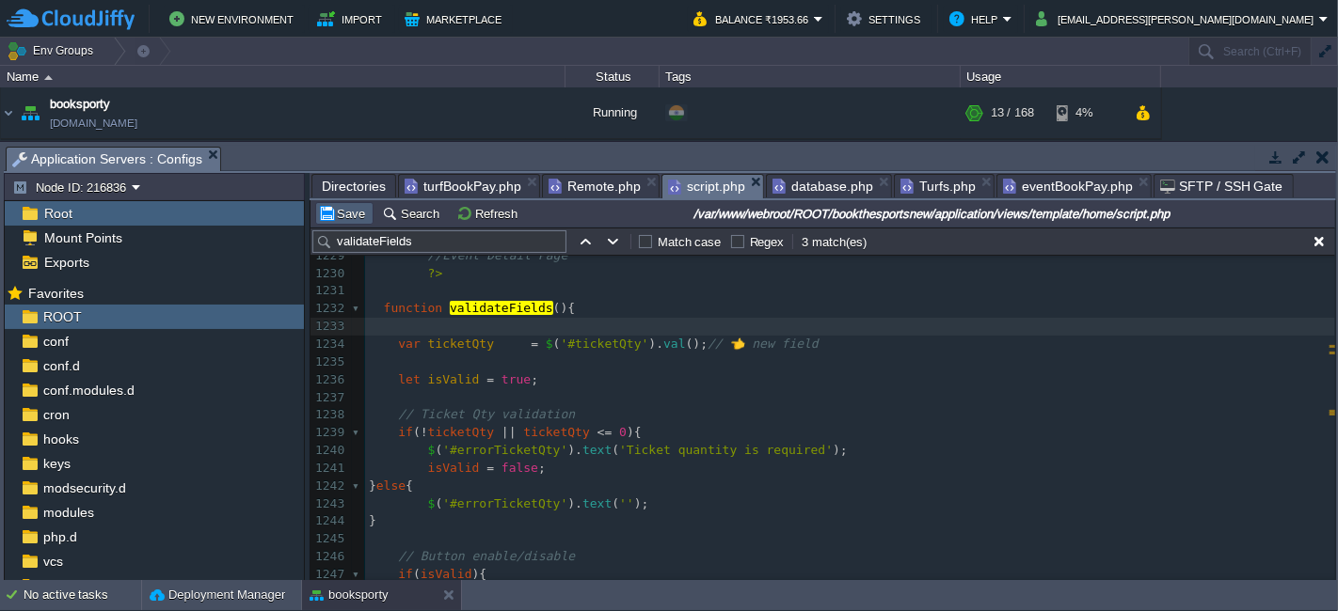
click at [345, 204] on td "Save" at bounding box center [344, 213] width 58 height 23
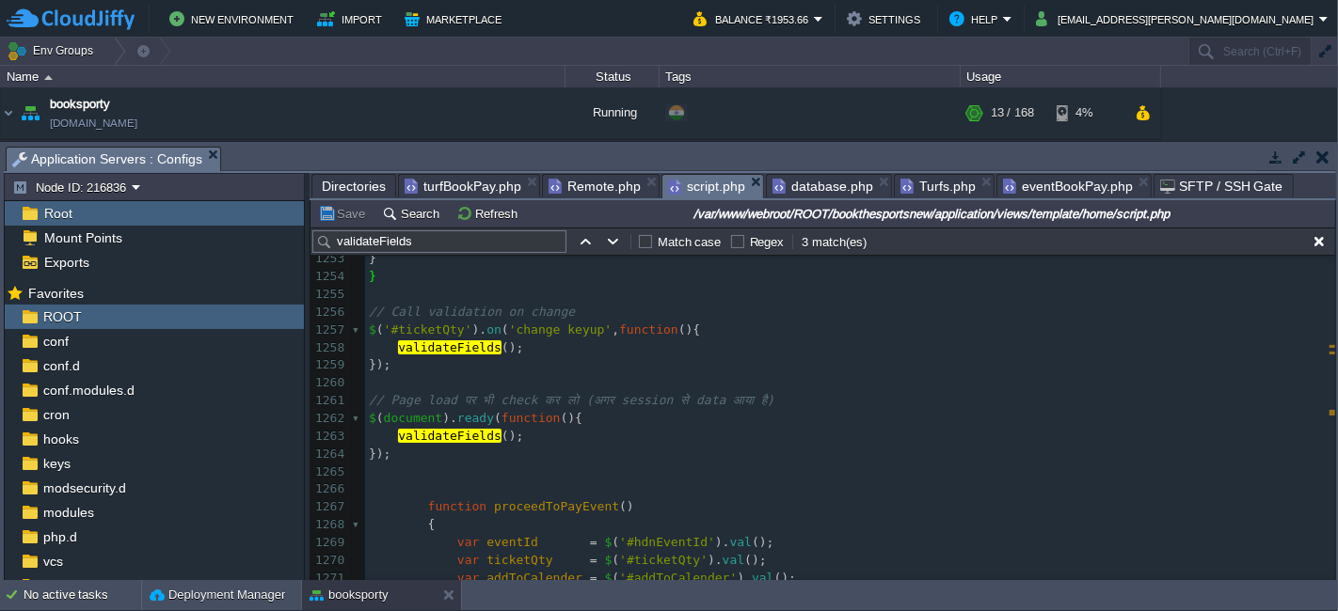
scroll to position [22085, 0]
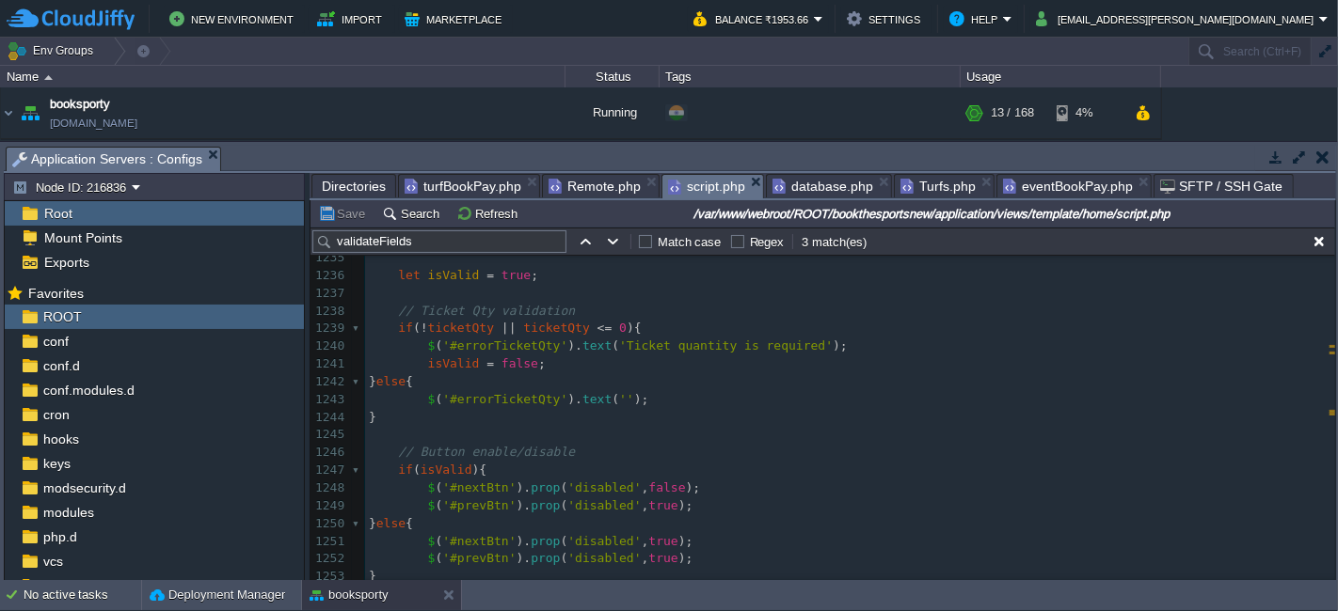
click at [477, 183] on span "turfBookPay.php" at bounding box center [462, 186] width 117 height 23
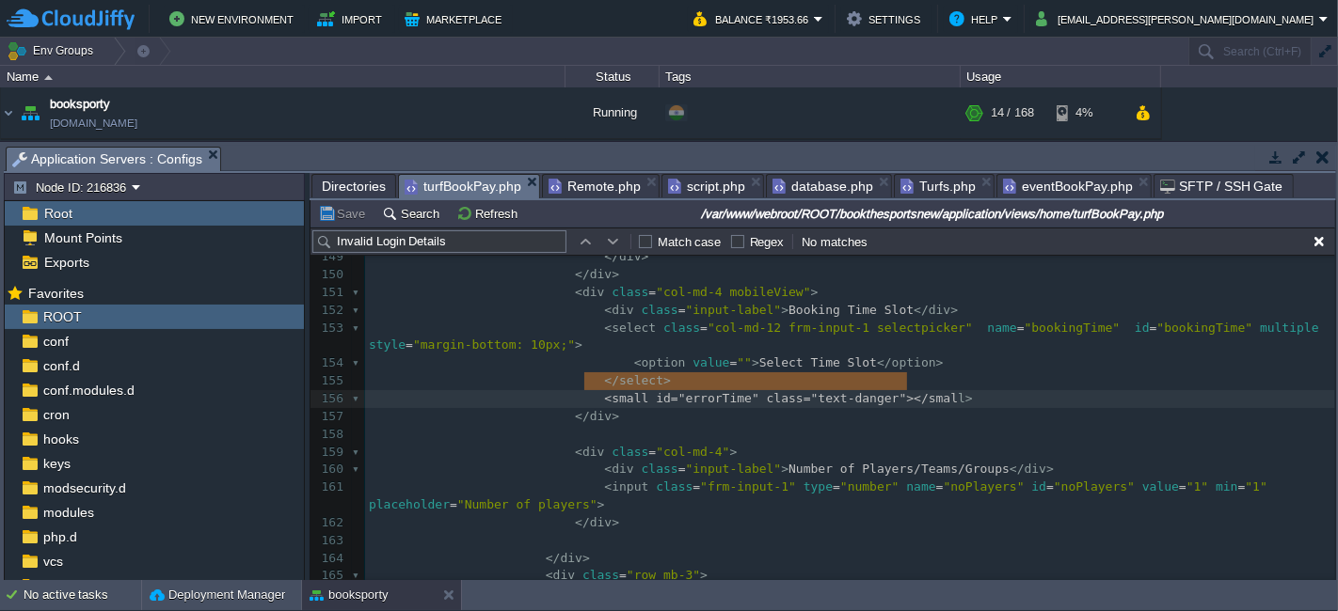
type textarea "<small id="errorTime" class="text-danger"></small>"
drag, startPoint x: 584, startPoint y: 378, endPoint x: 911, endPoint y: 373, distance: 326.4
click at [1037, 183] on span "eventBookPay.php" at bounding box center [1068, 186] width 130 height 23
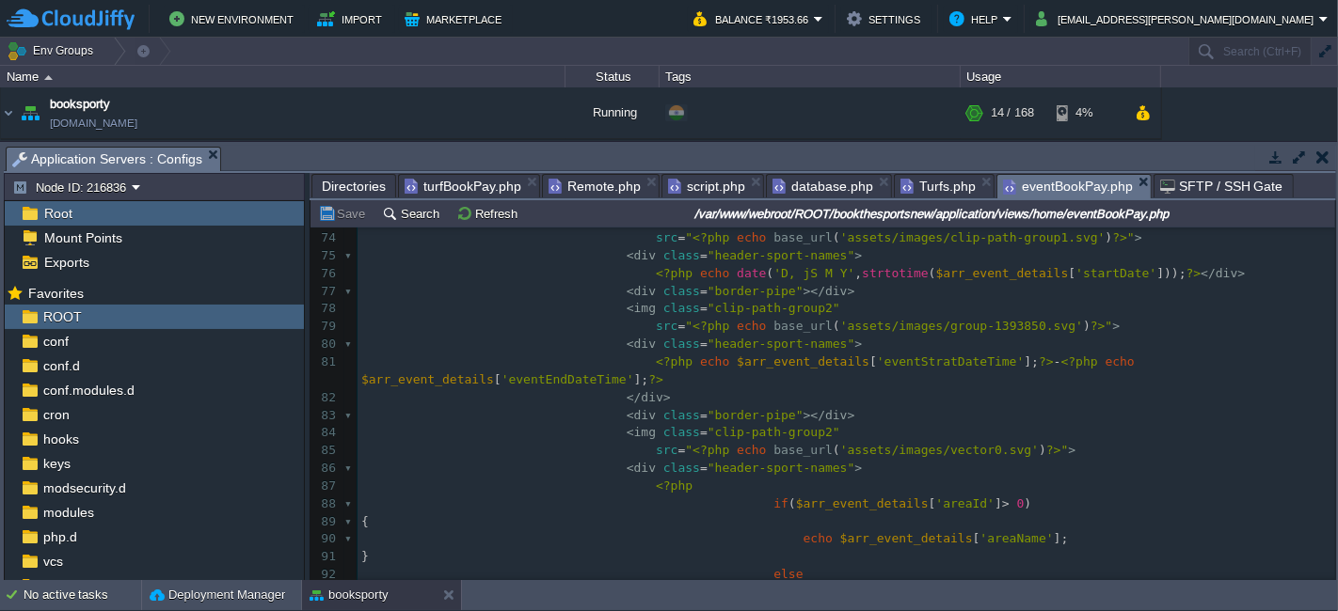
click at [970, 337] on pre "< div class = "header-sport-names" >" at bounding box center [845, 345] width 977 height 18
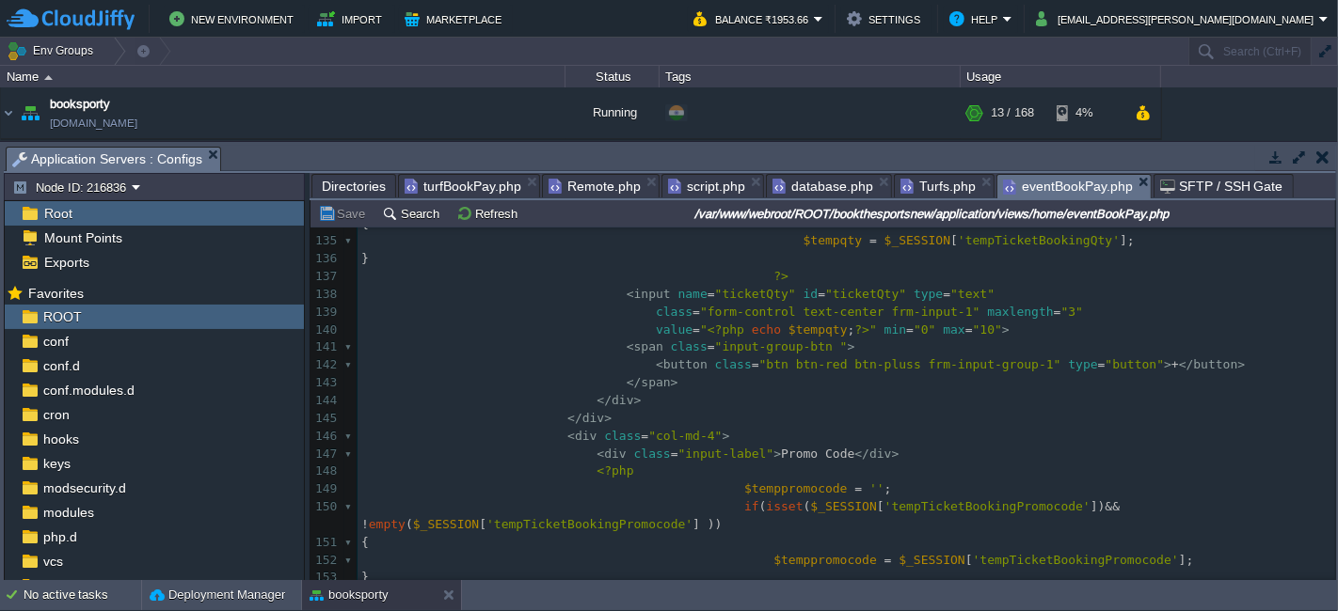
click at [664, 392] on pre "</ div >" at bounding box center [845, 401] width 977 height 18
click at [634, 412] on pre "</ div >" at bounding box center [845, 419] width 977 height 18
click at [626, 402] on pre "</ div >" at bounding box center [845, 401] width 977 height 18
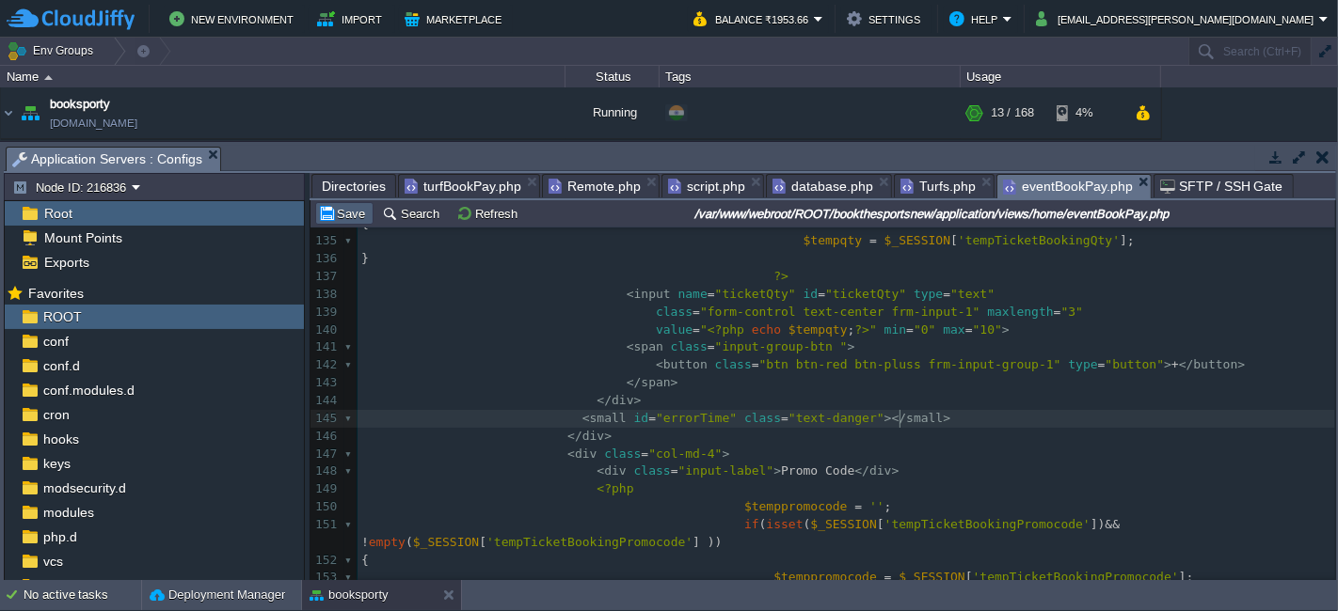
click at [333, 221] on button "Save" at bounding box center [344, 213] width 53 height 17
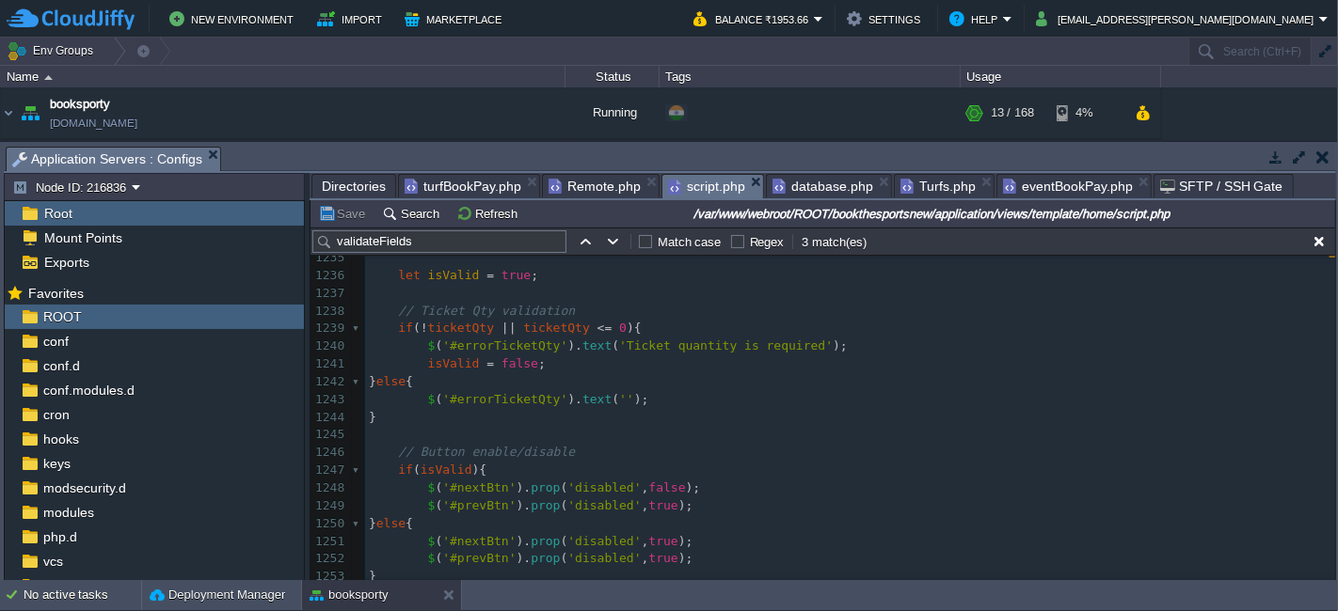
click at [706, 182] on span "script.php" at bounding box center [706, 187] width 77 height 24
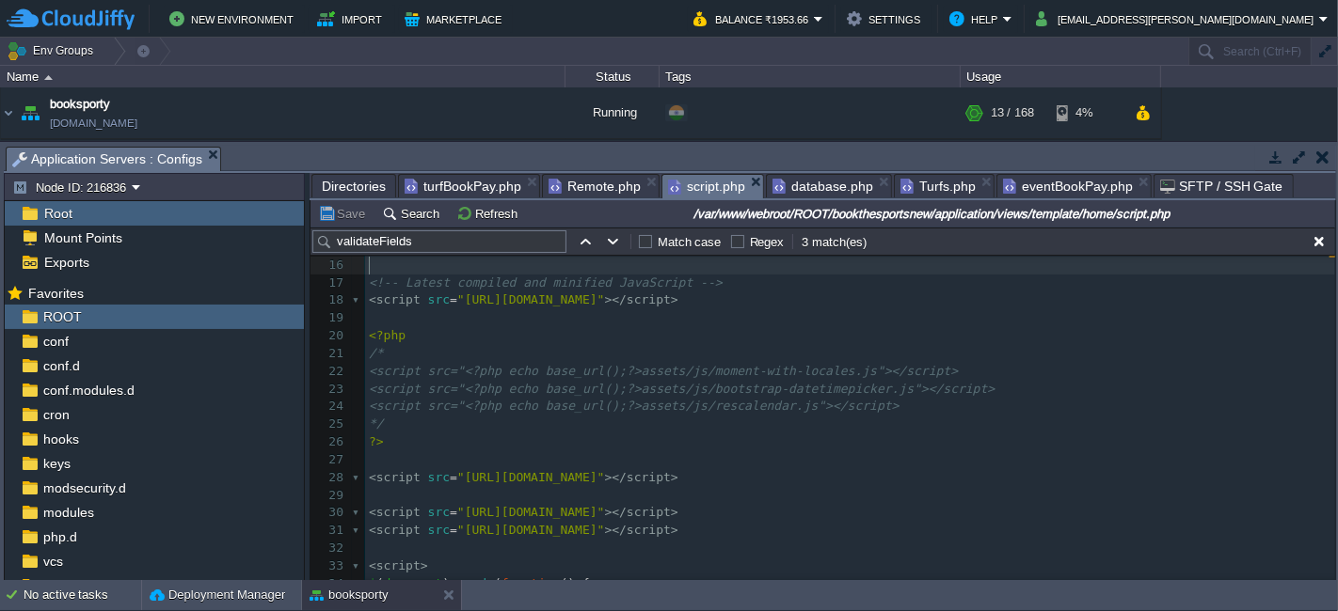
click at [499, 396] on pre "<script src="<?php echo base_url();?>assets/js/bootstrap-datetimepicker.js"></s…" at bounding box center [850, 390] width 970 height 18
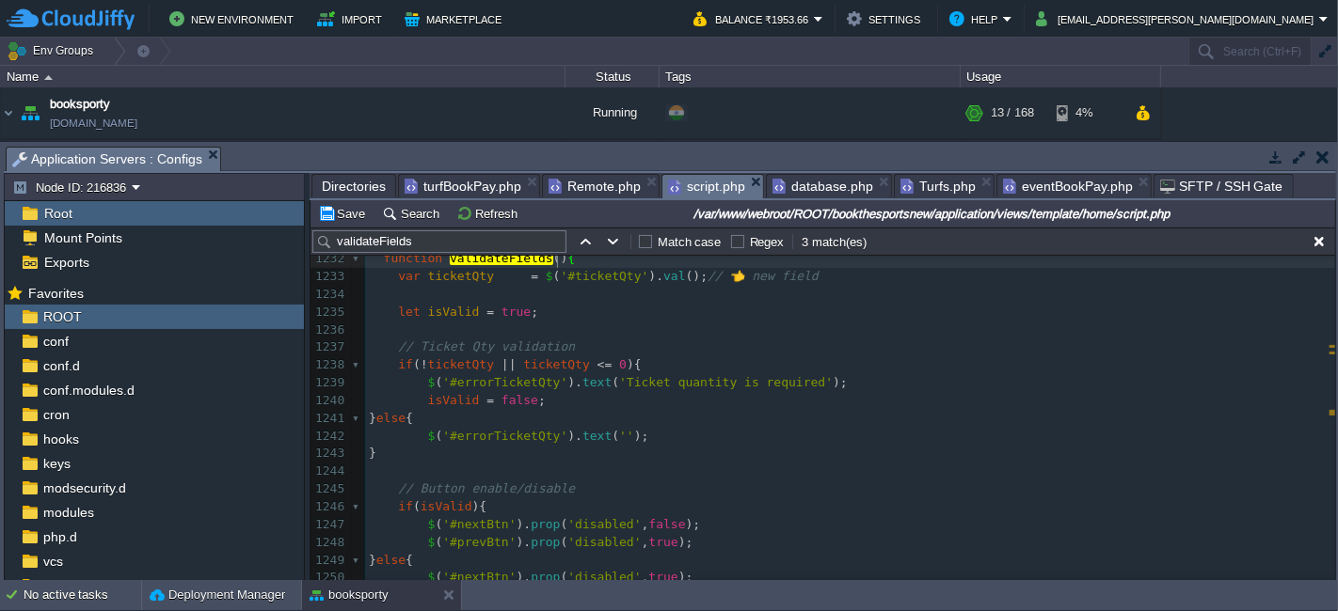
click at [488, 384] on span "'#errorTicketQty'" at bounding box center [504, 382] width 125 height 14
type textarea "errorTicketQty"
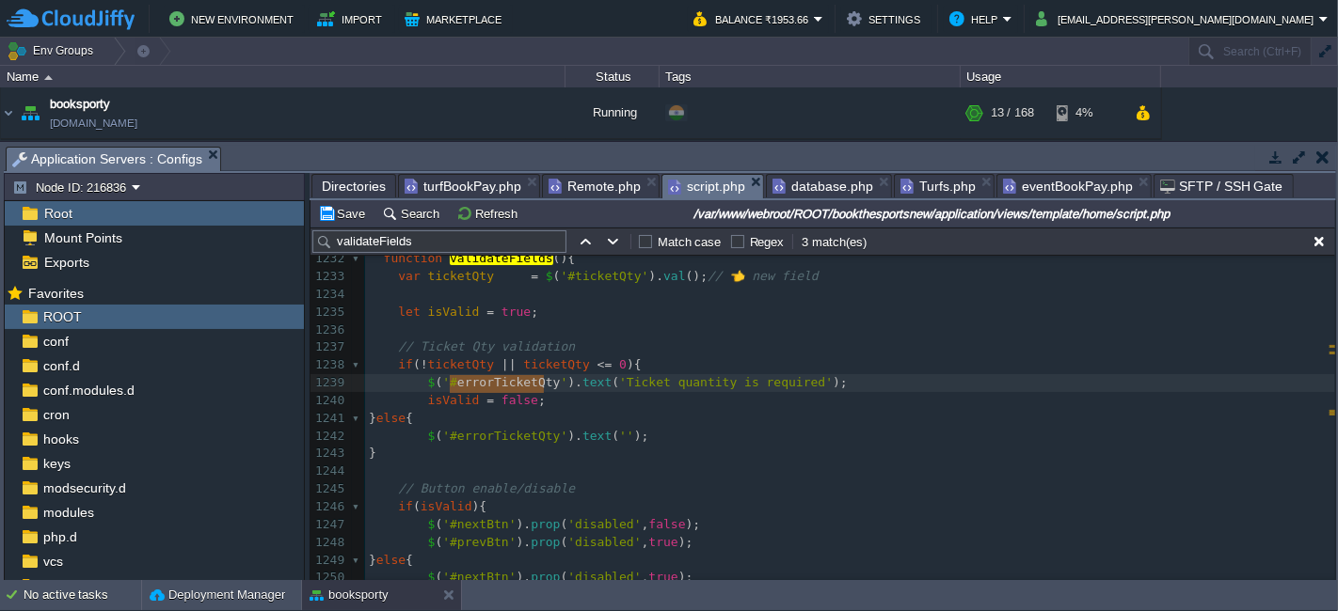
click at [1013, 181] on span "eventBookPay.php" at bounding box center [1068, 186] width 130 height 23
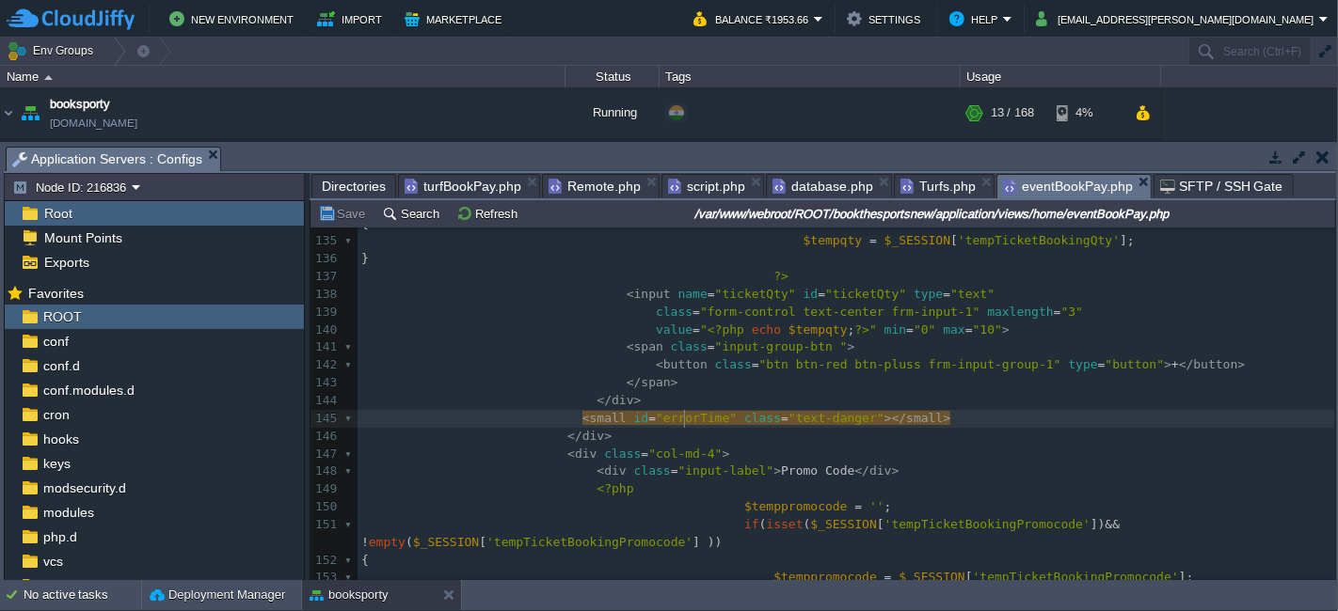
type textarea "errorTime"
click at [357, 202] on td "Save" at bounding box center [344, 213] width 58 height 23
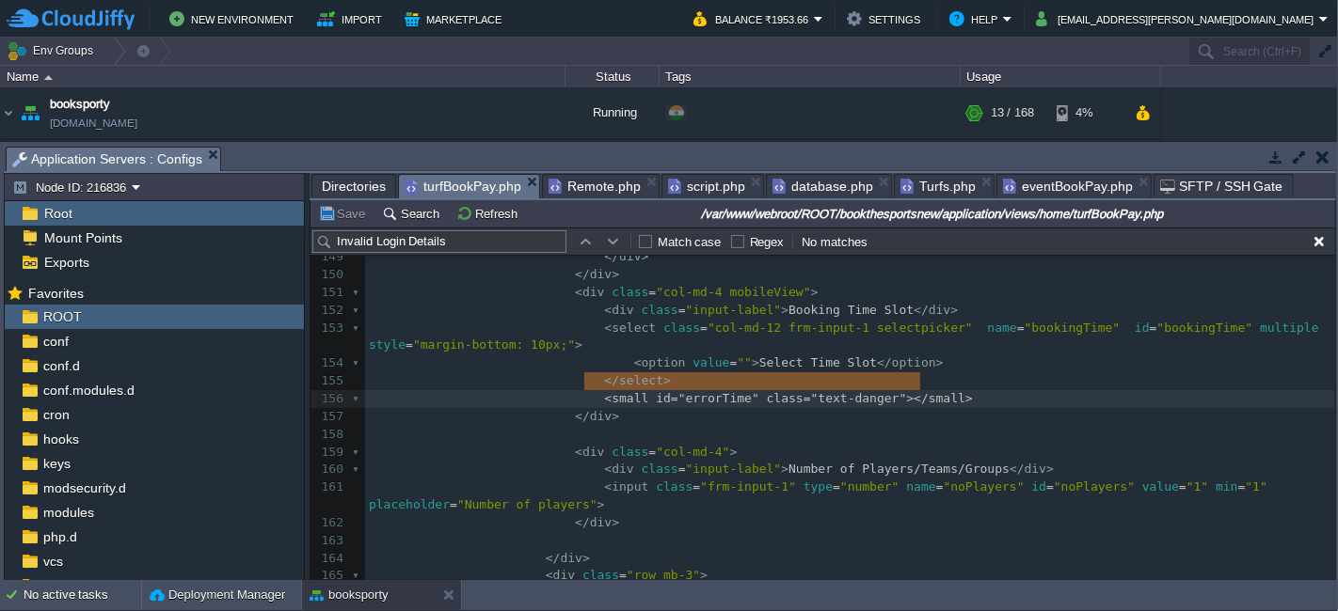
click at [466, 190] on span "turfBookPay.php" at bounding box center [462, 187] width 117 height 24
click at [1037, 183] on span "eventBookPay.php" at bounding box center [1068, 186] width 130 height 23
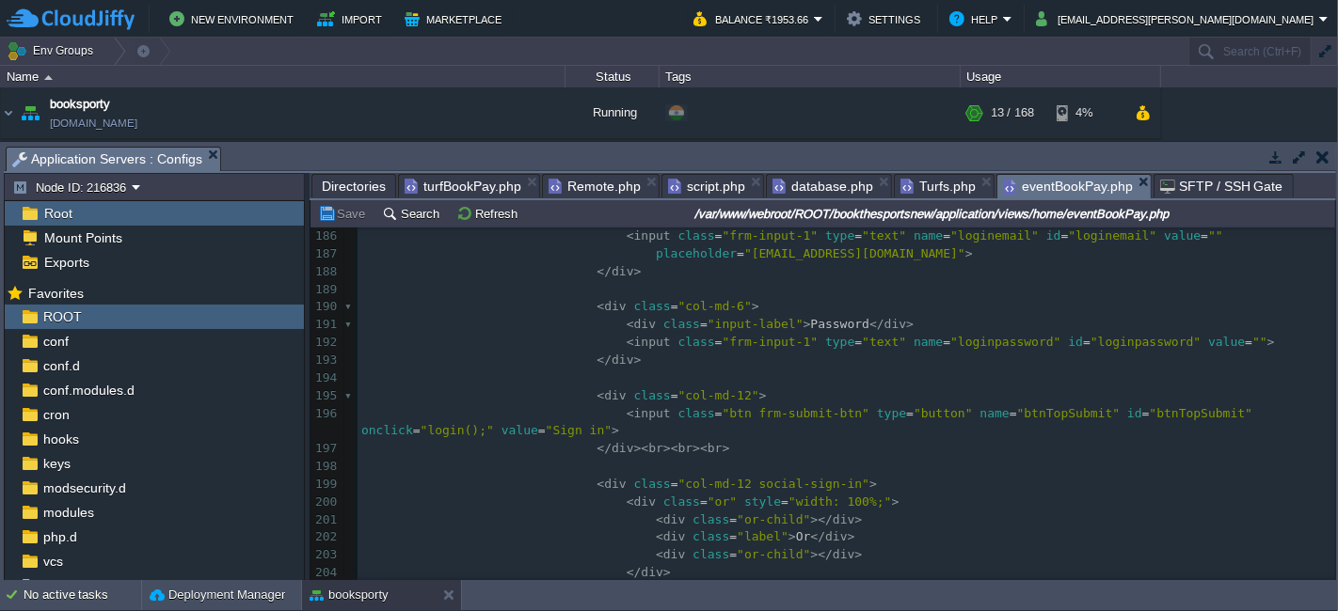
scroll to position [3717, 0]
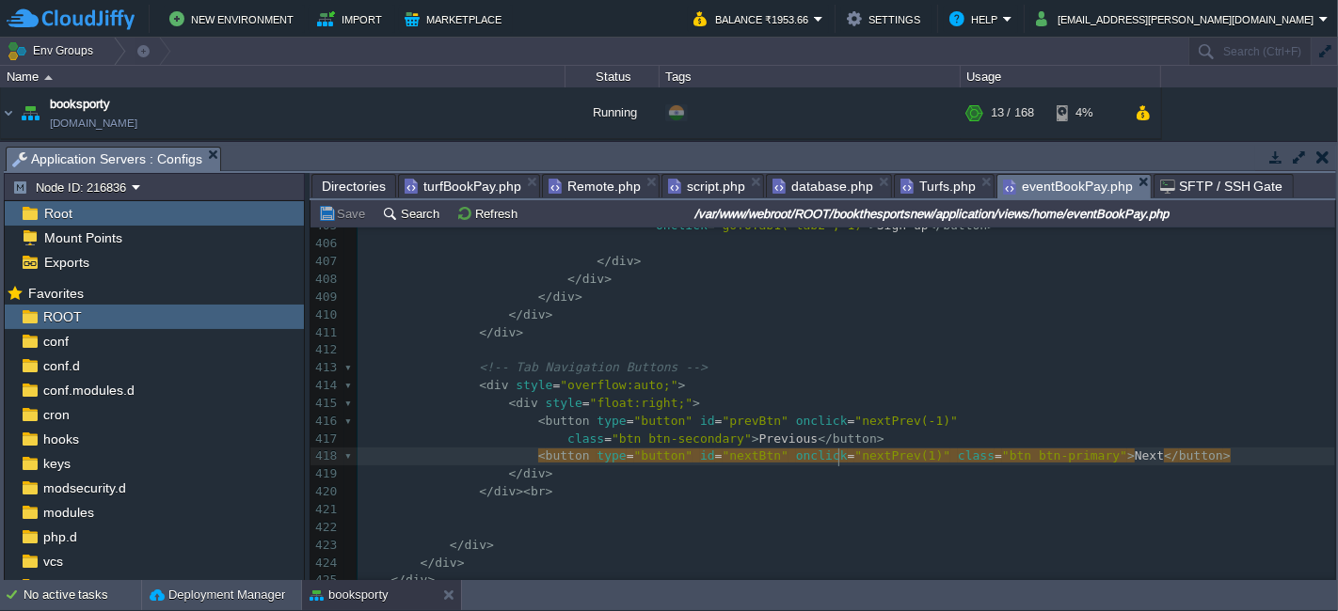
type textarea "nextPrev"
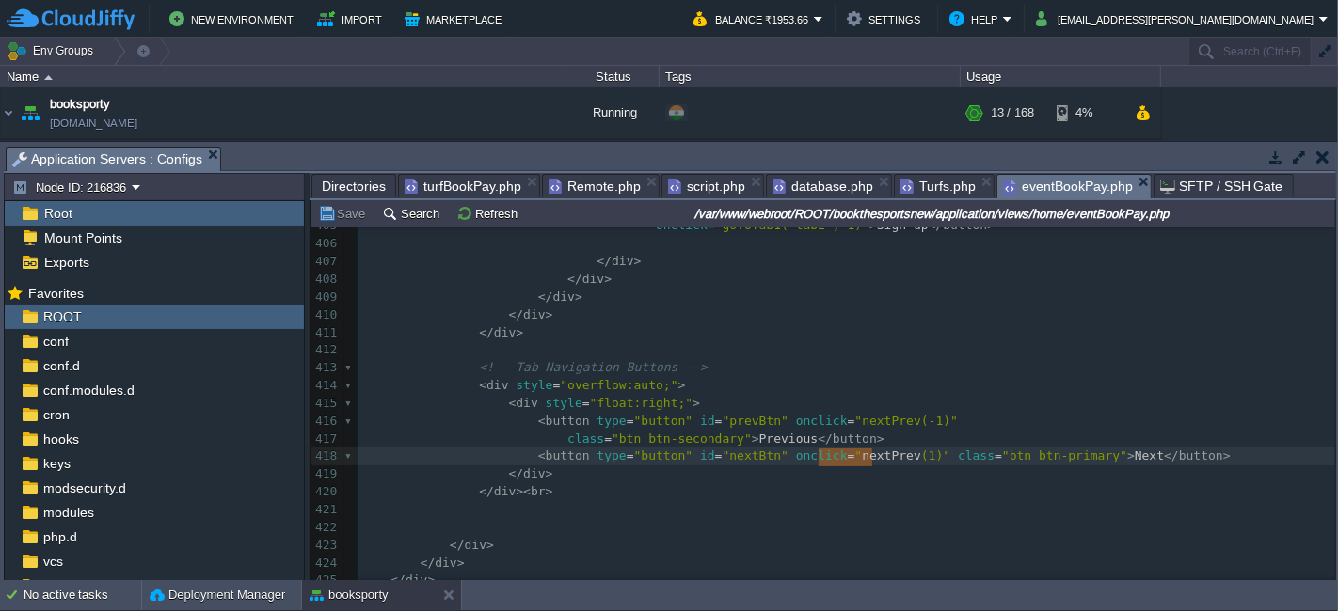
click at [695, 177] on span "script.php" at bounding box center [706, 186] width 77 height 23
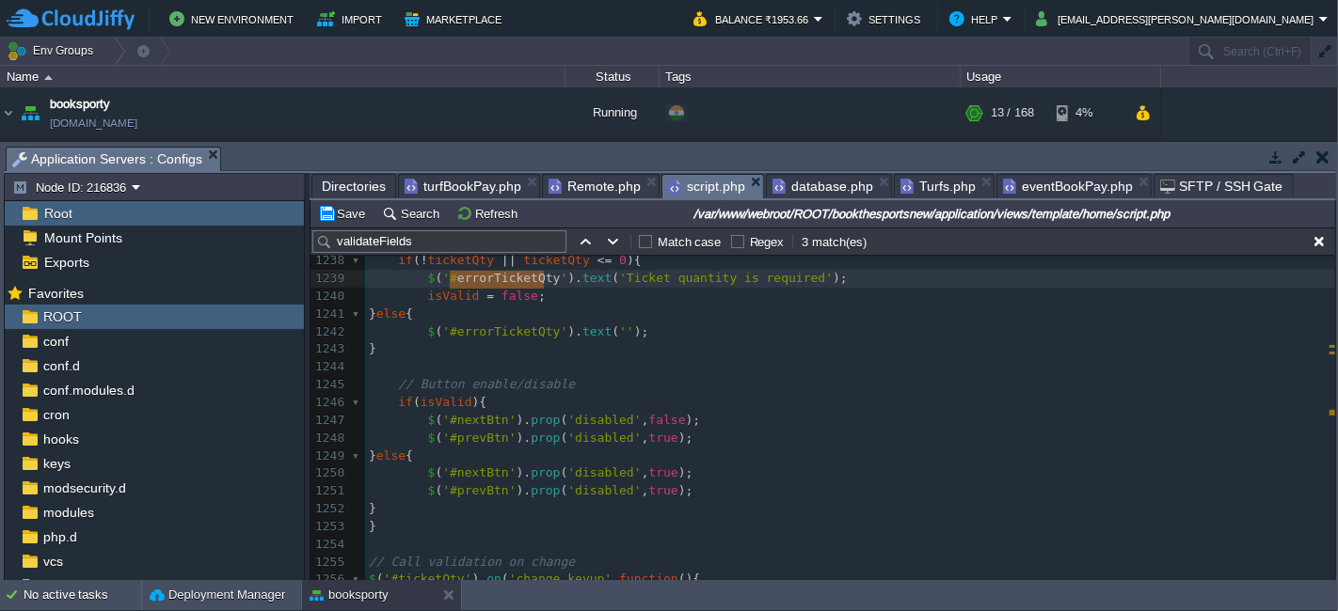
click at [482, 422] on div "x ​ 1203 //console.log(responseTxt); 1204 result = responseTxt . split ( '::::'…" at bounding box center [850, 137] width 970 height 1010
type textarea "nextBtn"
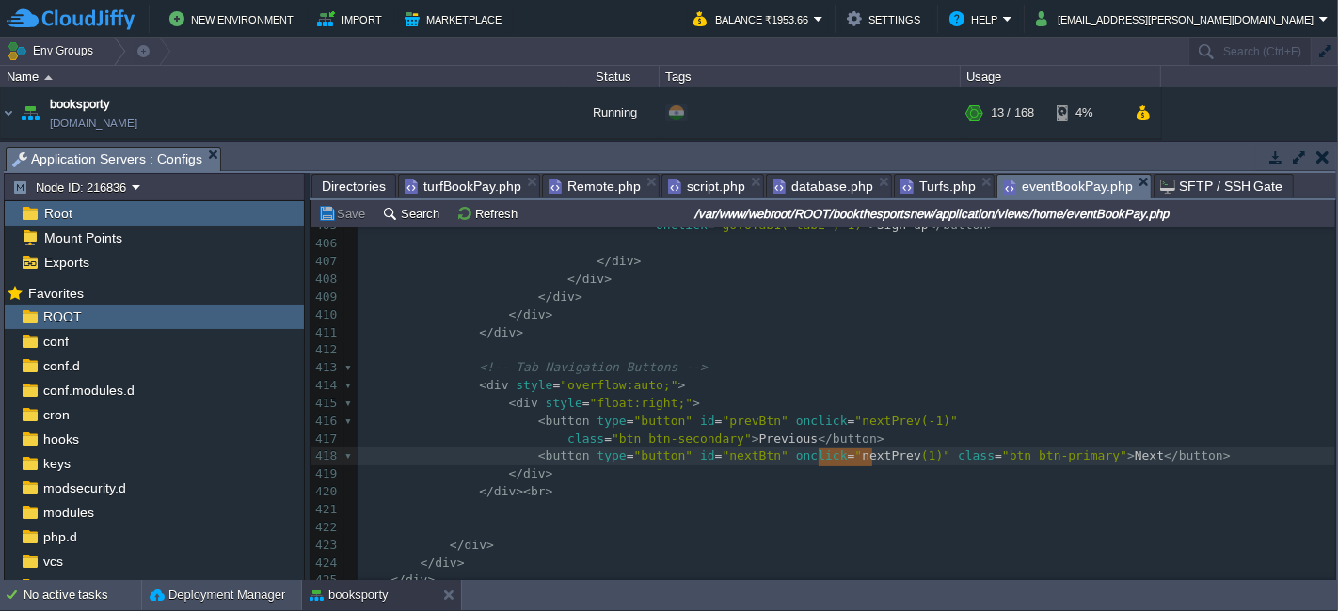
click at [996, 174] on div "eventBookPay.php" at bounding box center [1073, 186] width 155 height 24
click at [966, 334] on pre "</ div >" at bounding box center [845, 334] width 977 height 18
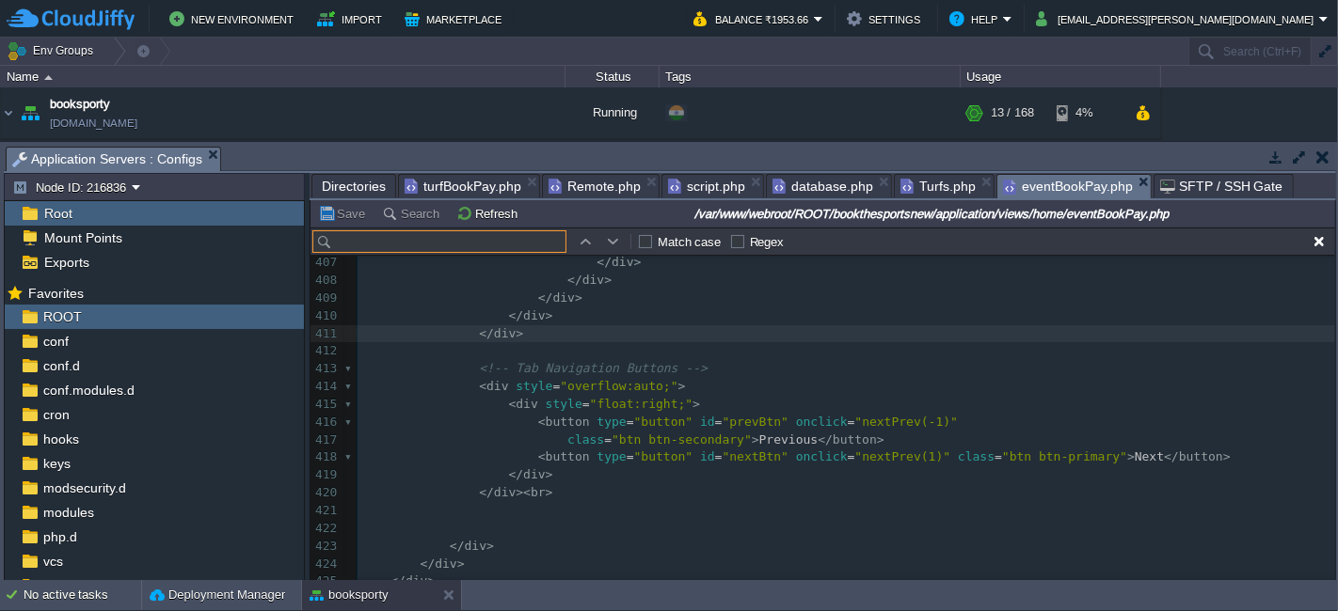
type input "nextBtn"
click at [583, 183] on span "Remote.php" at bounding box center [594, 186] width 92 height 23
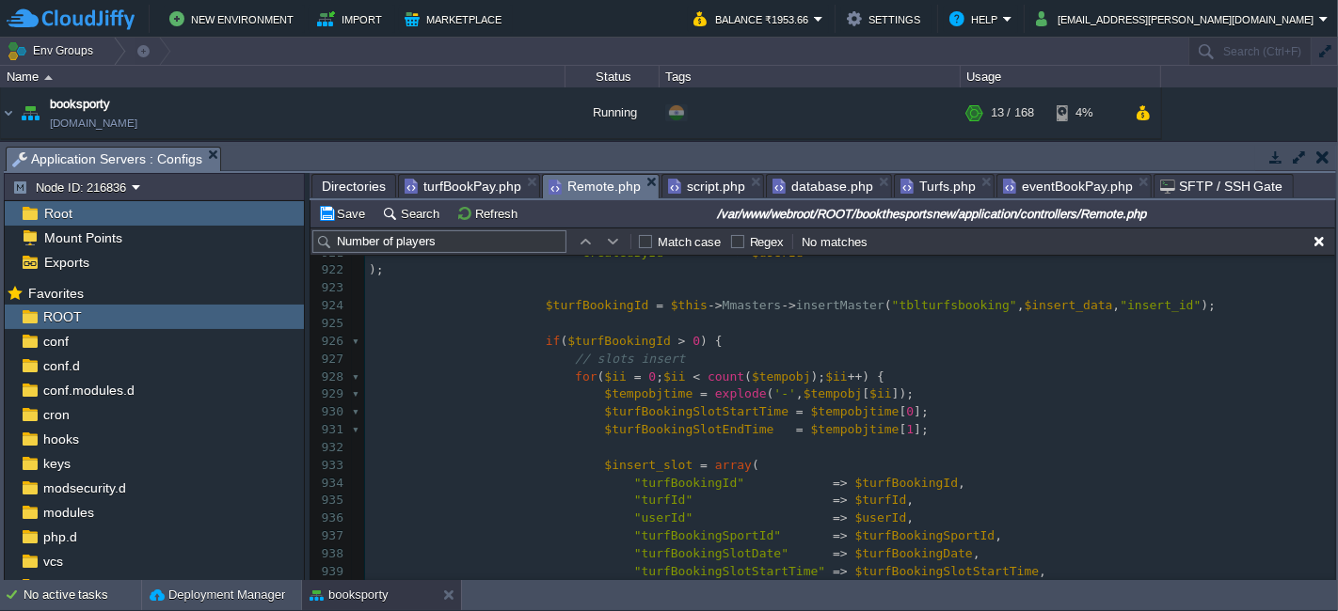
click at [692, 200] on div "Save Search Refresh /var/www/webroot/ROOT/bookthesportsnew/application/controll…" at bounding box center [822, 213] width 1024 height 27
click at [692, 195] on span "script.php" at bounding box center [706, 186] width 77 height 23
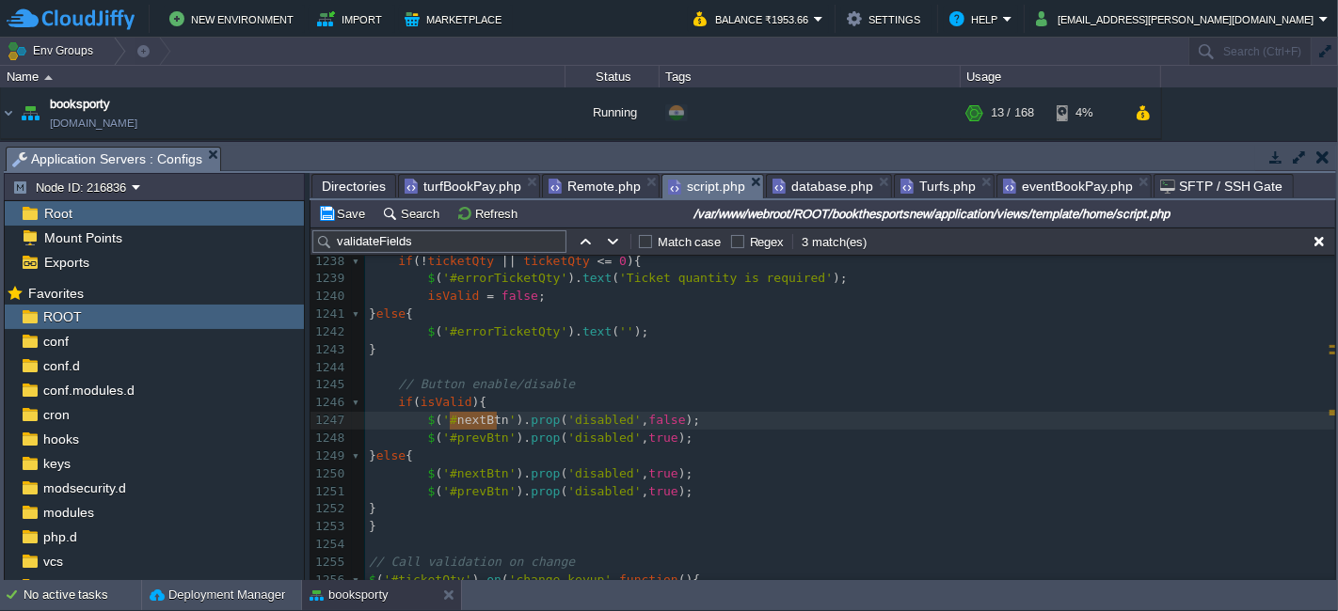
click at [589, 442] on div "x ​ 1228 { 1229 //Event Detail Page 1230 ?> 1231 1232 function validateFields (…" at bounding box center [850, 411] width 970 height 673
click at [716, 432] on pre "$ ( '#prevBtn' ). prop ( 'disabled' , true );" at bounding box center [850, 439] width 970 height 18
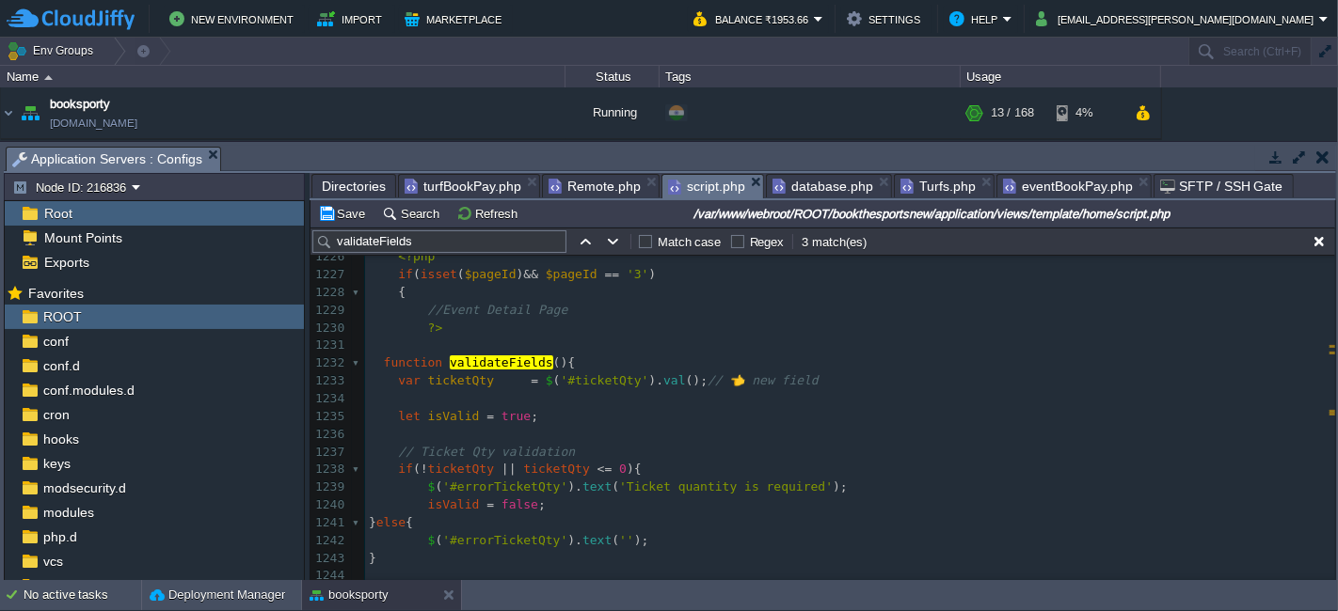
click at [380, 364] on span at bounding box center [376, 363] width 15 height 14
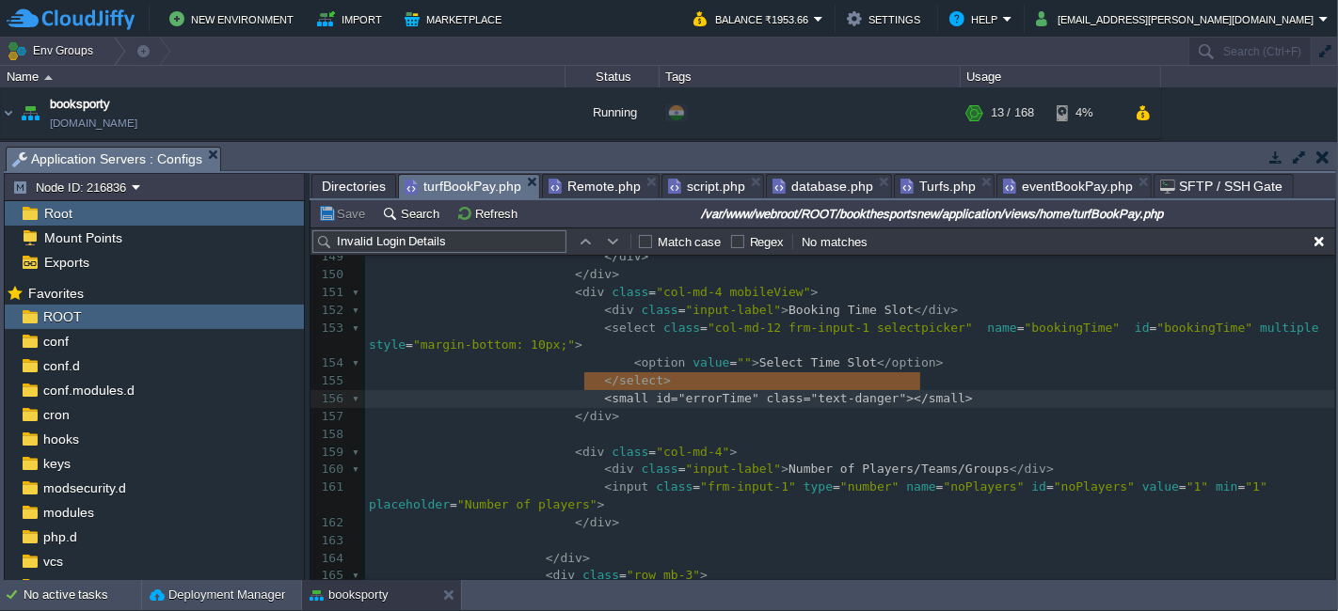
click at [446, 178] on span "turfBookPay.php" at bounding box center [462, 187] width 117 height 24
